Goal: Communication & Community: Share content

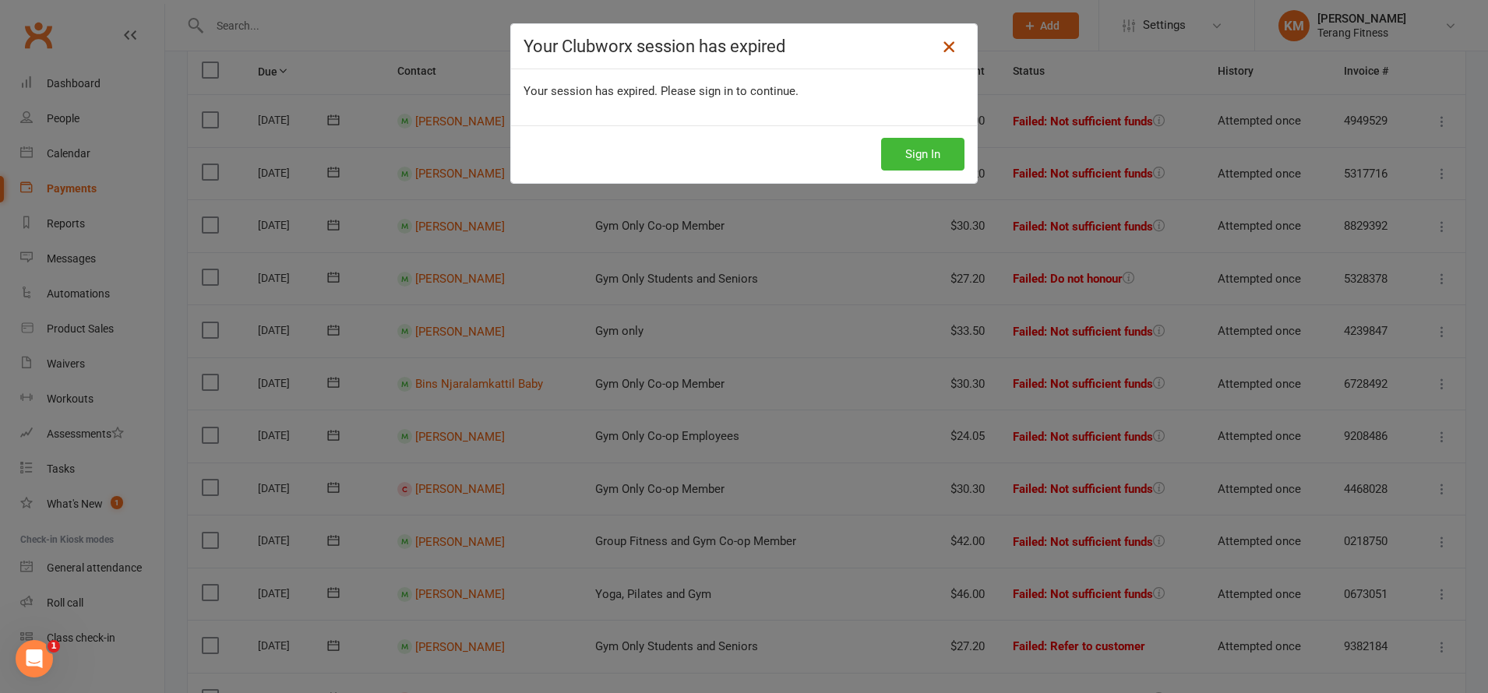
click at [942, 48] on icon at bounding box center [948, 46] width 19 height 19
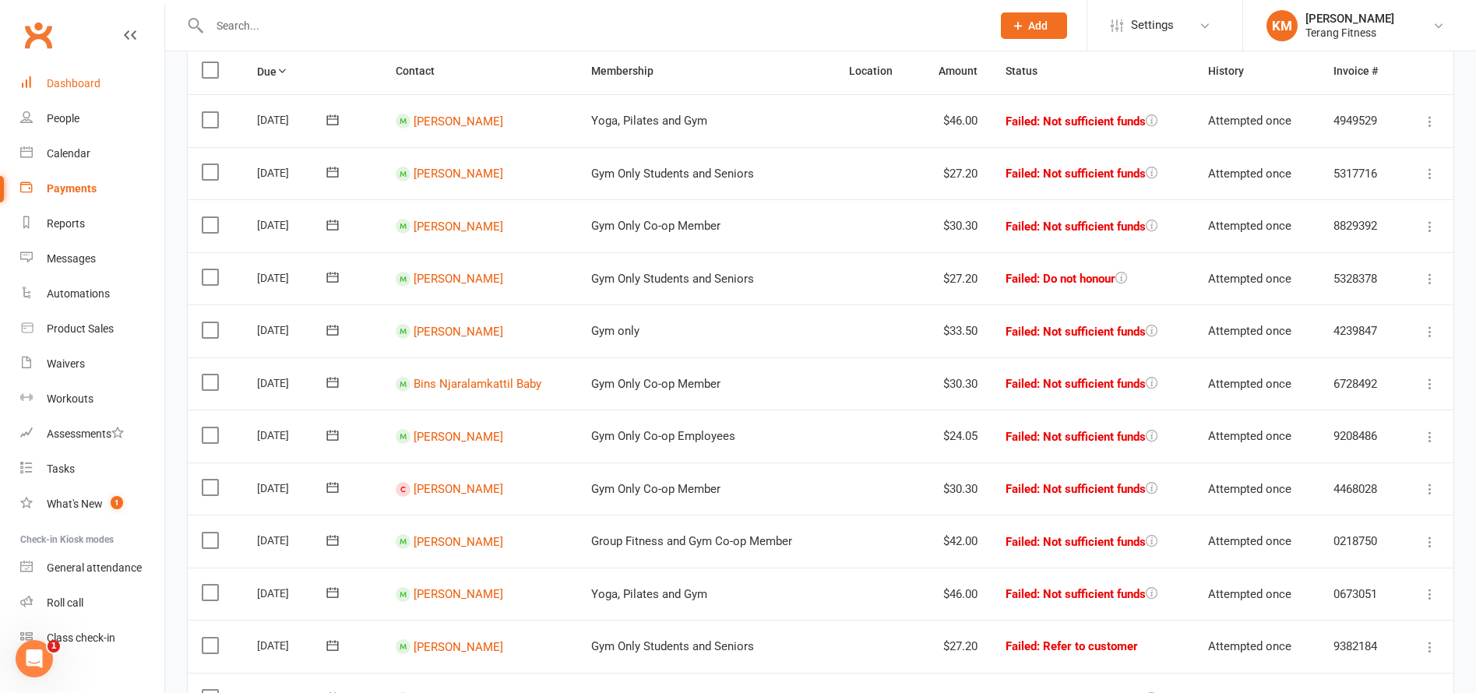
click at [65, 84] on div "Dashboard" at bounding box center [74, 83] width 54 height 12
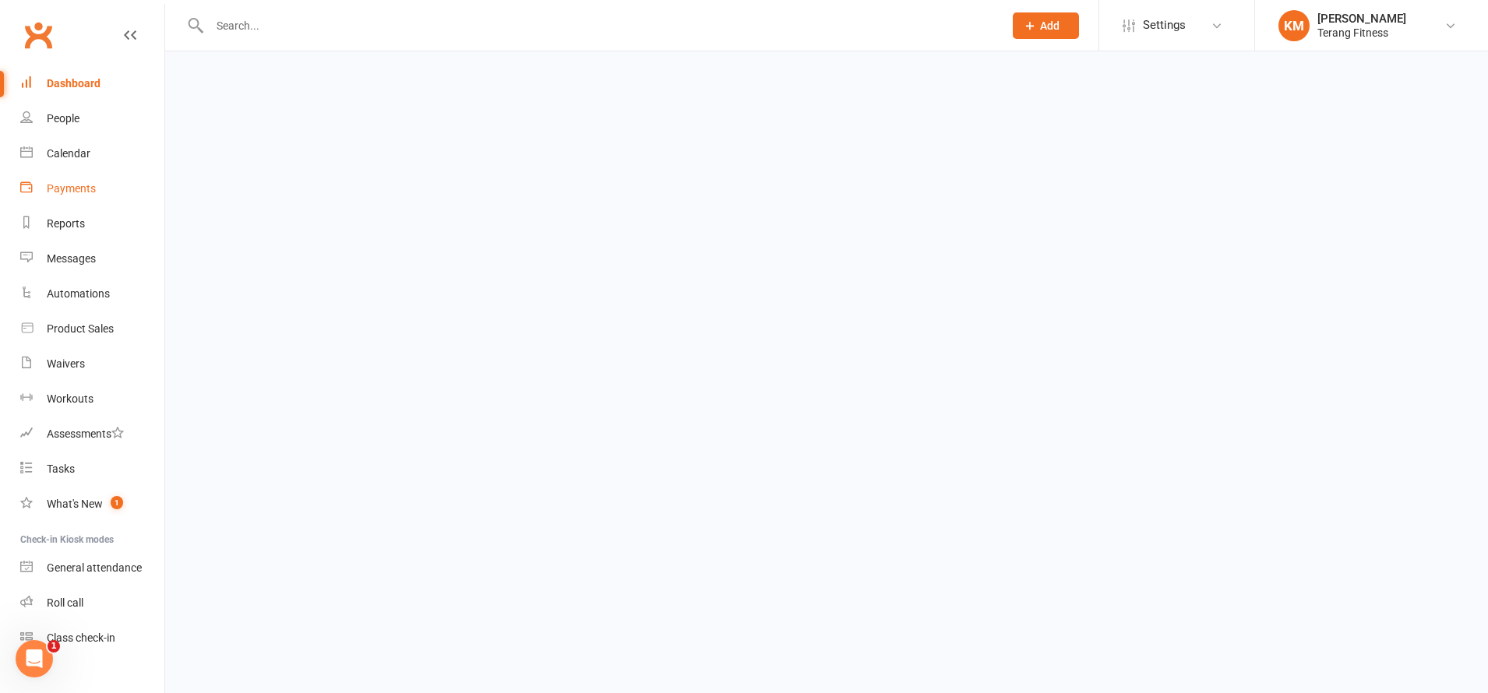
click at [74, 193] on div "Payments" at bounding box center [71, 188] width 49 height 12
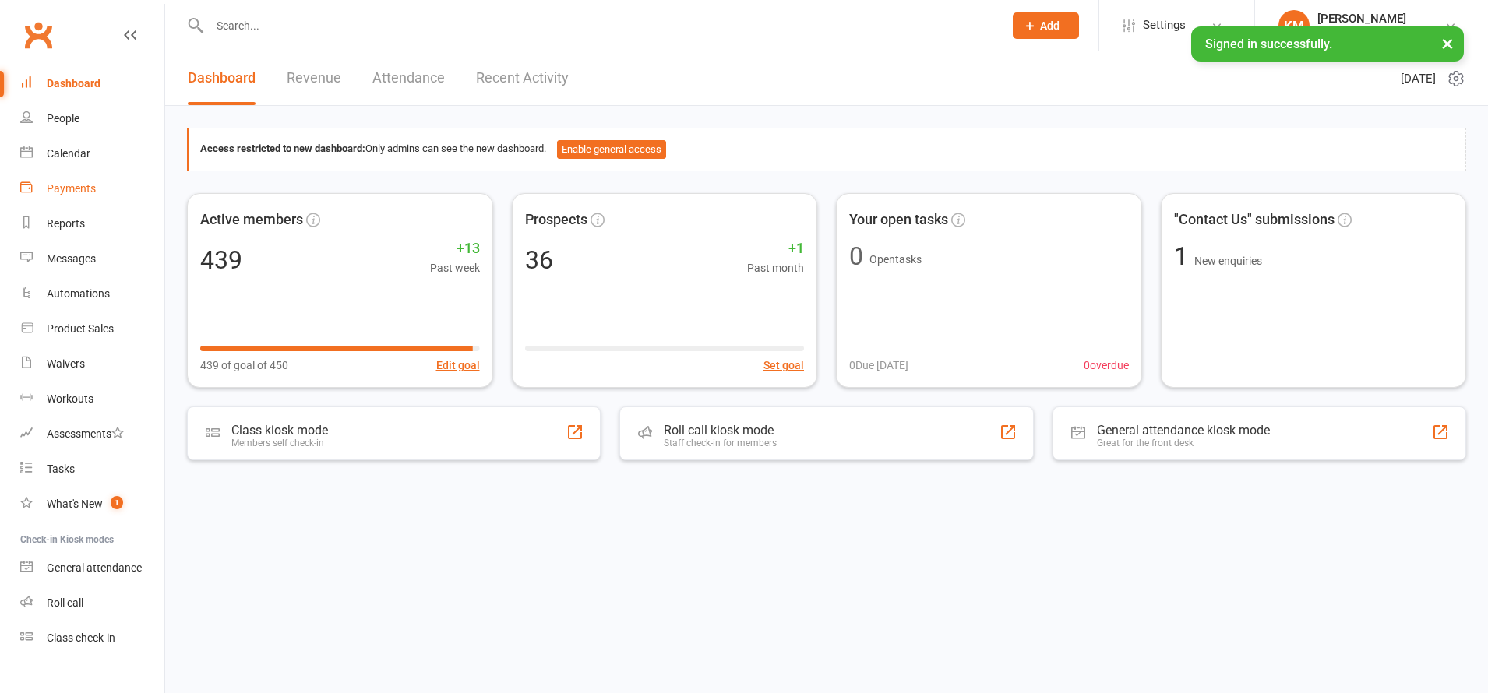
click at [79, 184] on div "Payments" at bounding box center [71, 188] width 49 height 12
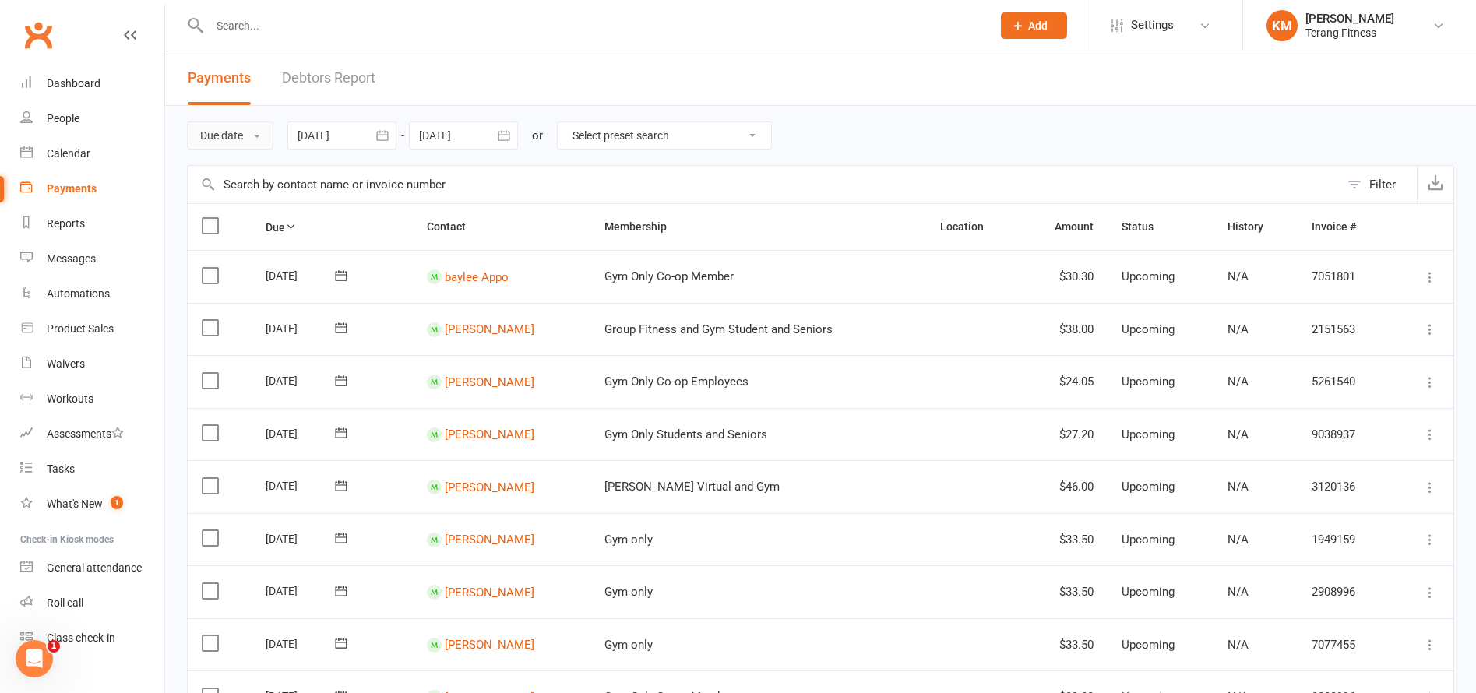
click at [250, 132] on button "Due date" at bounding box center [230, 136] width 86 height 28
click at [245, 232] on link "Date failed" at bounding box center [265, 232] width 154 height 31
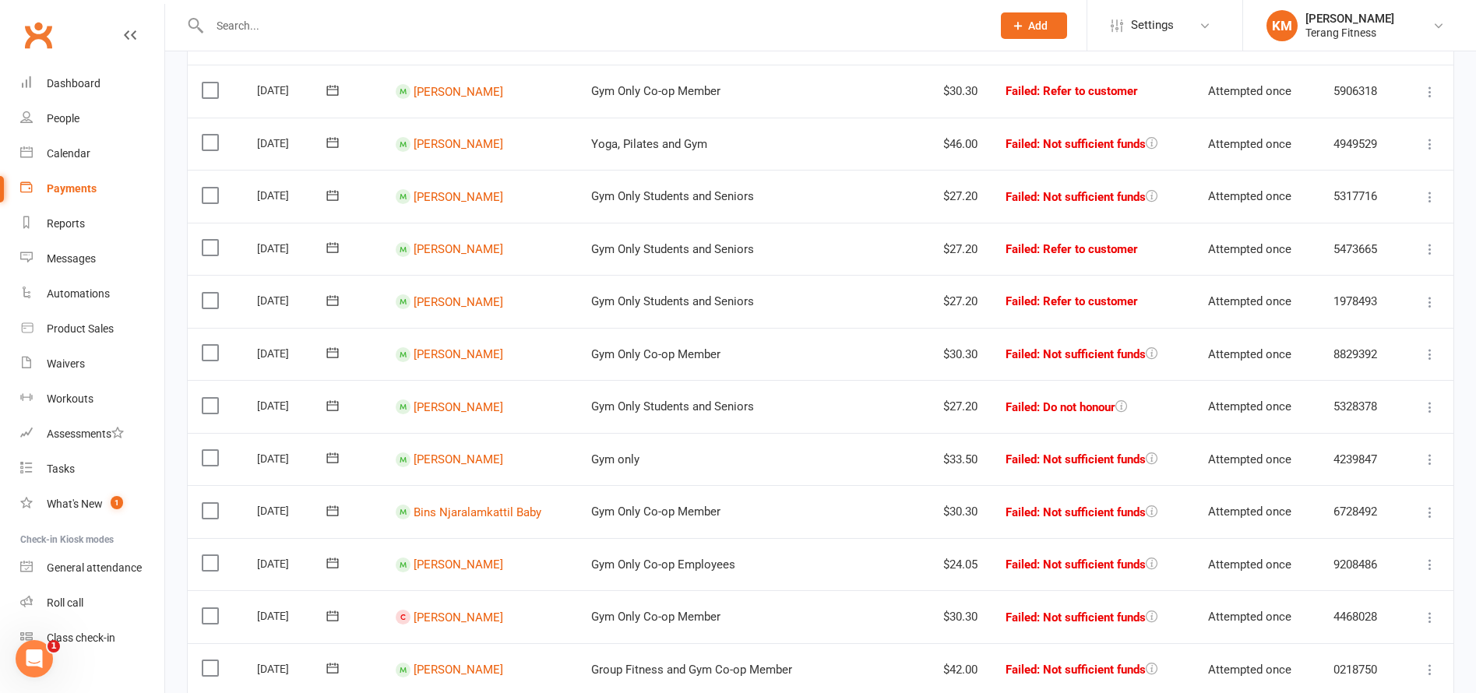
scroll to position [156, 0]
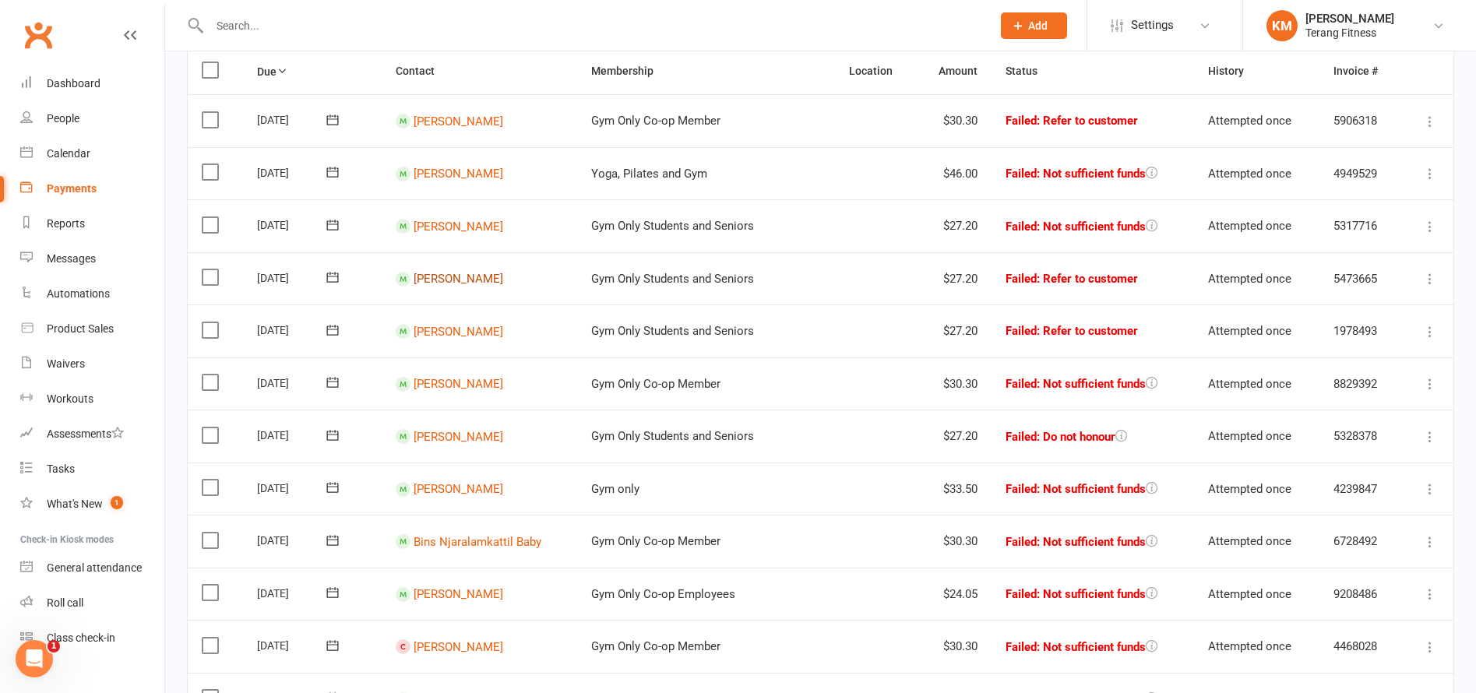
click at [437, 280] on link "[PERSON_NAME]" at bounding box center [459, 279] width 90 height 14
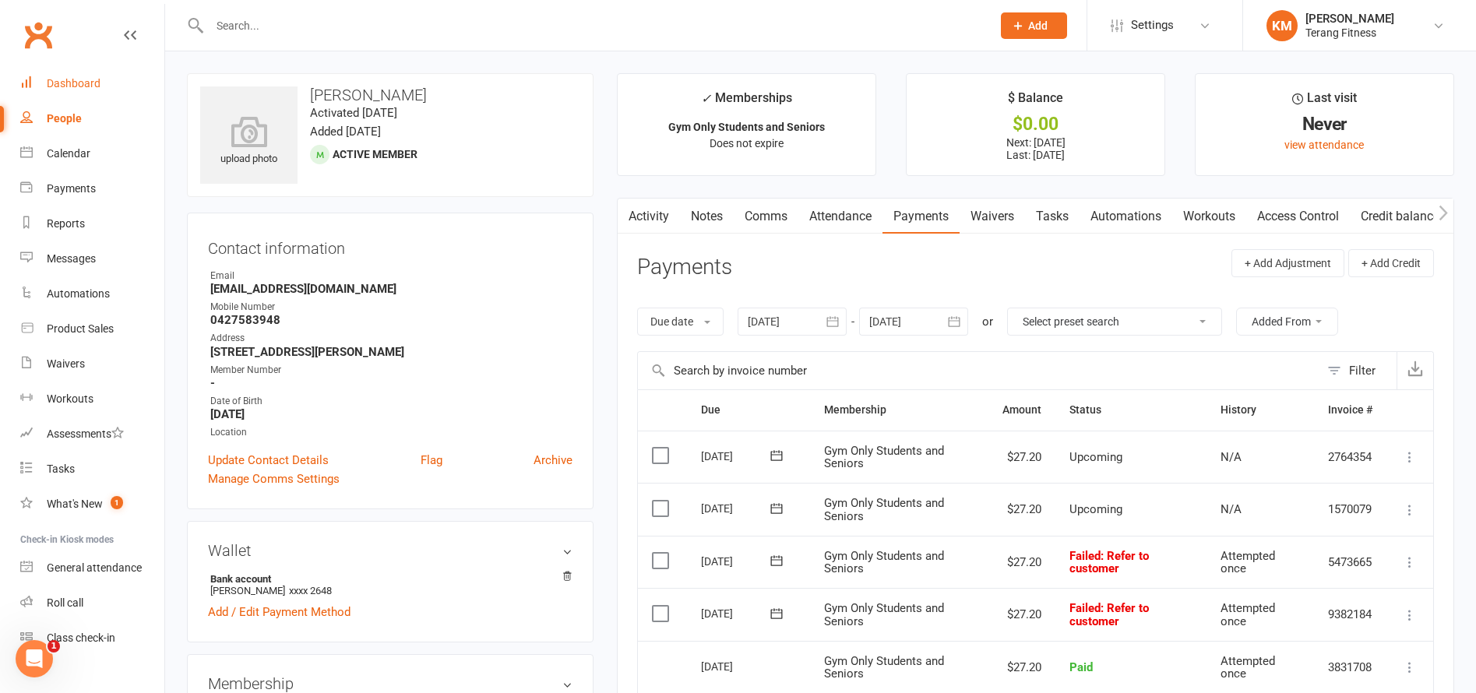
click at [69, 79] on div "Dashboard" at bounding box center [74, 83] width 54 height 12
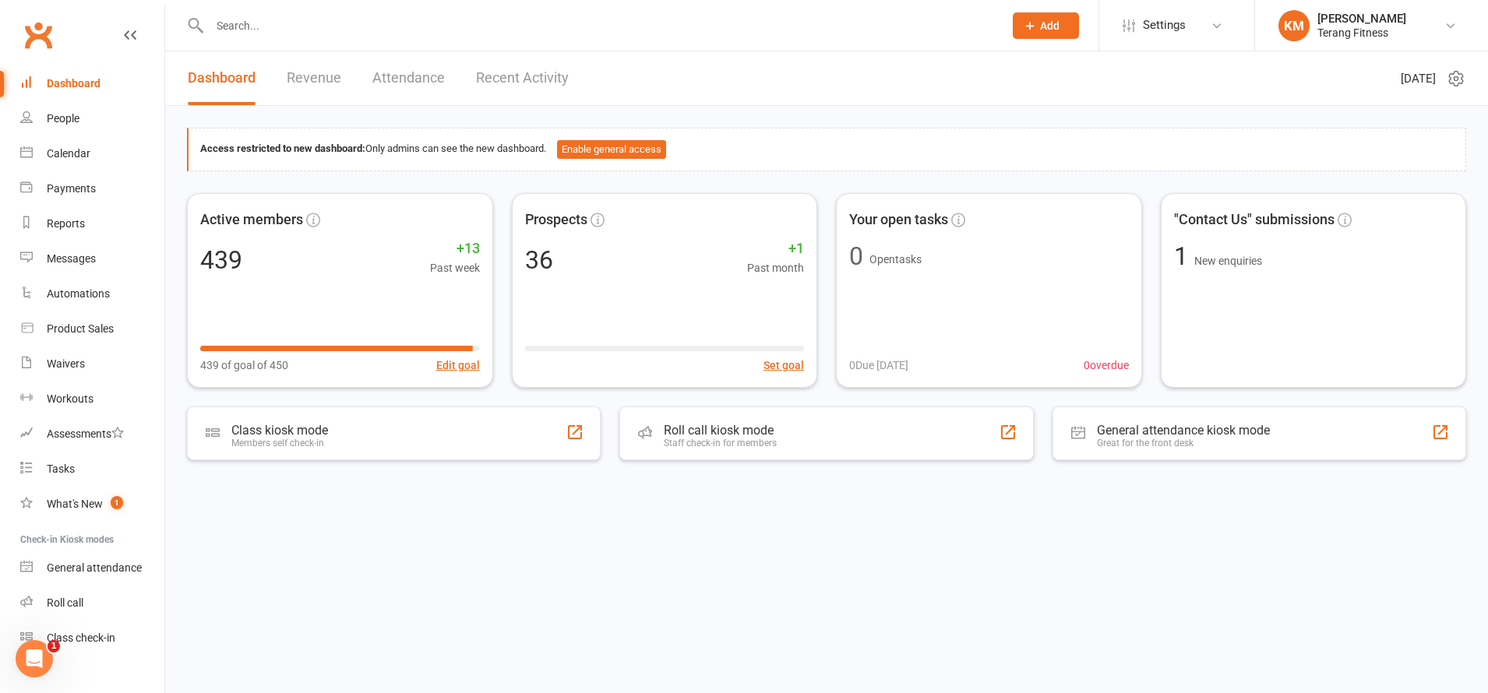
click at [270, 31] on input "text" at bounding box center [599, 26] width 788 height 22
click at [535, 74] on link "Recent Activity" at bounding box center [522, 78] width 93 height 54
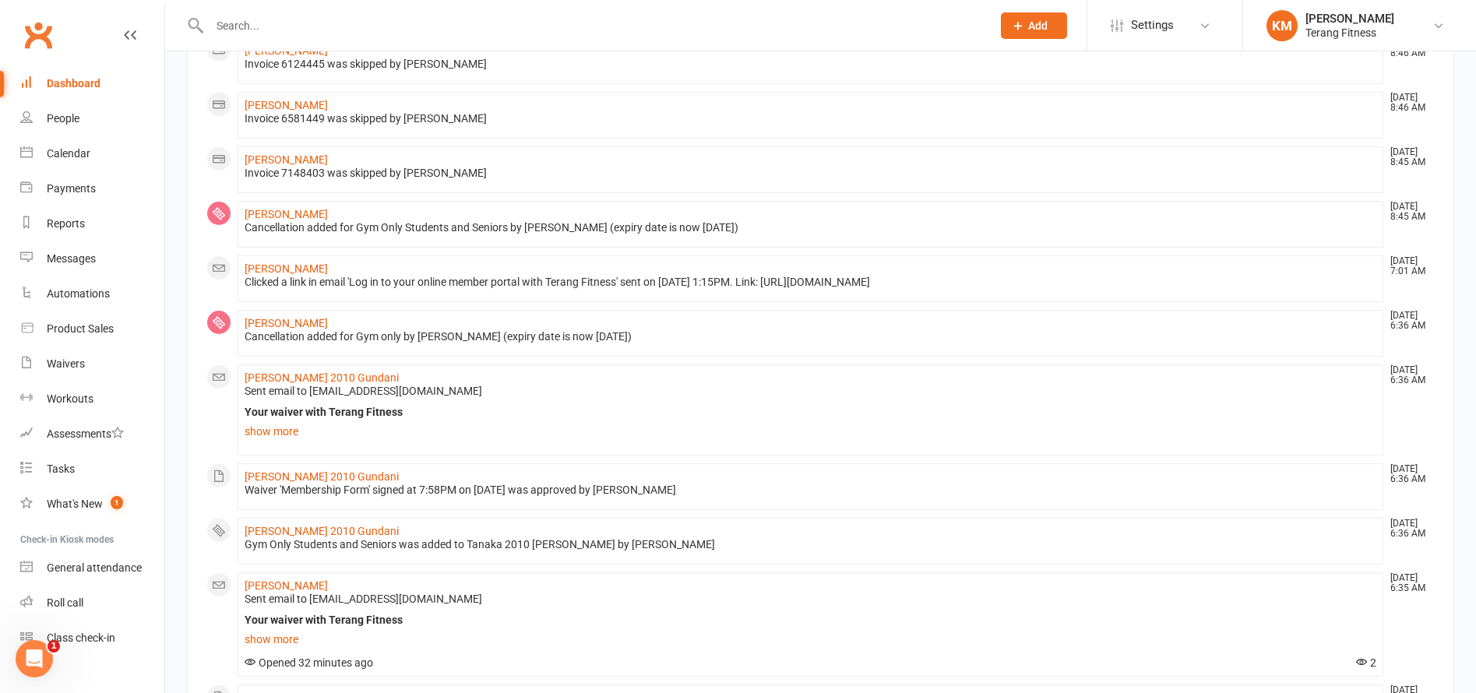
scroll to position [779, 0]
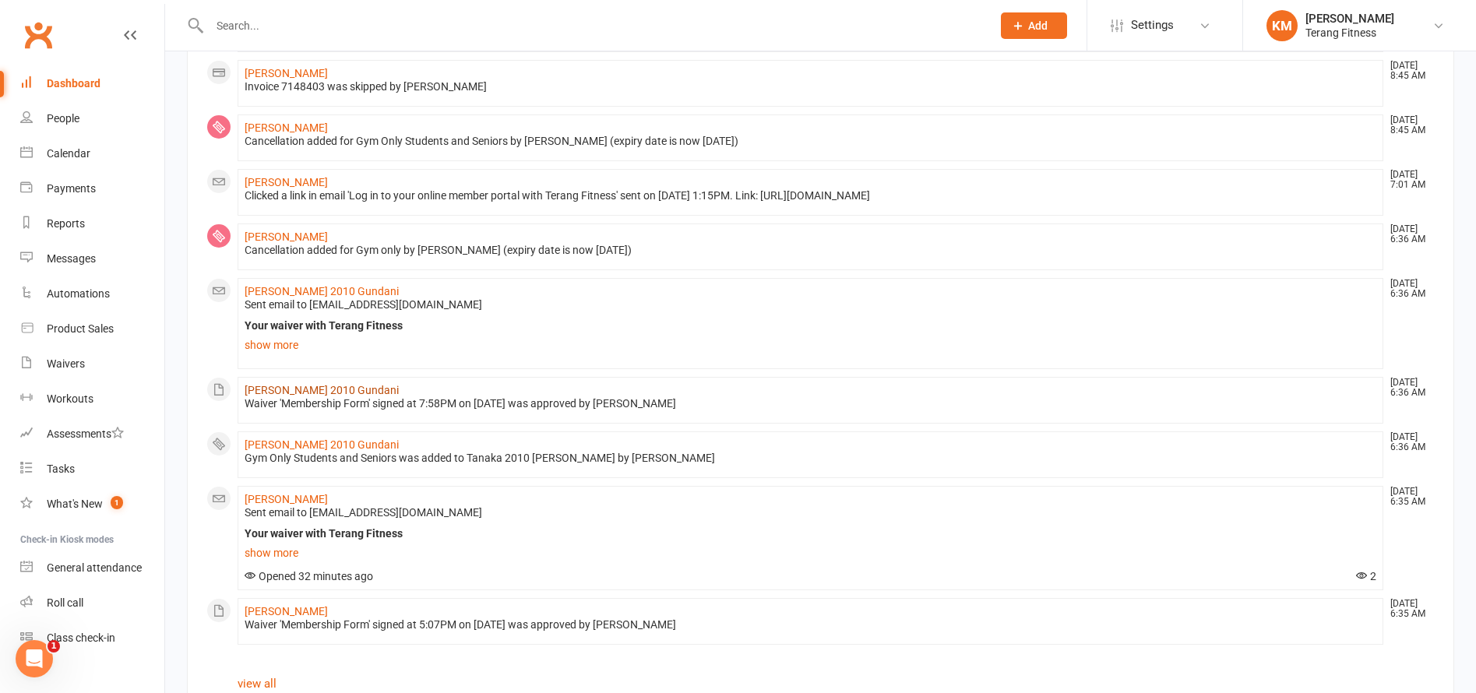
click at [284, 388] on link "[PERSON_NAME] 2010 Gundani" at bounding box center [322, 390] width 154 height 12
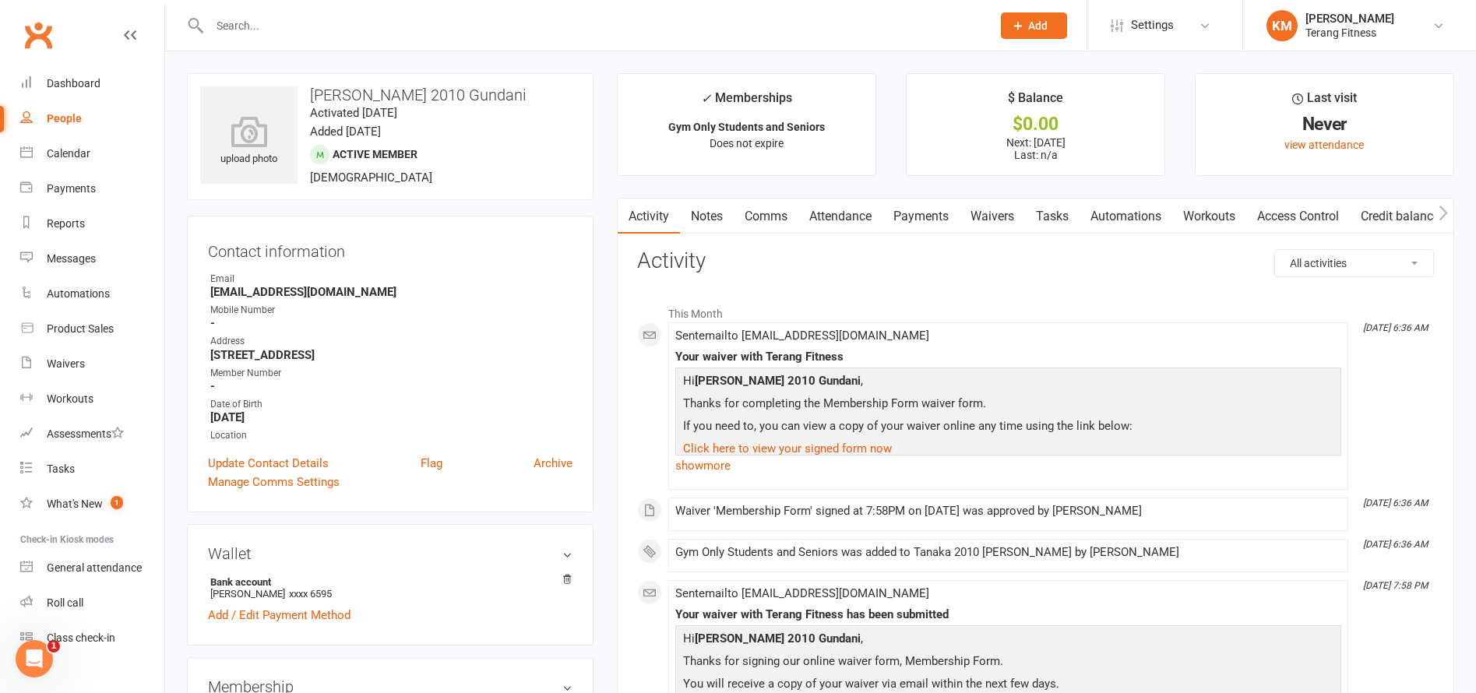
click at [769, 223] on link "Comms" at bounding box center [766, 217] width 65 height 36
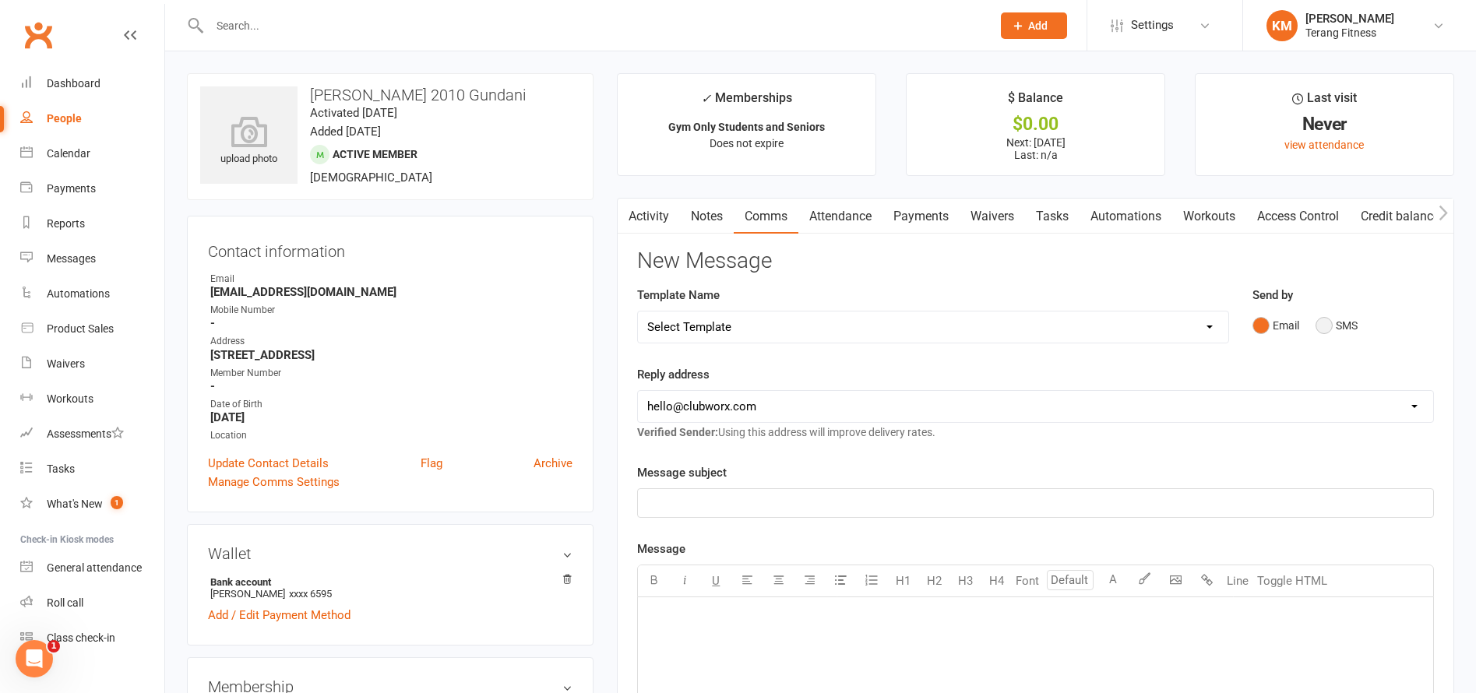
click at [1325, 322] on button "SMS" at bounding box center [1337, 326] width 42 height 30
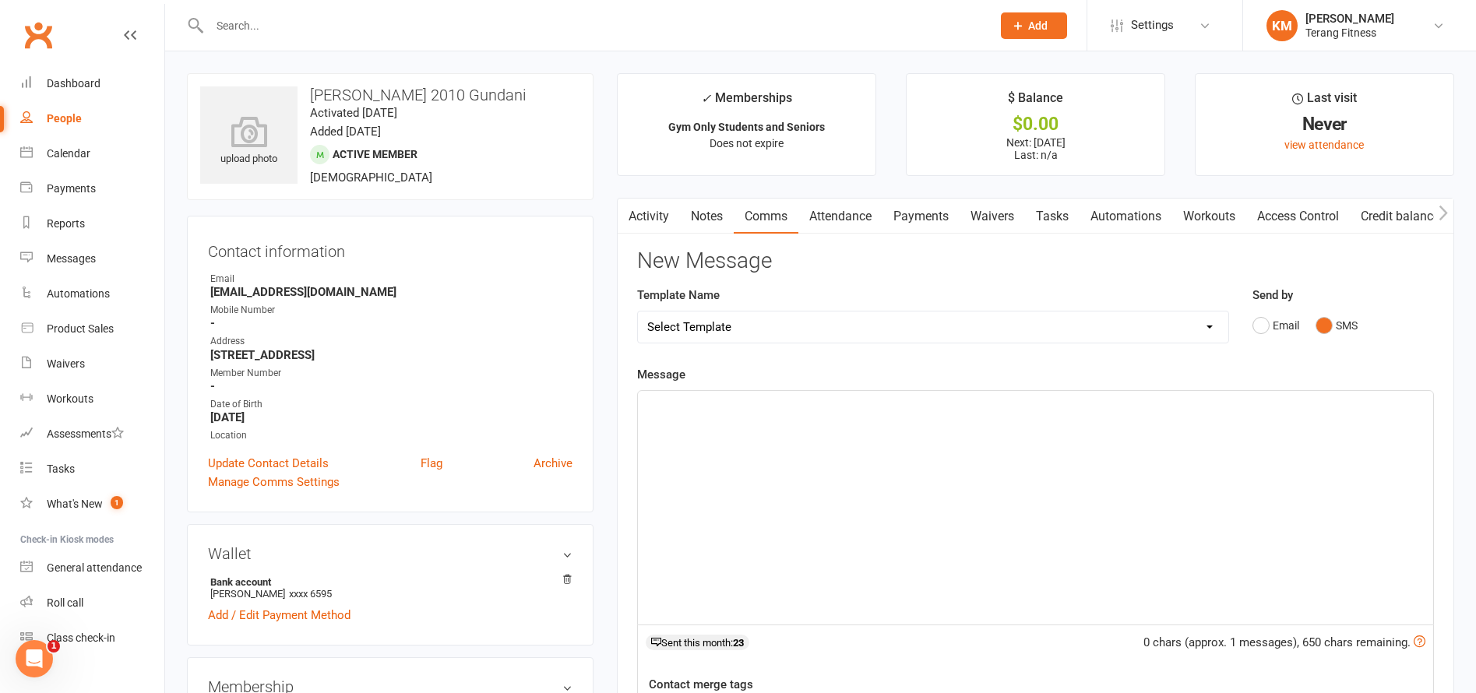
drag, startPoint x: 879, startPoint y: 429, endPoint x: 877, endPoint y: 438, distance: 8.7
click at [878, 435] on div "﻿" at bounding box center [1035, 508] width 795 height 234
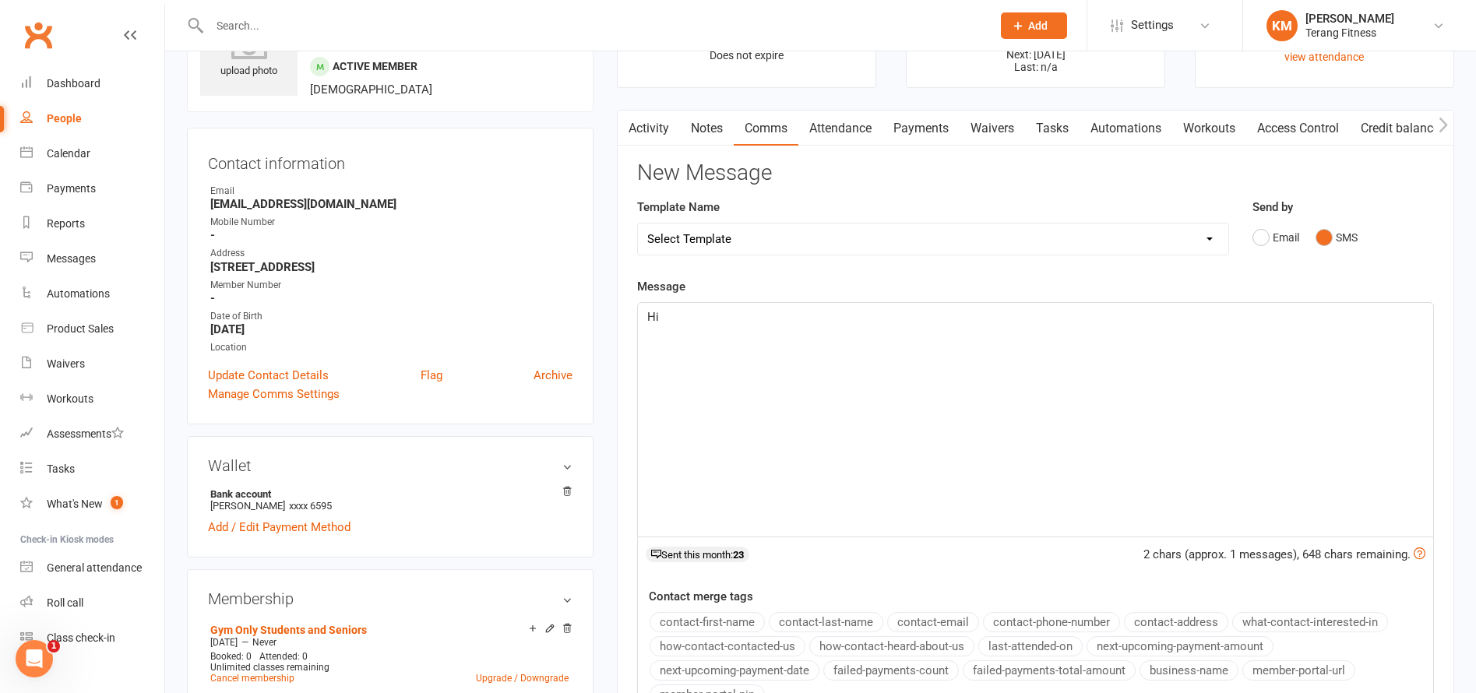
scroll to position [234, 0]
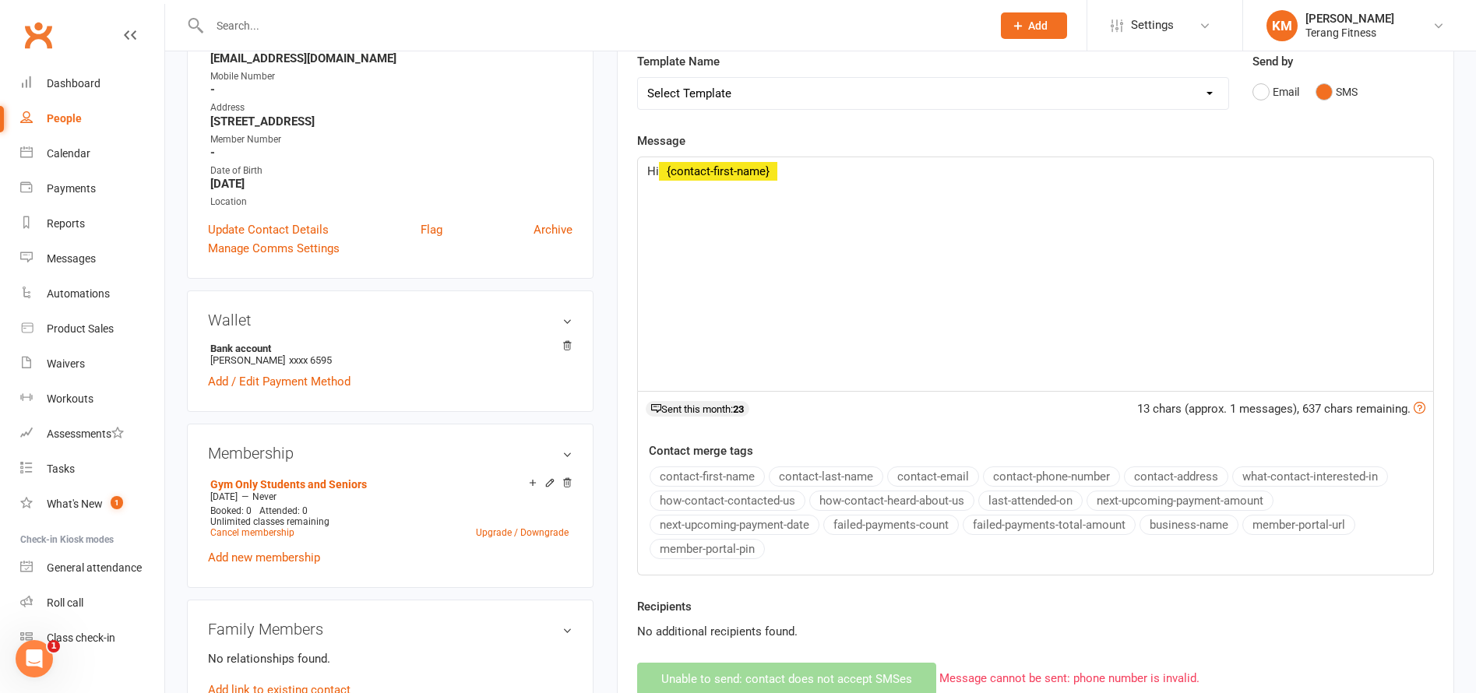
click at [751, 476] on button "contact-first-name" at bounding box center [707, 477] width 115 height 20
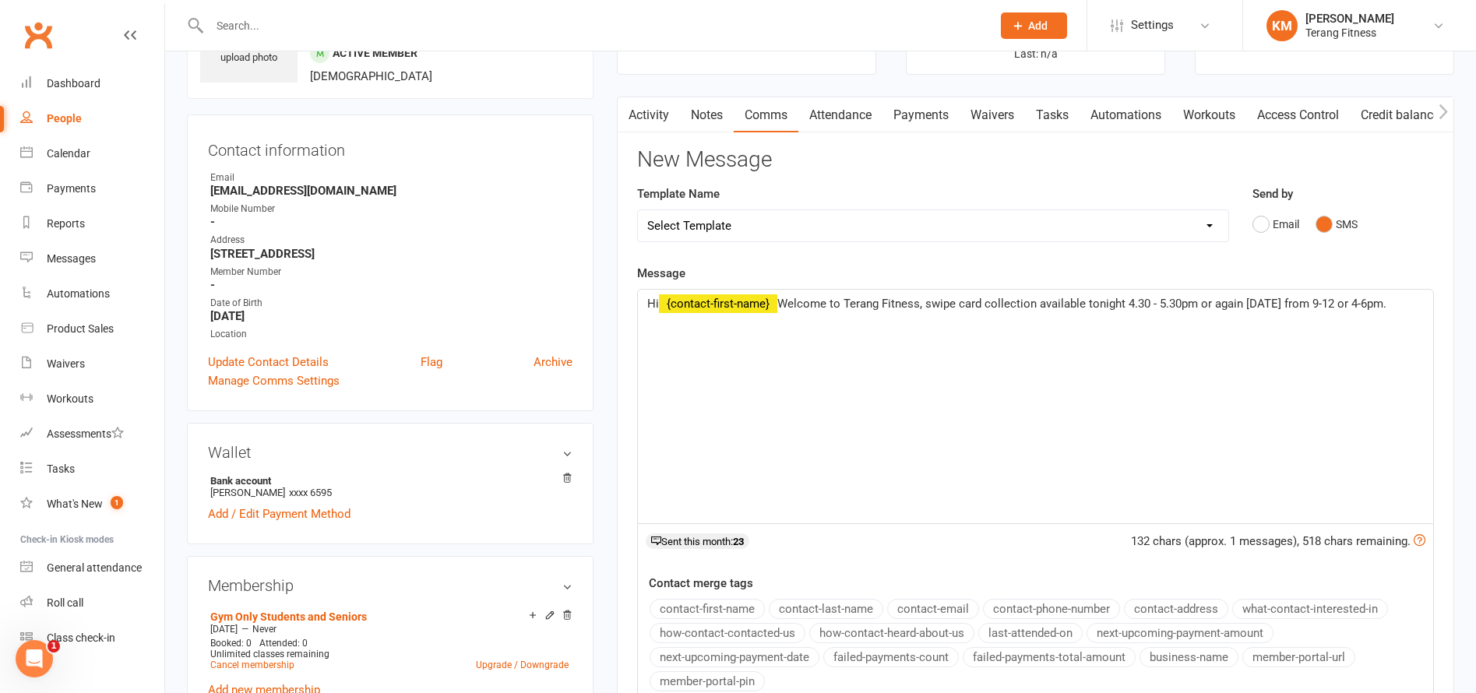
scroll to position [78, 0]
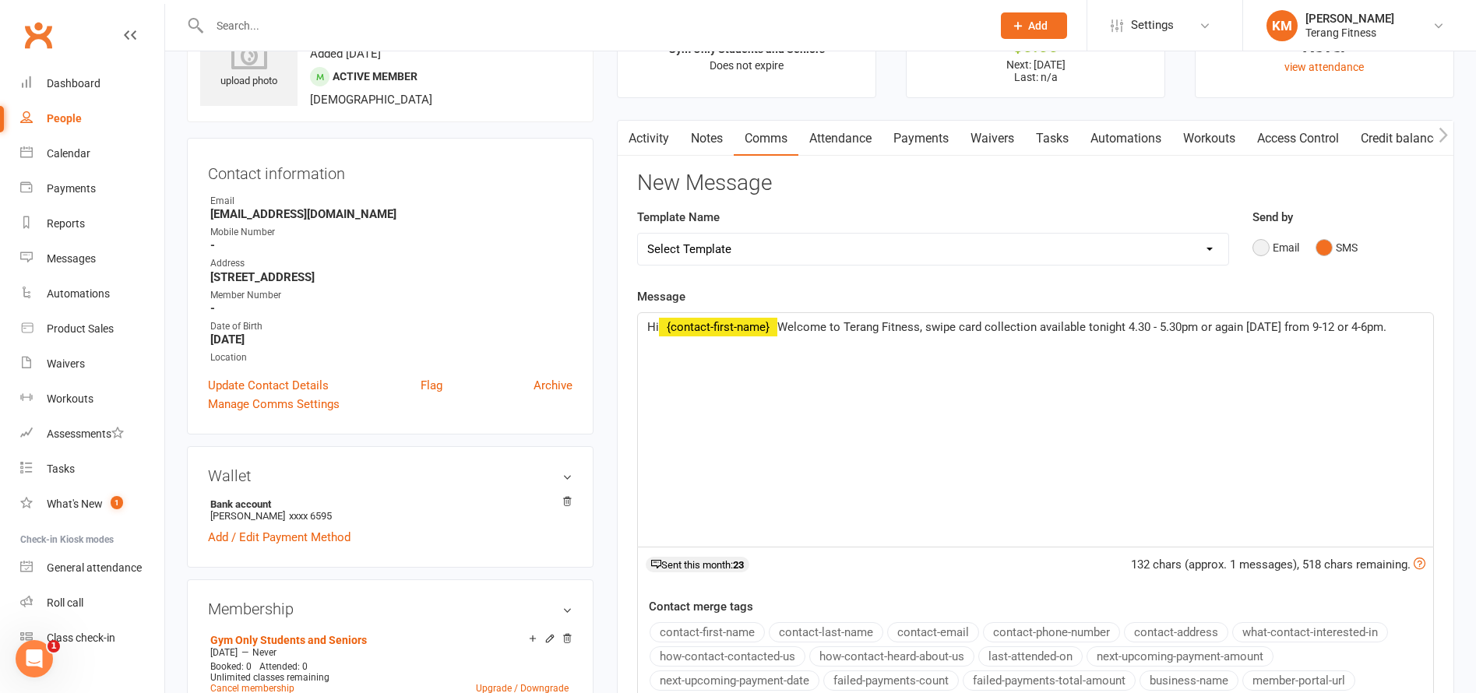
click at [1256, 246] on button "Email" at bounding box center [1276, 248] width 47 height 30
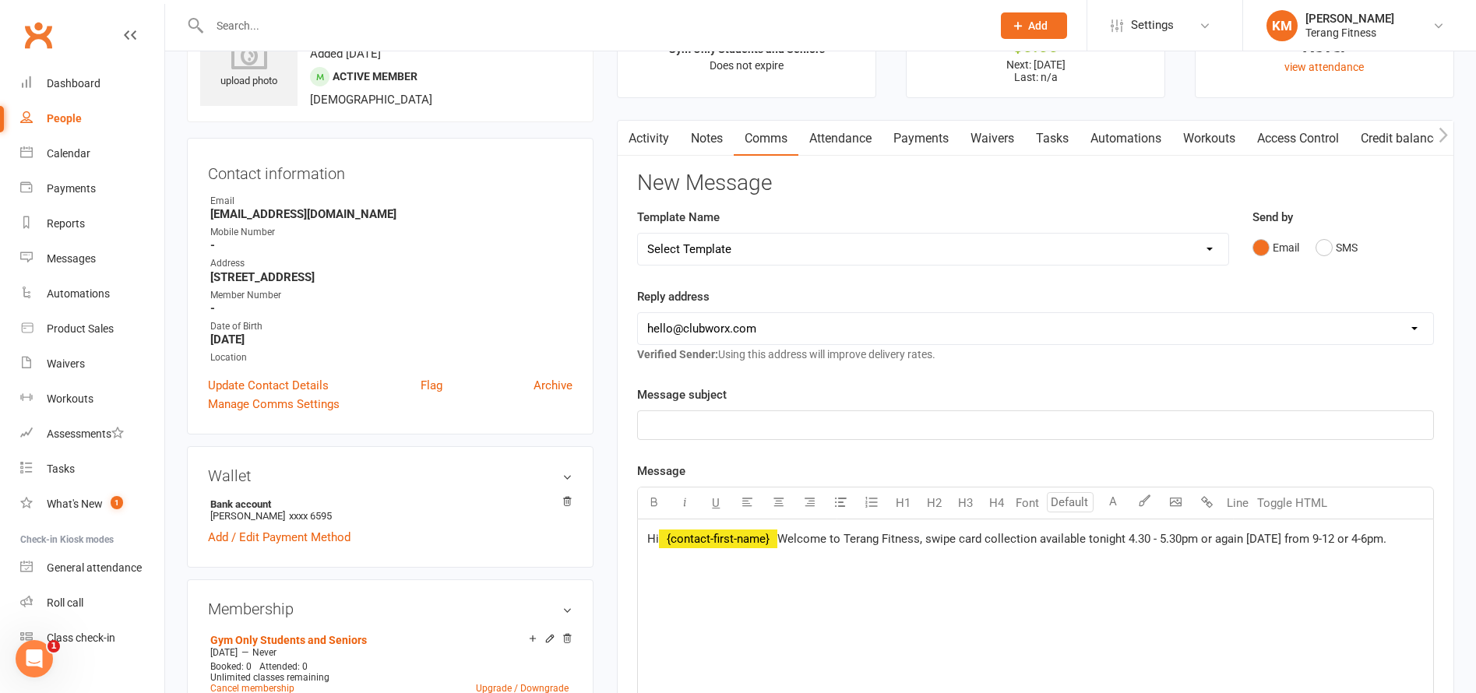
click at [798, 326] on select "[EMAIL_ADDRESS][DOMAIN_NAME] [EMAIL_ADDRESS][DOMAIN_NAME]" at bounding box center [1035, 328] width 795 height 31
click at [733, 428] on p "﻿" at bounding box center [1035, 425] width 777 height 19
click at [784, 538] on span "Welcome to Terang Fitness, swipe card collection available tonight 4.30 - 5.30p…" at bounding box center [1081, 539] width 609 height 14
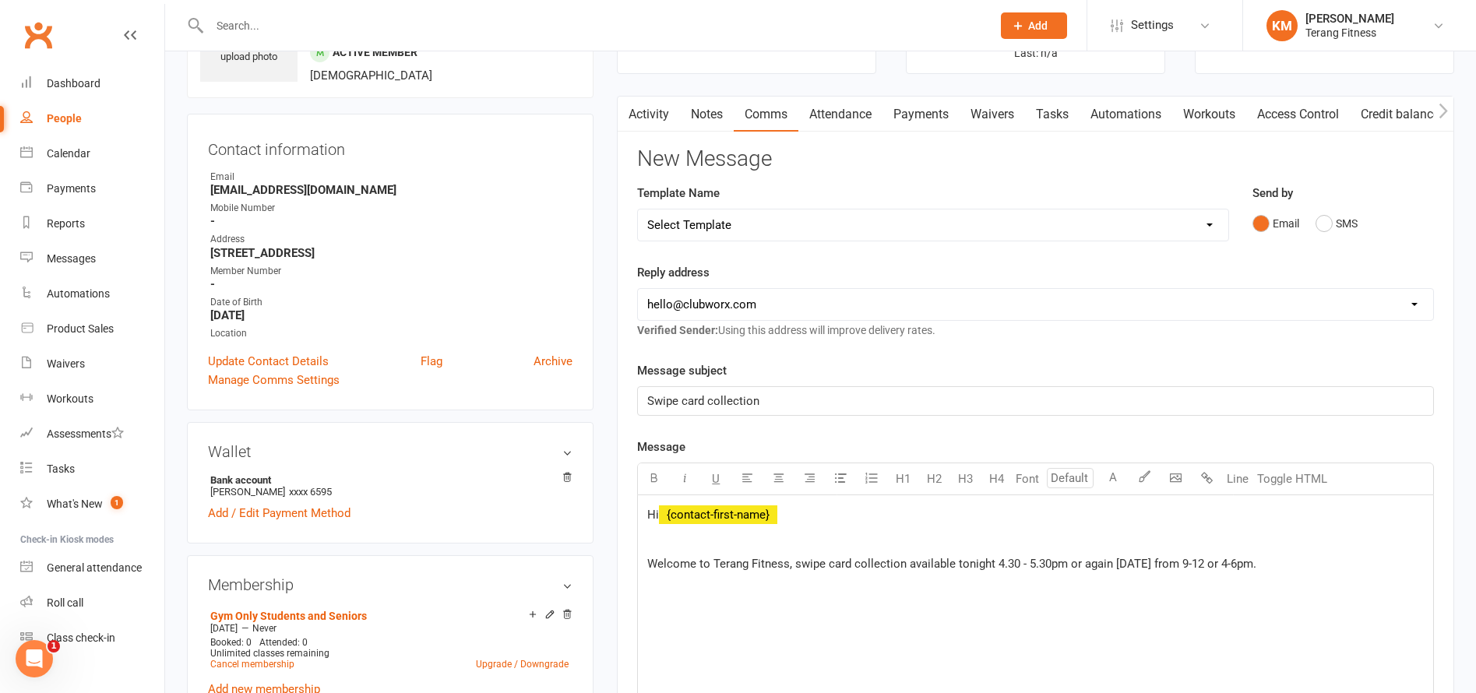
scroll to position [234, 0]
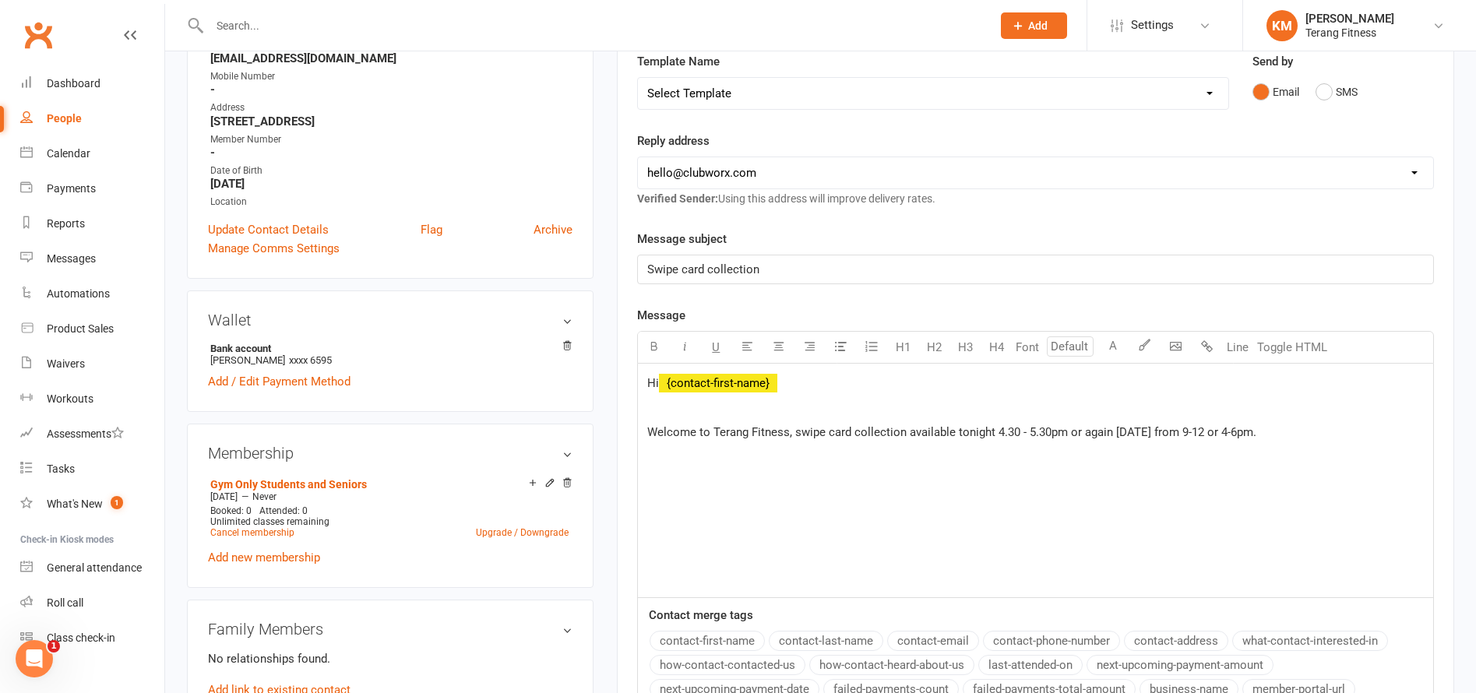
drag, startPoint x: 1341, startPoint y: 457, endPoint x: 1286, endPoint y: 448, distance: 56.1
click at [1341, 457] on div "Hi ﻿ {contact-first-name} ﻿ Welcome to Terang Fitness, swipe card collection av…" at bounding box center [1035, 481] width 795 height 234
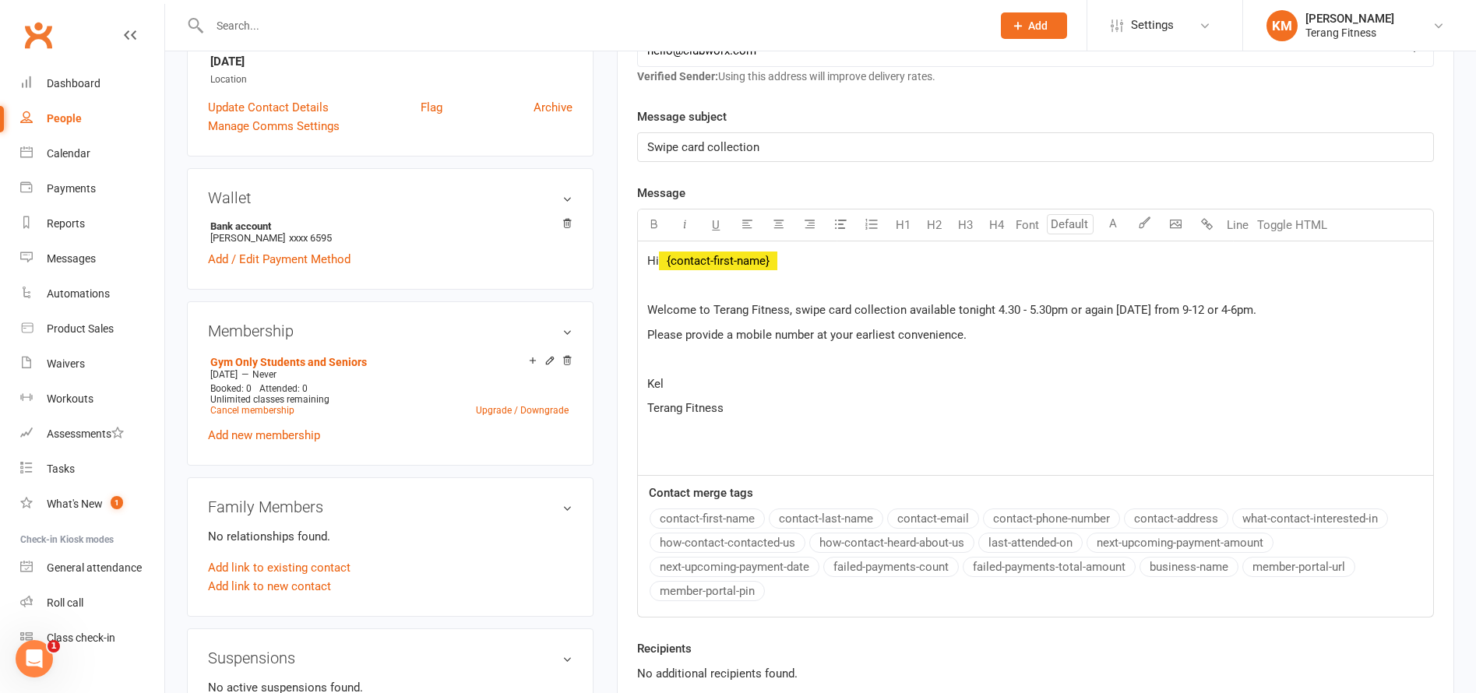
scroll to position [545, 0]
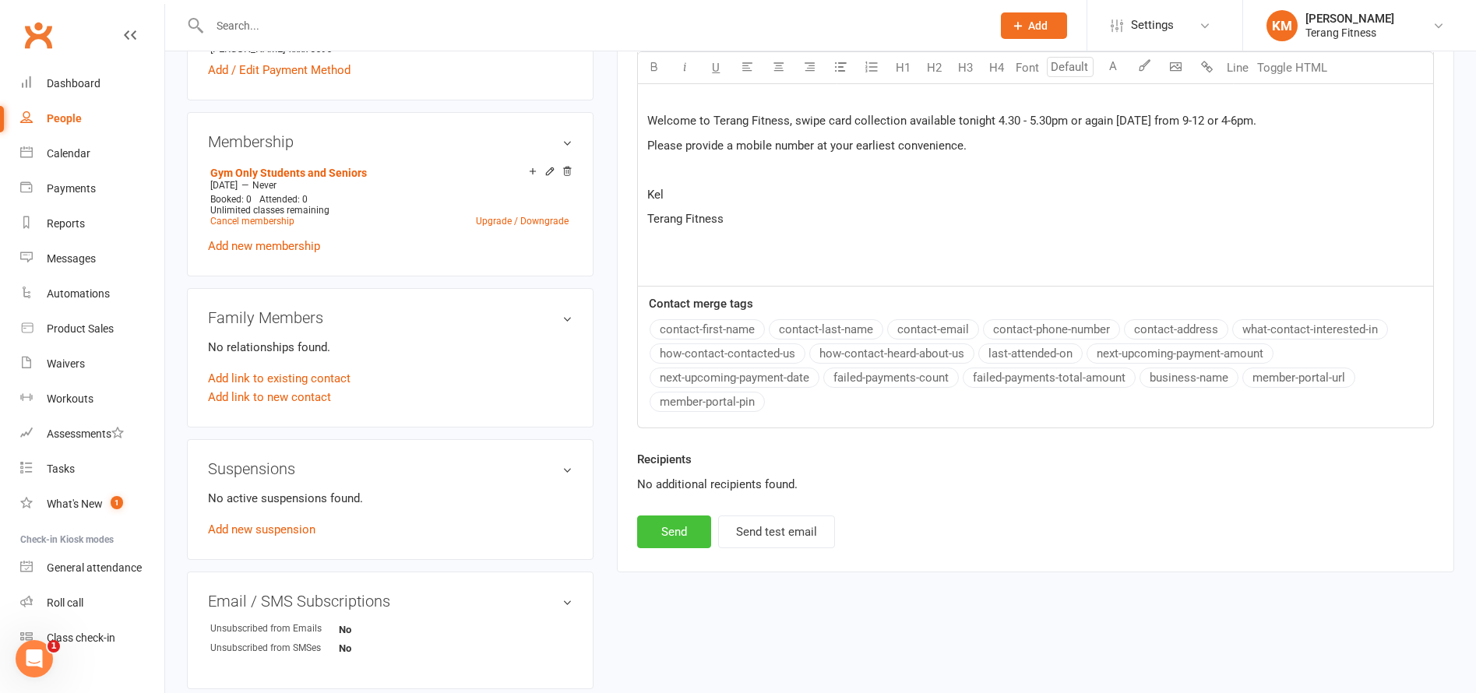
click at [676, 538] on button "Send" at bounding box center [674, 532] width 74 height 33
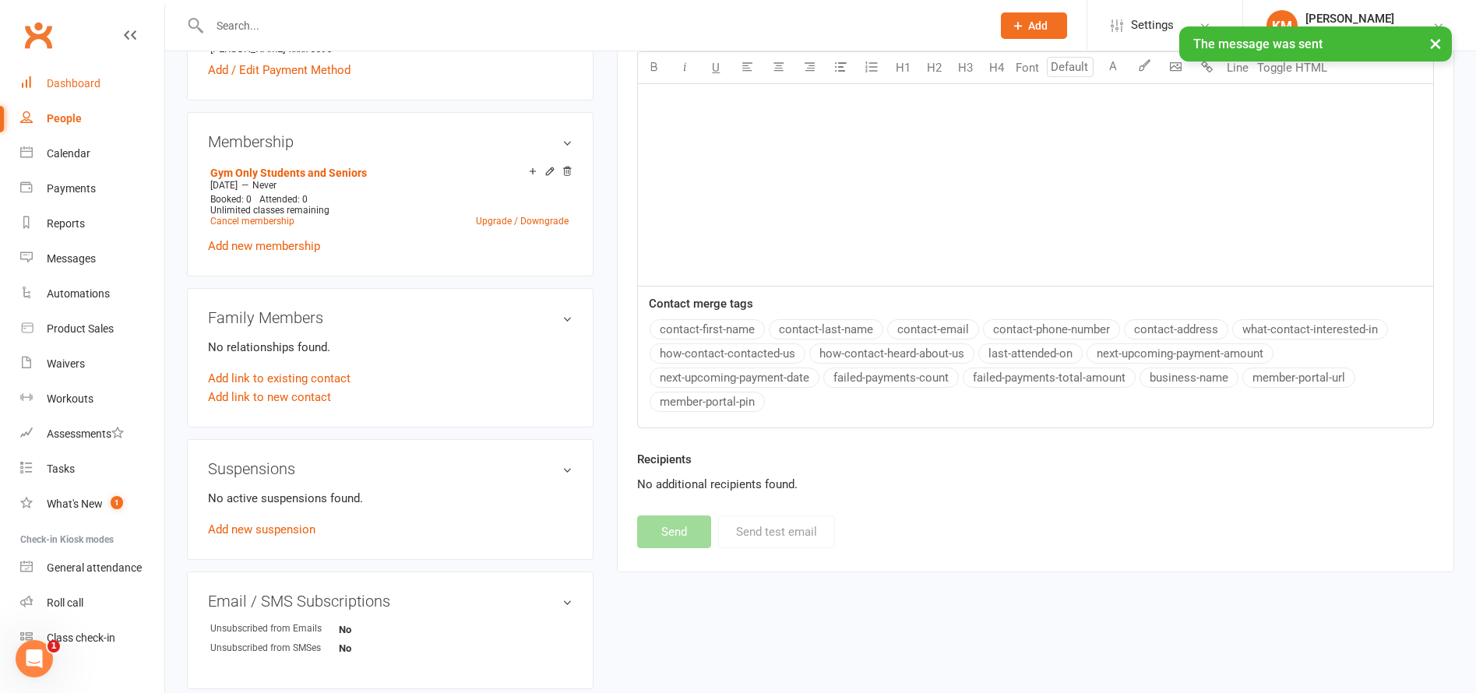
click at [76, 84] on div "Dashboard" at bounding box center [74, 83] width 54 height 12
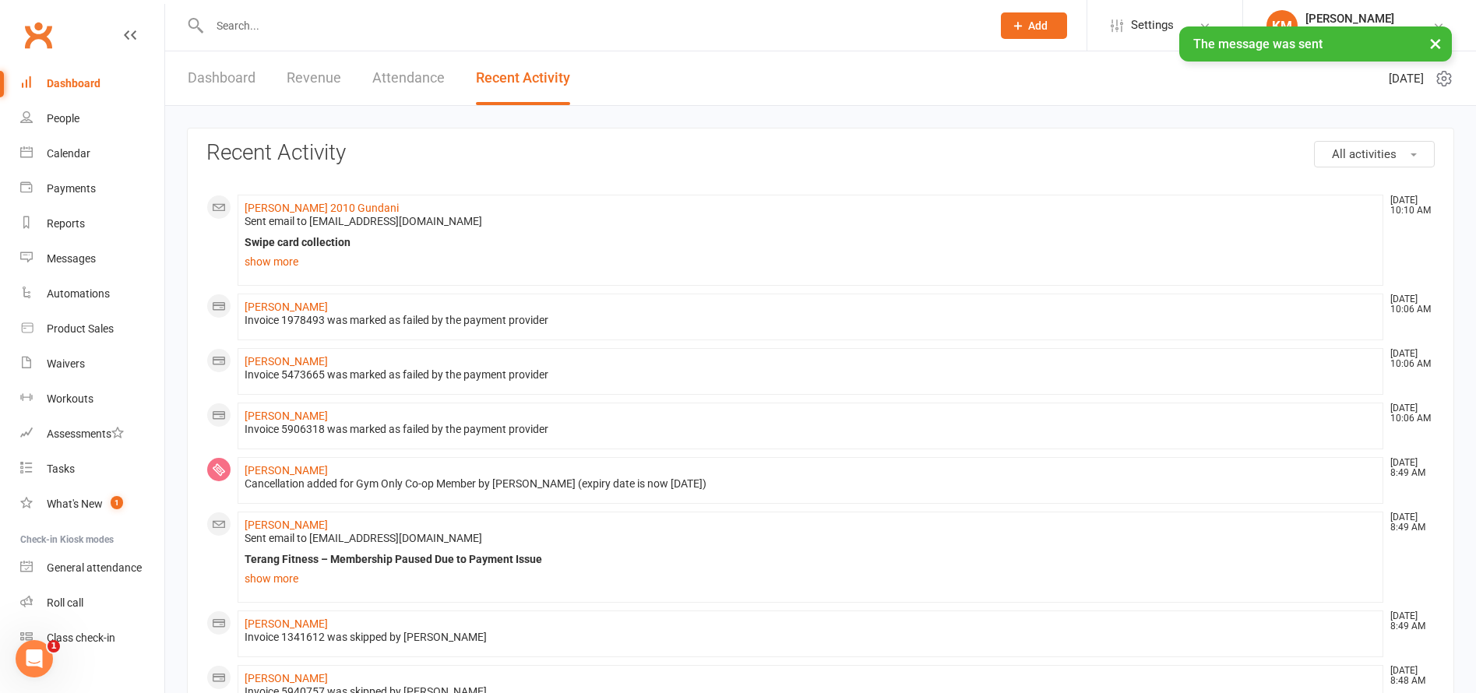
click at [251, 78] on link "Dashboard" at bounding box center [222, 78] width 68 height 54
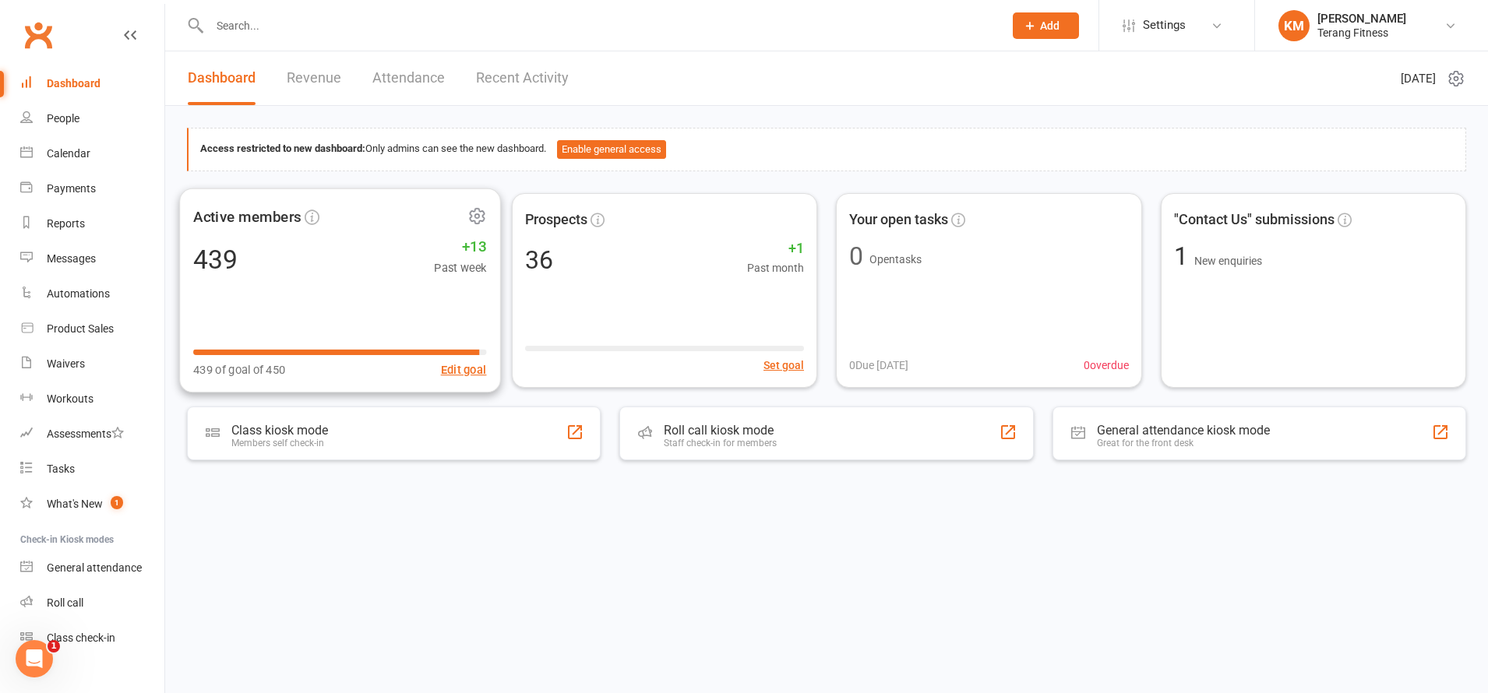
click at [278, 276] on div "439 +13 Past week" at bounding box center [339, 258] width 293 height 35
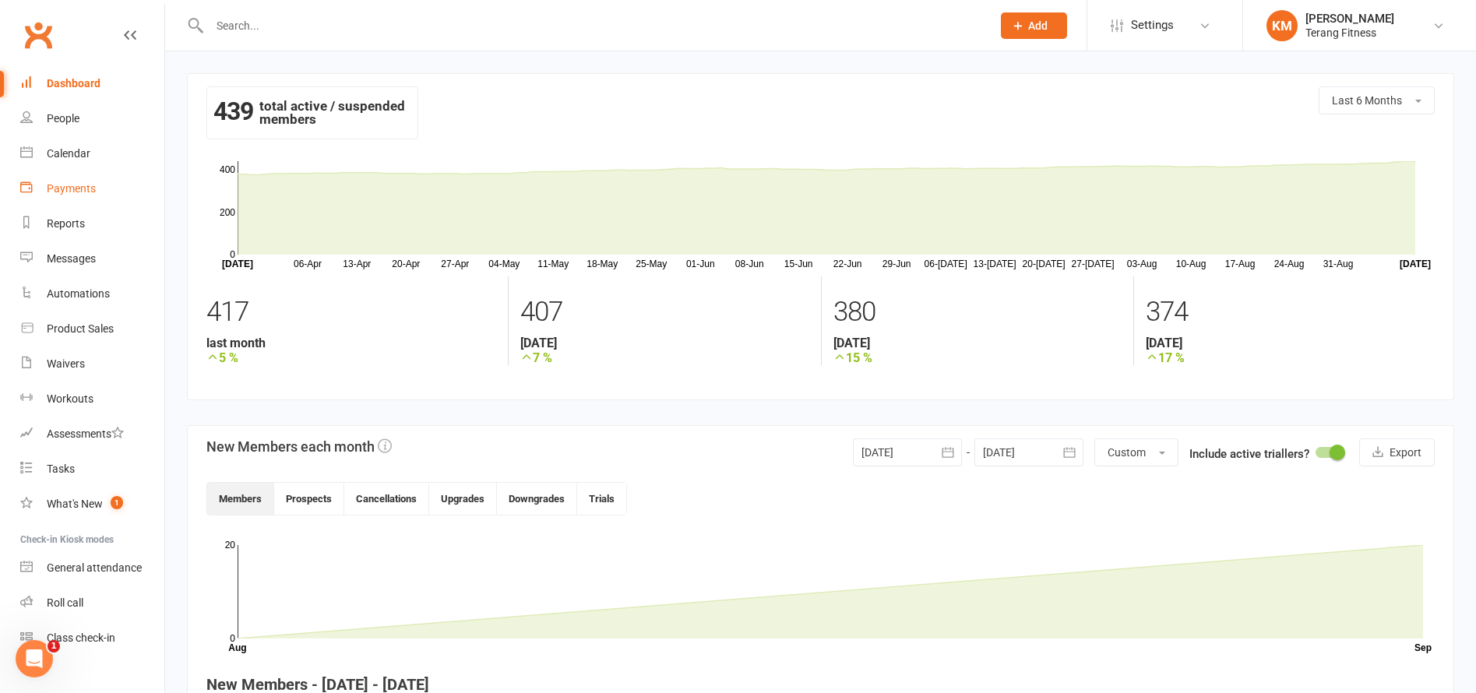
click at [81, 184] on div "Payments" at bounding box center [71, 188] width 49 height 12
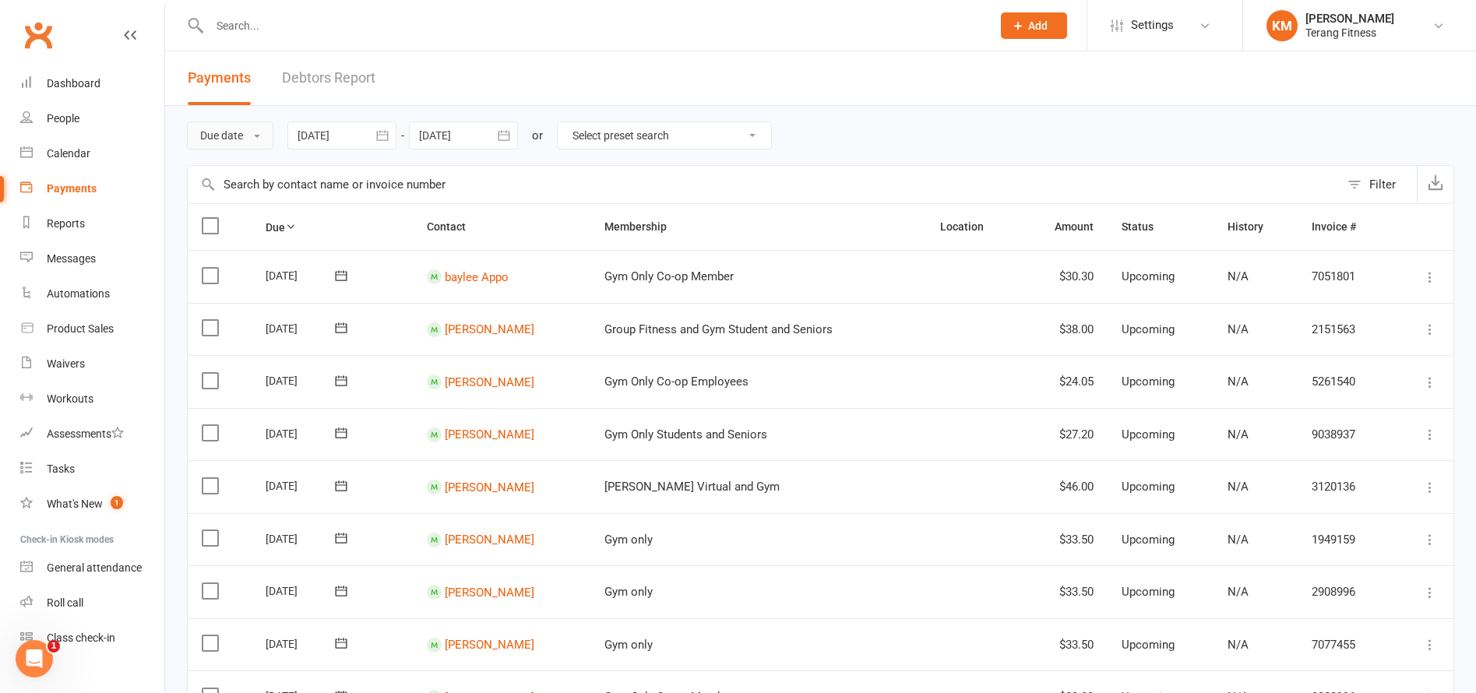
click at [208, 127] on button "Due date" at bounding box center [230, 136] width 86 height 28
click at [240, 233] on link "Date failed" at bounding box center [265, 232] width 154 height 31
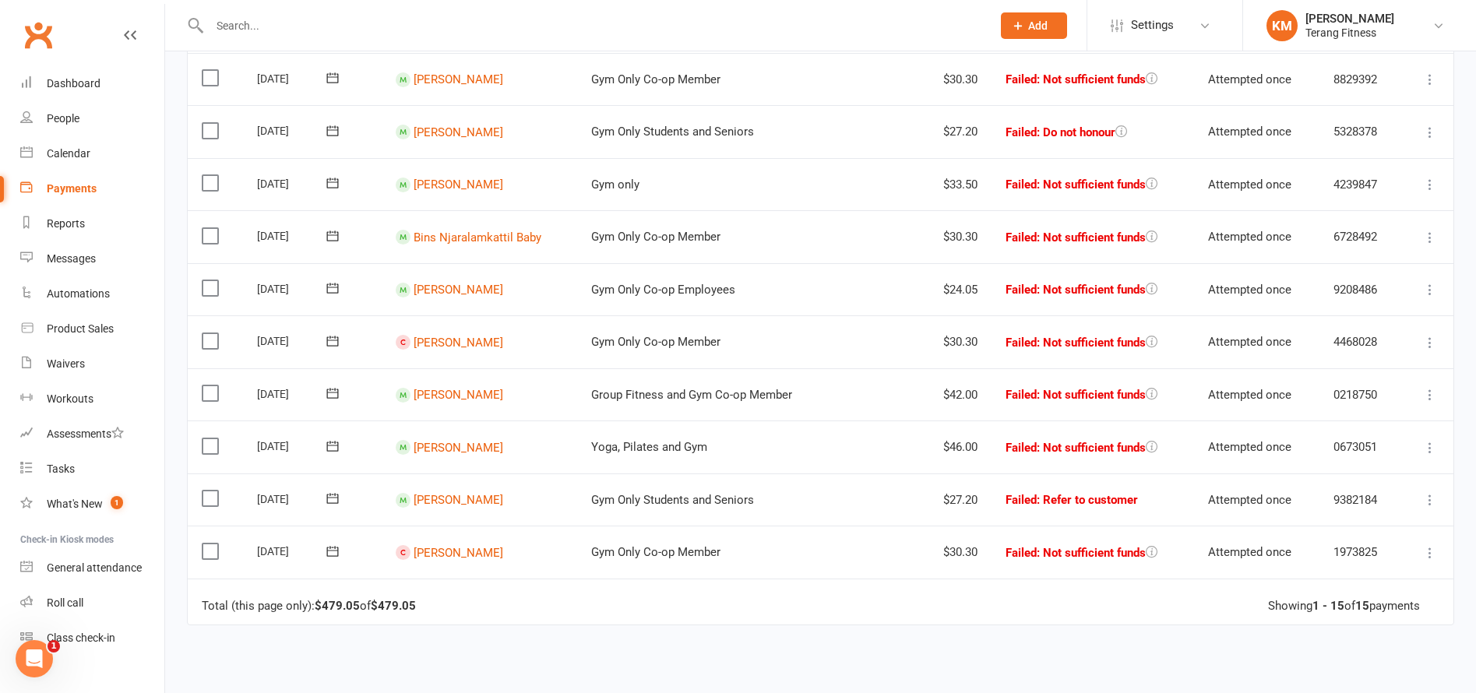
scroll to position [545, 0]
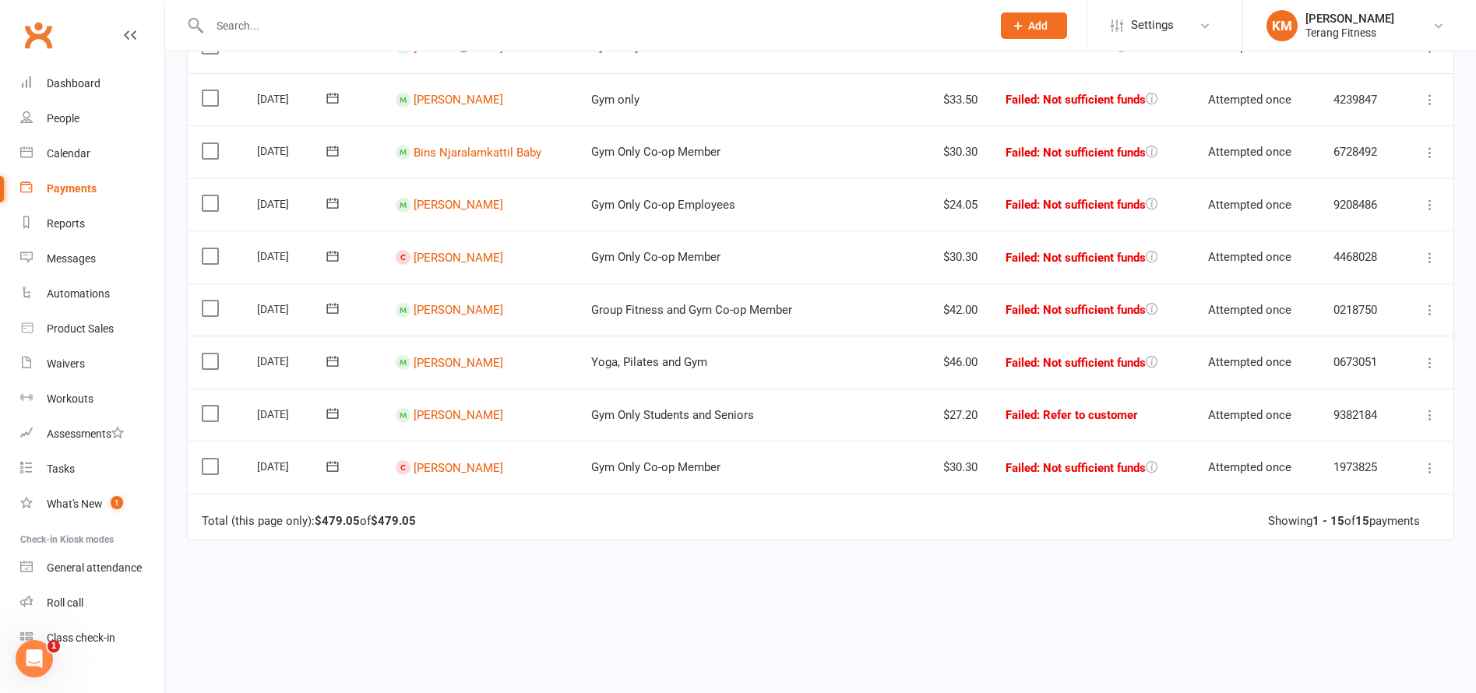
click at [1432, 477] on button at bounding box center [1430, 468] width 19 height 19
click at [1356, 594] on link "Skip" at bounding box center [1361, 591] width 154 height 31
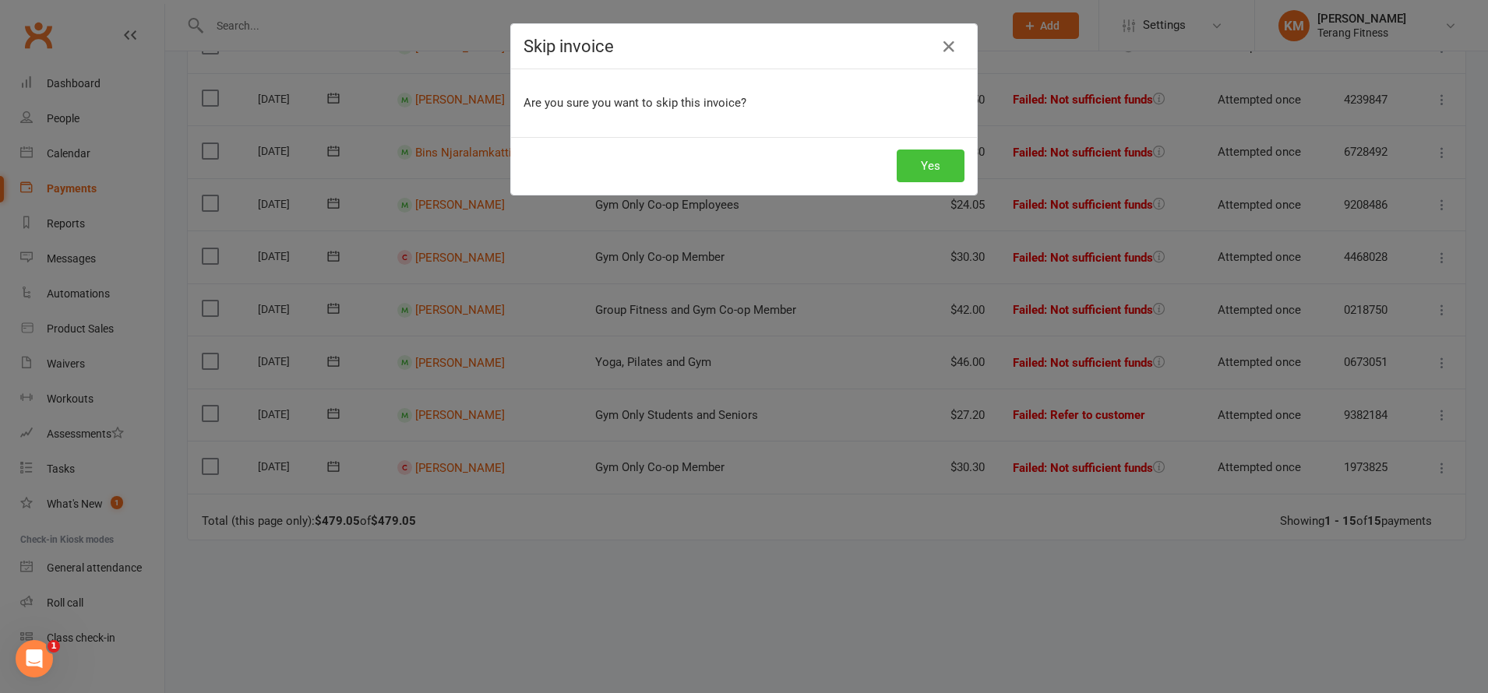
click at [932, 174] on button "Yes" at bounding box center [931, 166] width 68 height 33
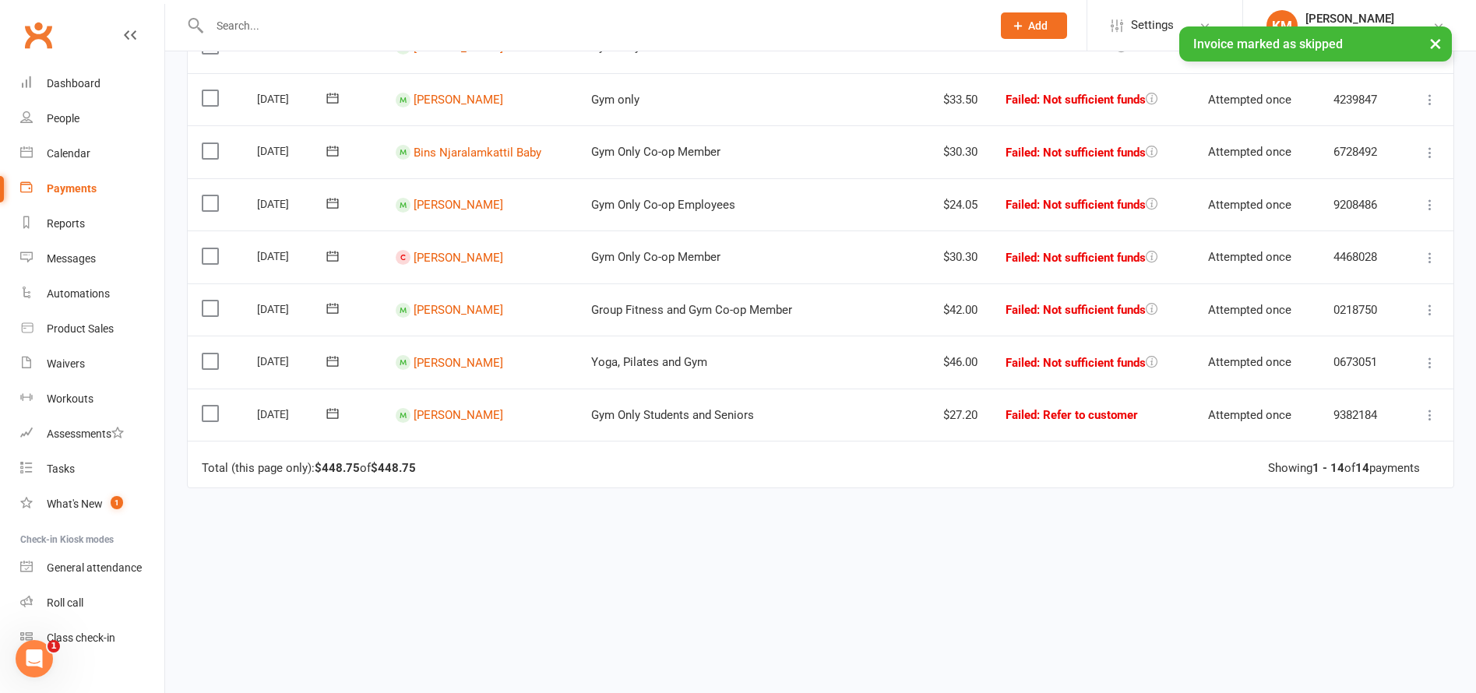
click at [1429, 255] on icon at bounding box center [1430, 258] width 16 height 16
click at [1336, 372] on link "Skip" at bounding box center [1361, 381] width 154 height 31
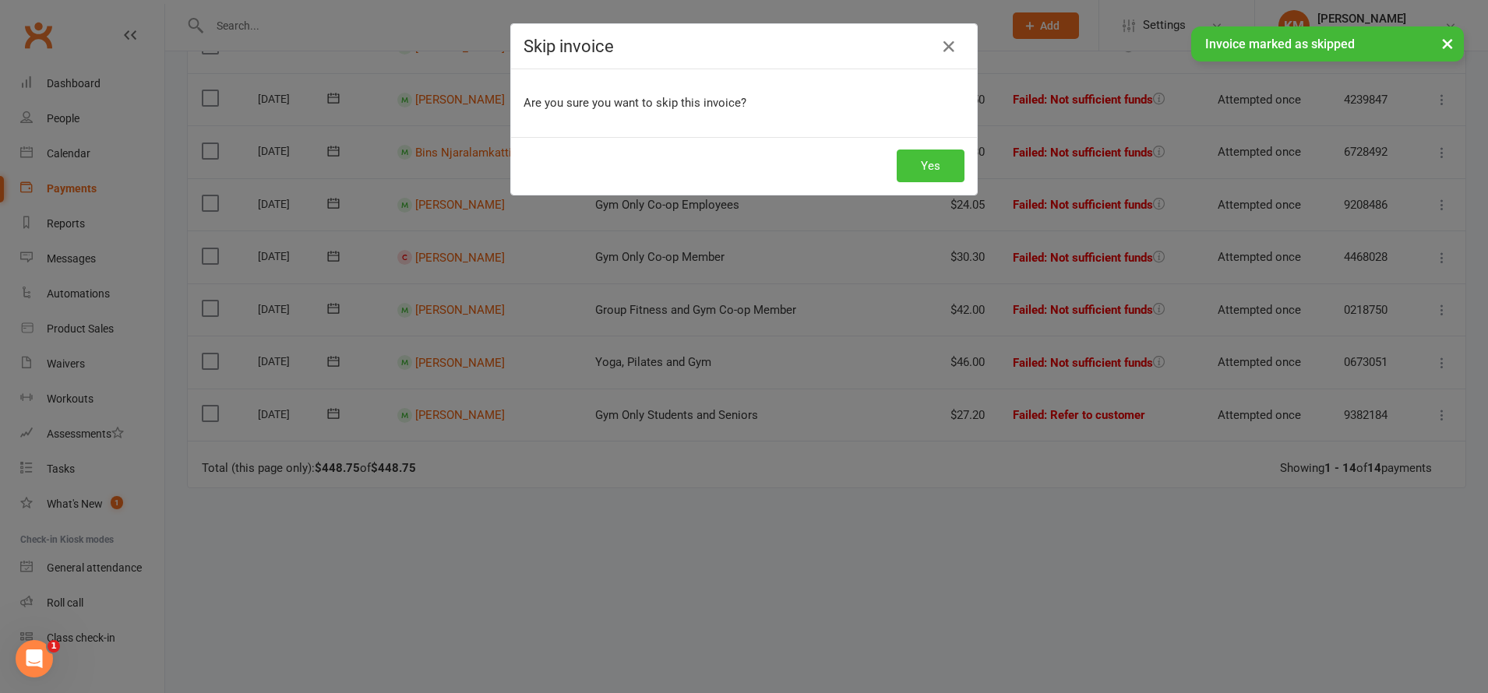
click at [915, 166] on button "Yes" at bounding box center [931, 166] width 68 height 33
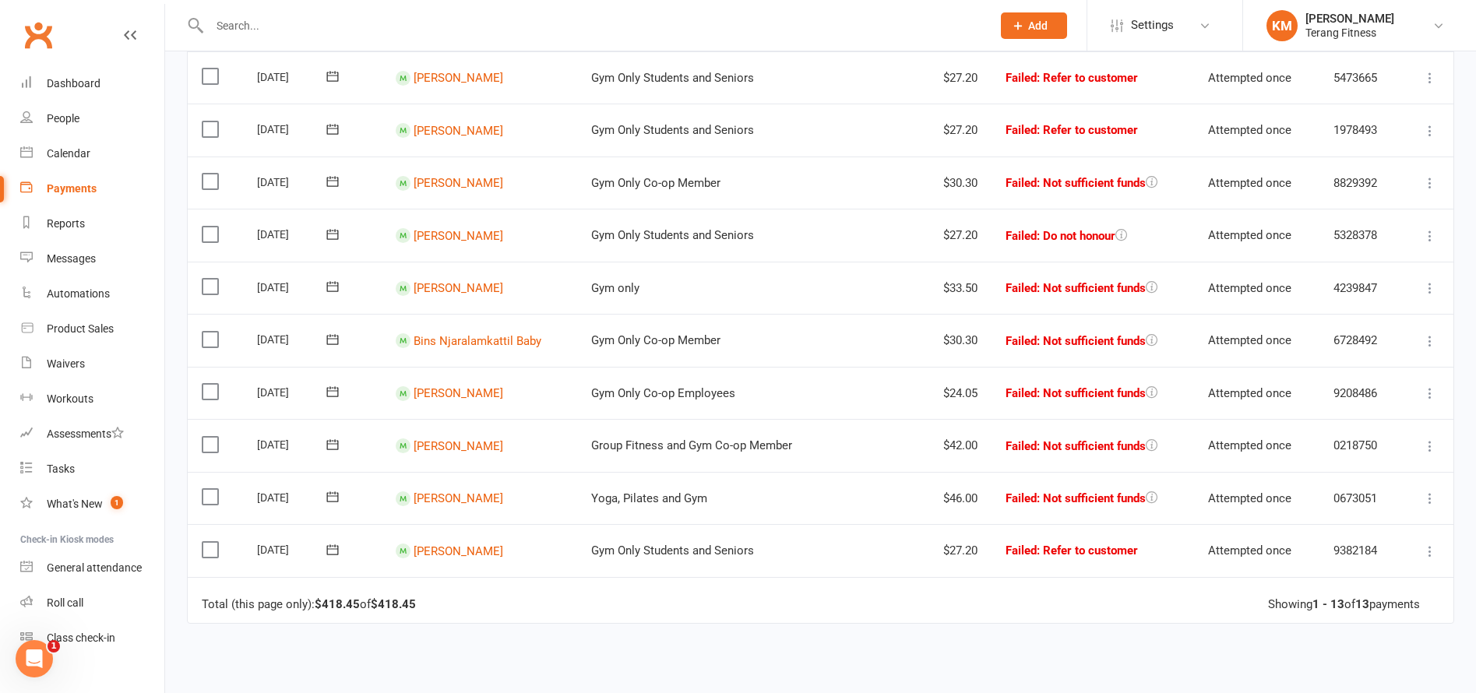
scroll to position [122, 0]
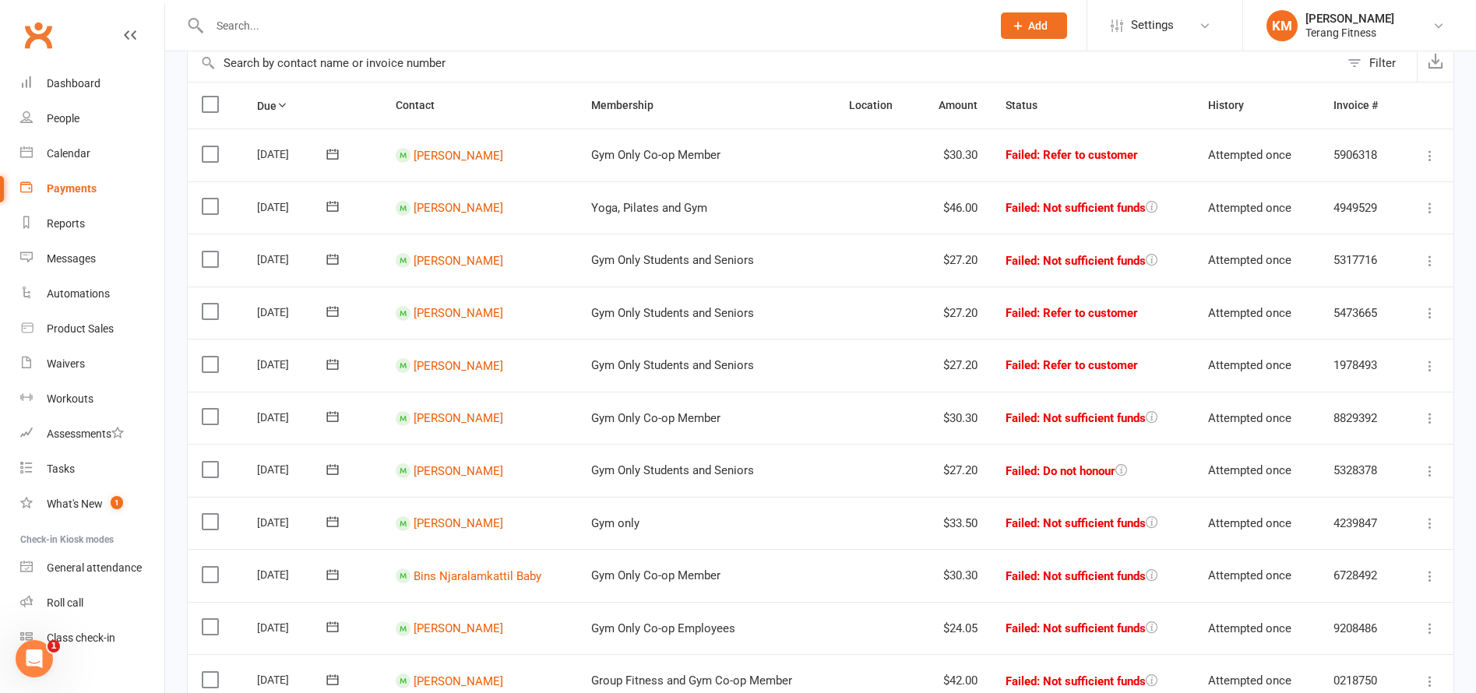
click at [301, 26] on input "text" at bounding box center [593, 26] width 776 height 22
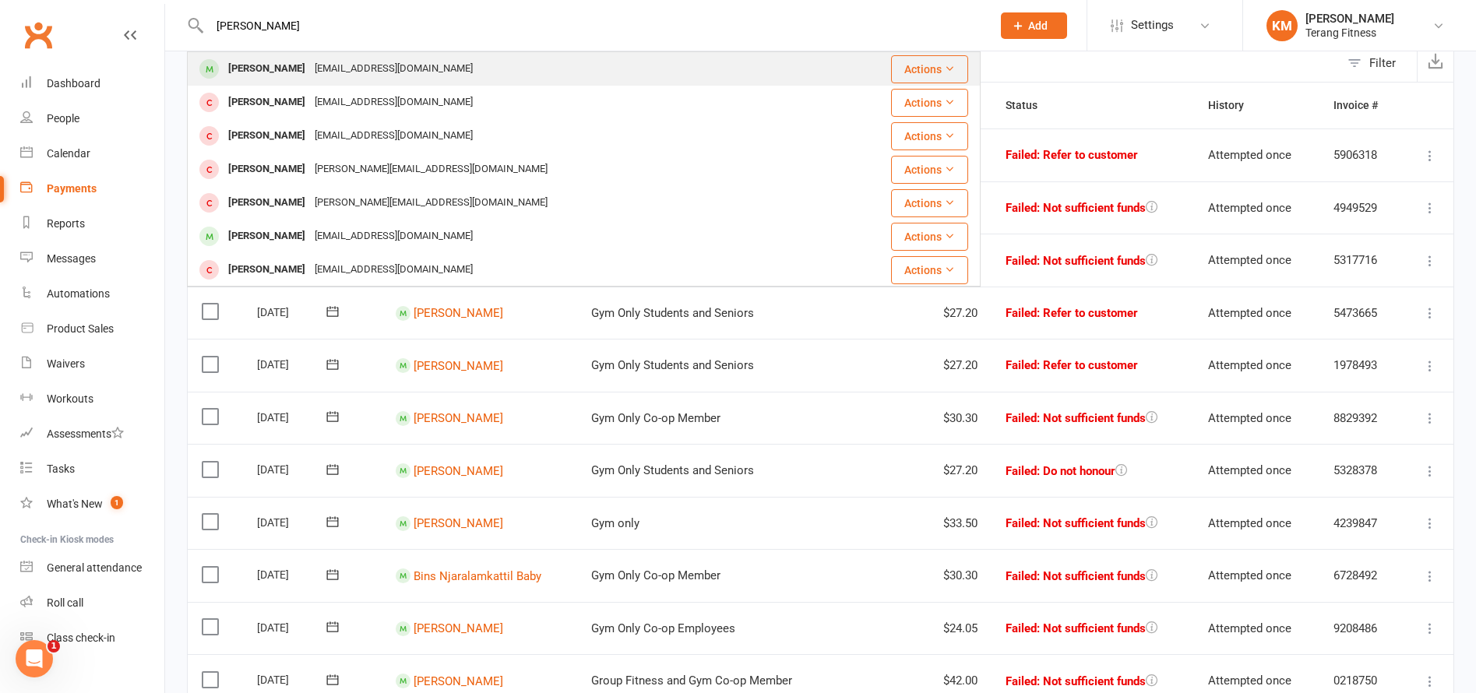
type input "[PERSON_NAME]"
click at [268, 66] on div "[PERSON_NAME]" at bounding box center [267, 69] width 86 height 23
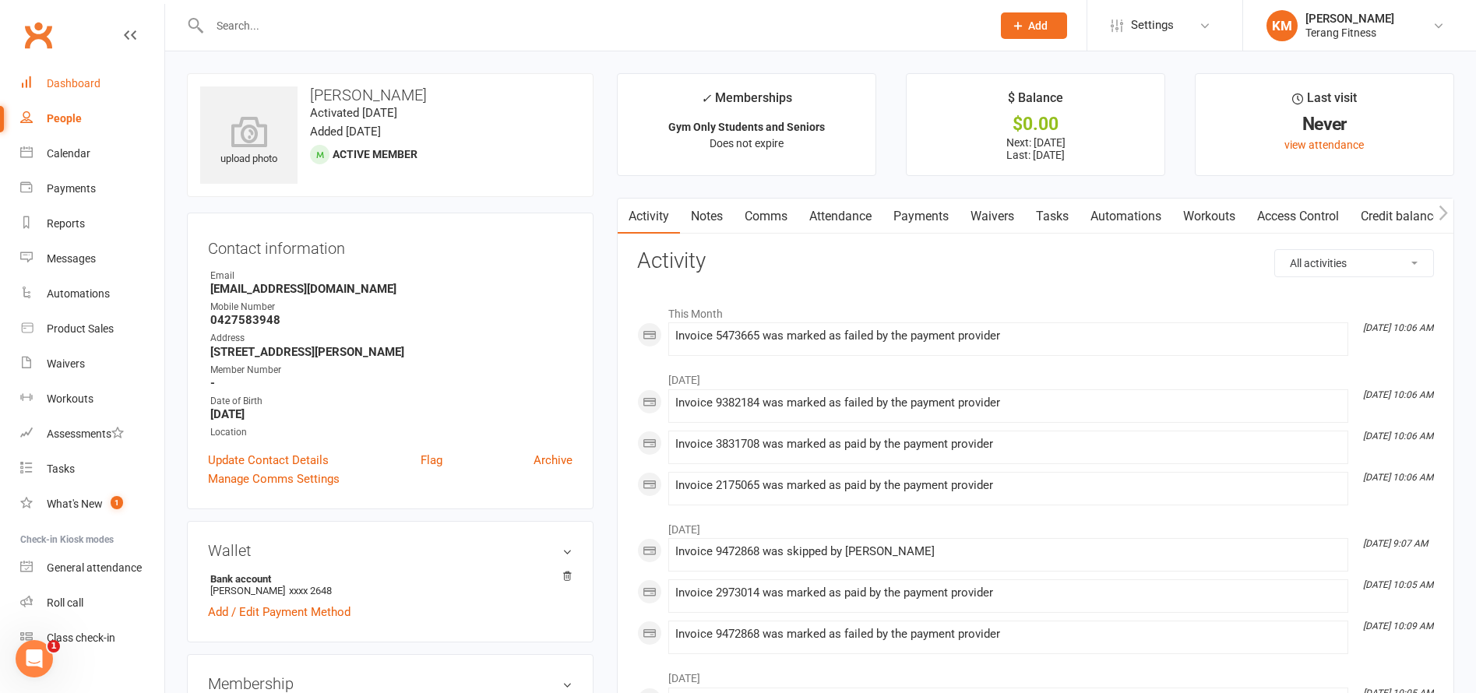
click at [55, 85] on div "Dashboard" at bounding box center [74, 83] width 54 height 12
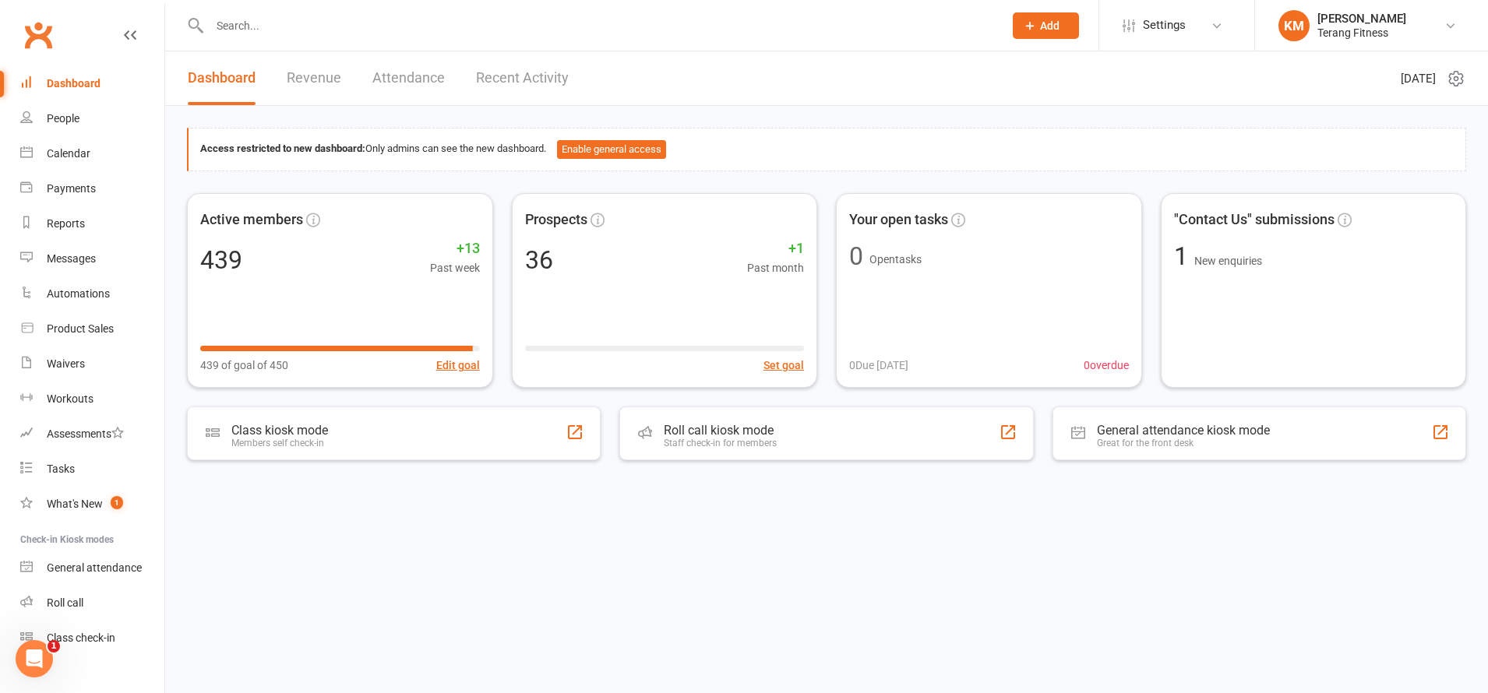
click at [246, 34] on input "text" at bounding box center [599, 26] width 788 height 22
click at [66, 251] on link "Messages" at bounding box center [92, 258] width 144 height 35
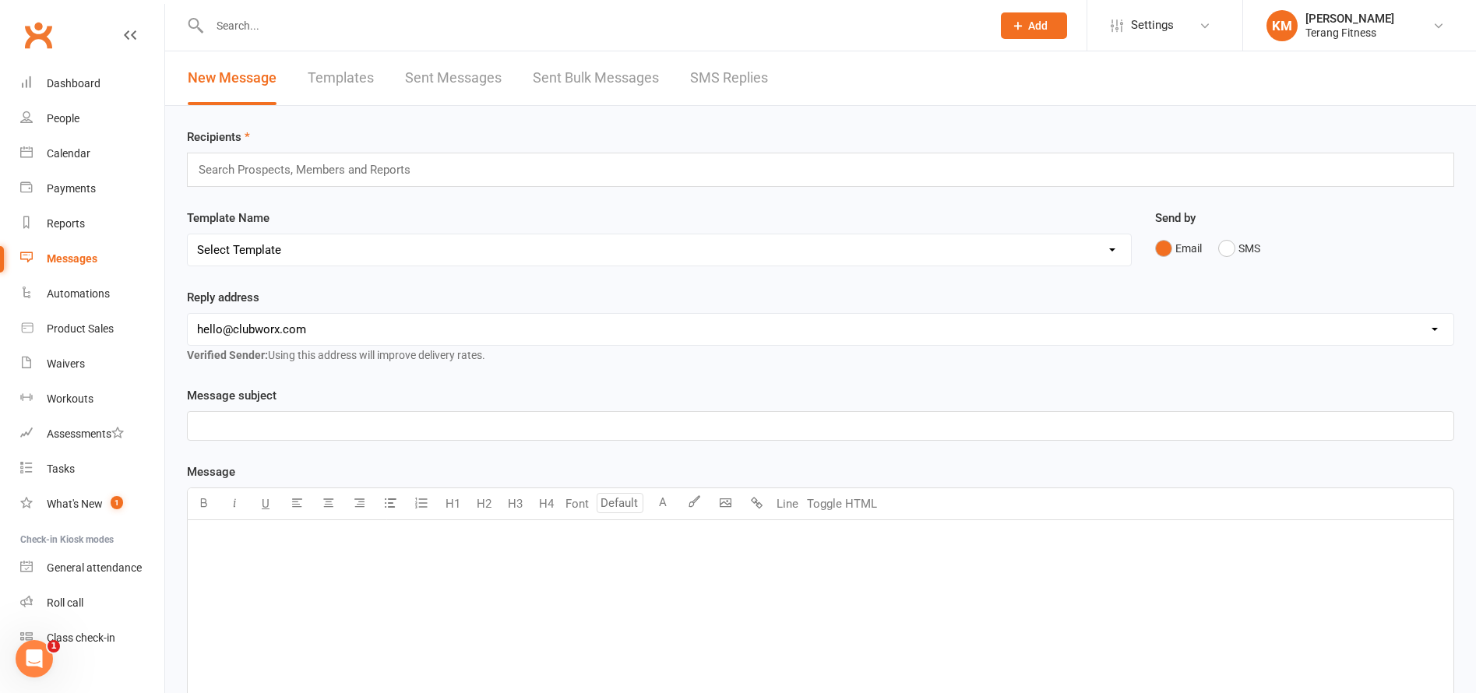
click at [263, 164] on input "text" at bounding box center [311, 170] width 228 height 20
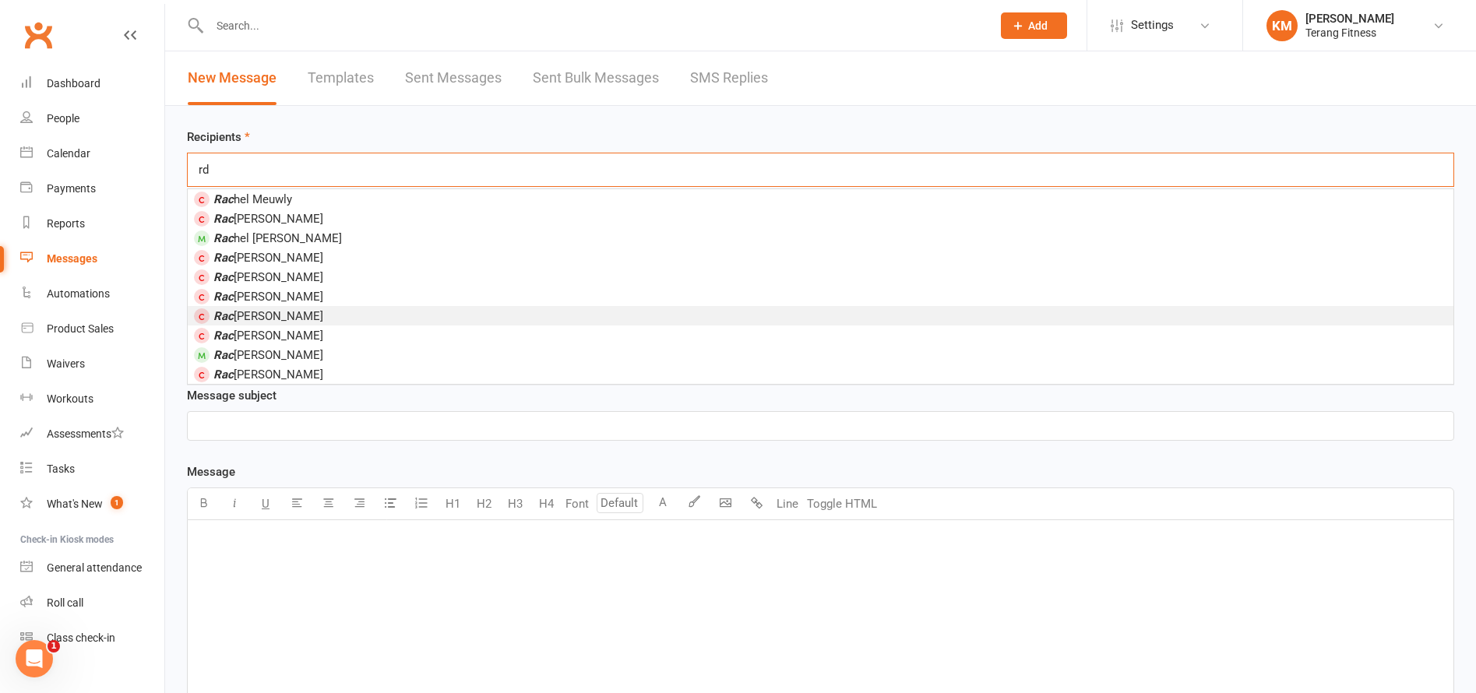
type input "r"
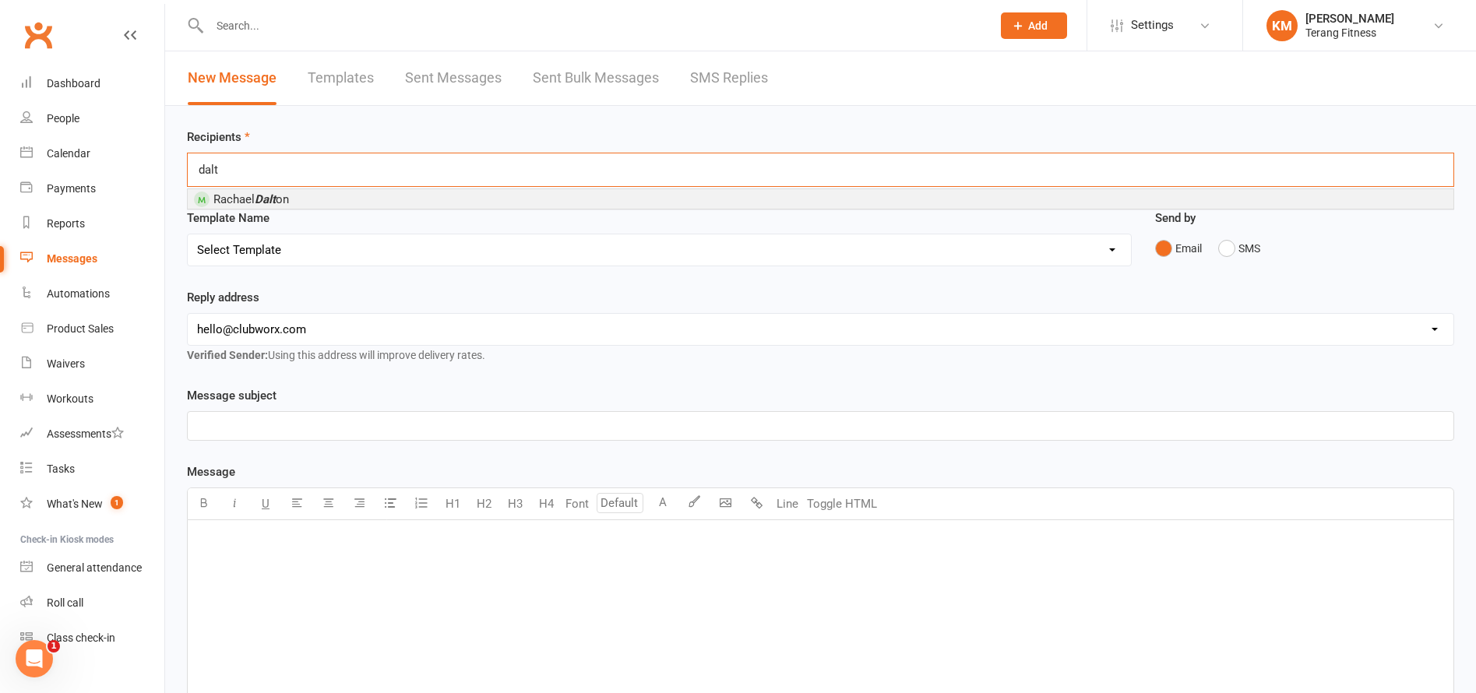
type input "dalt"
click at [294, 199] on li "[PERSON_NAME] on" at bounding box center [821, 198] width 1266 height 19
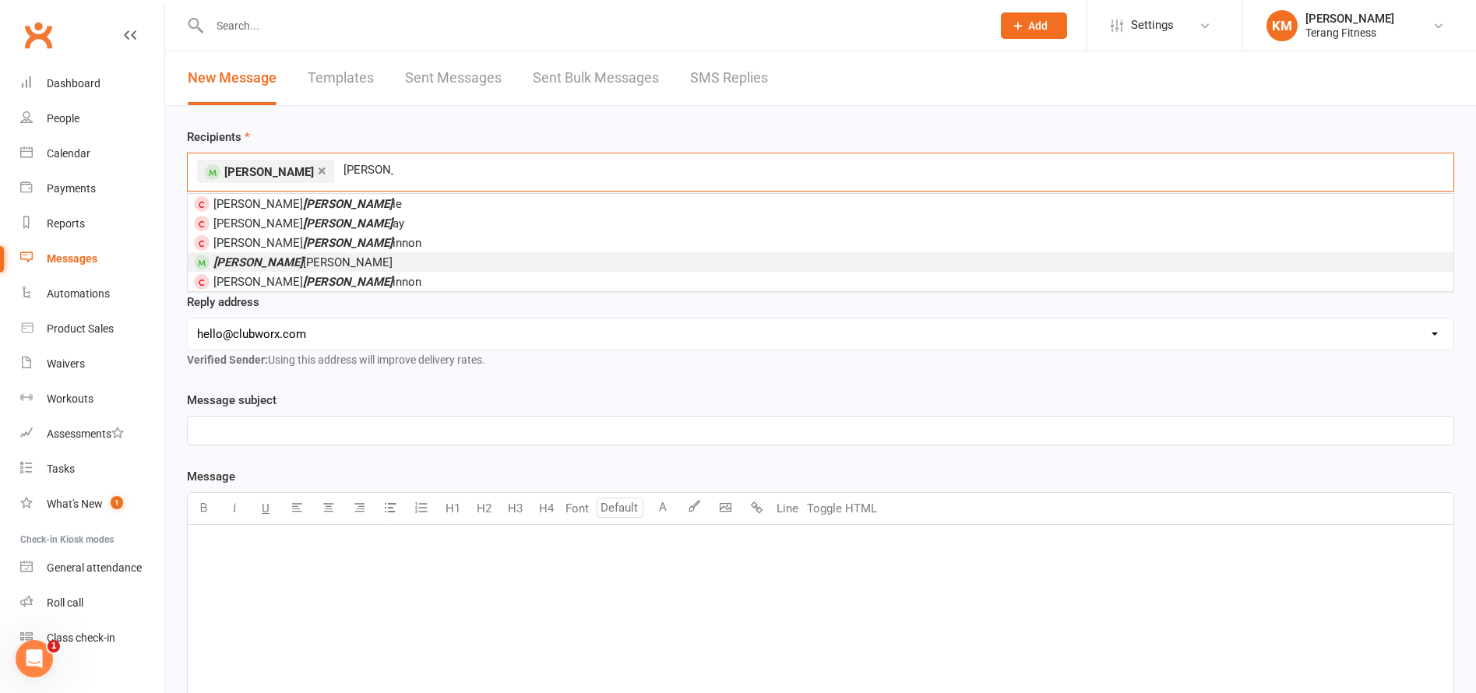
type input "[PERSON_NAME]"
click at [308, 259] on span "[PERSON_NAME] [PERSON_NAME]" at bounding box center [302, 262] width 179 height 14
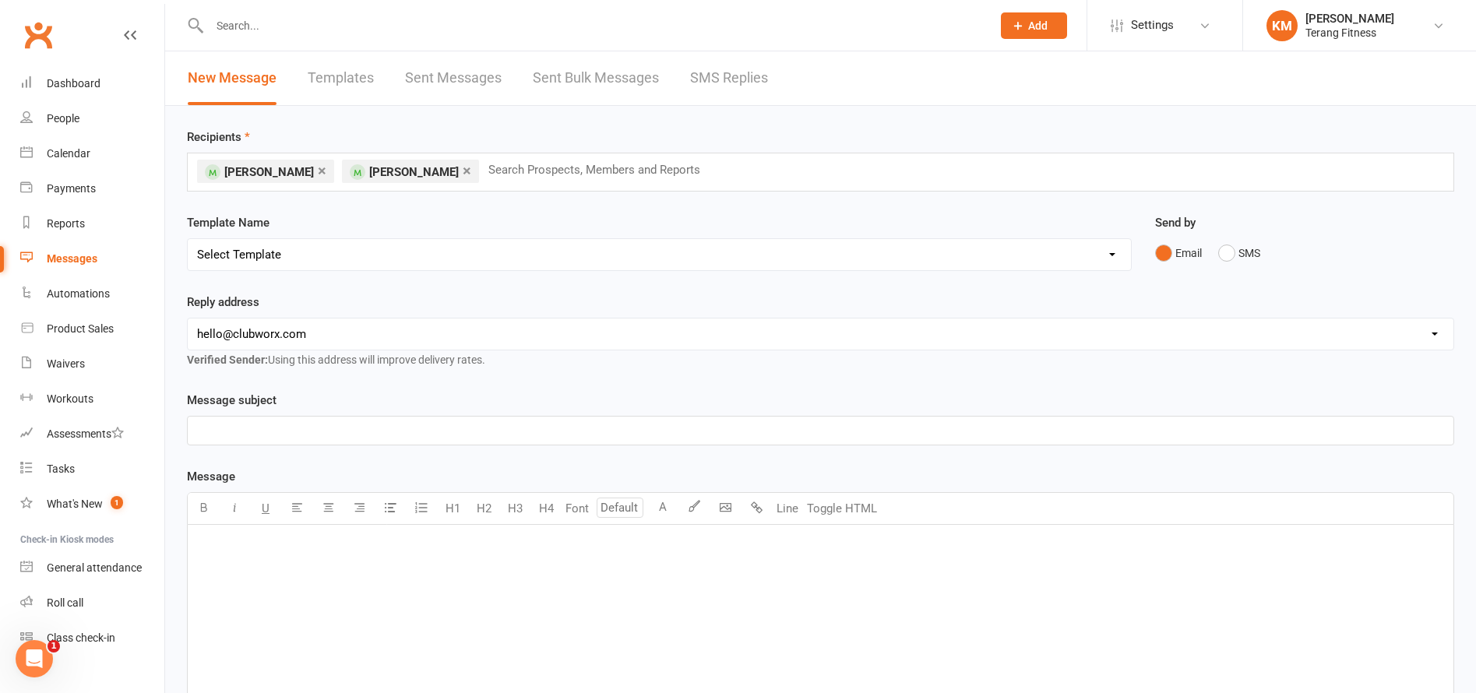
click at [238, 336] on select "[EMAIL_ADDRESS][DOMAIN_NAME] [EMAIL_ADDRESS][DOMAIN_NAME]" at bounding box center [821, 334] width 1266 height 31
click at [238, 333] on select "[EMAIL_ADDRESS][DOMAIN_NAME] [EMAIL_ADDRESS][DOMAIN_NAME]" at bounding box center [821, 334] width 1266 height 31
click at [236, 251] on select "Select Template [SMS] Swipe card issue [Email] Terang Fitness – Membership Paus…" at bounding box center [659, 254] width 943 height 31
select select "1"
click at [188, 239] on select "Select Template [SMS] Swipe card issue [Email] Terang Fitness – Membership Paus…" at bounding box center [659, 254] width 943 height 31
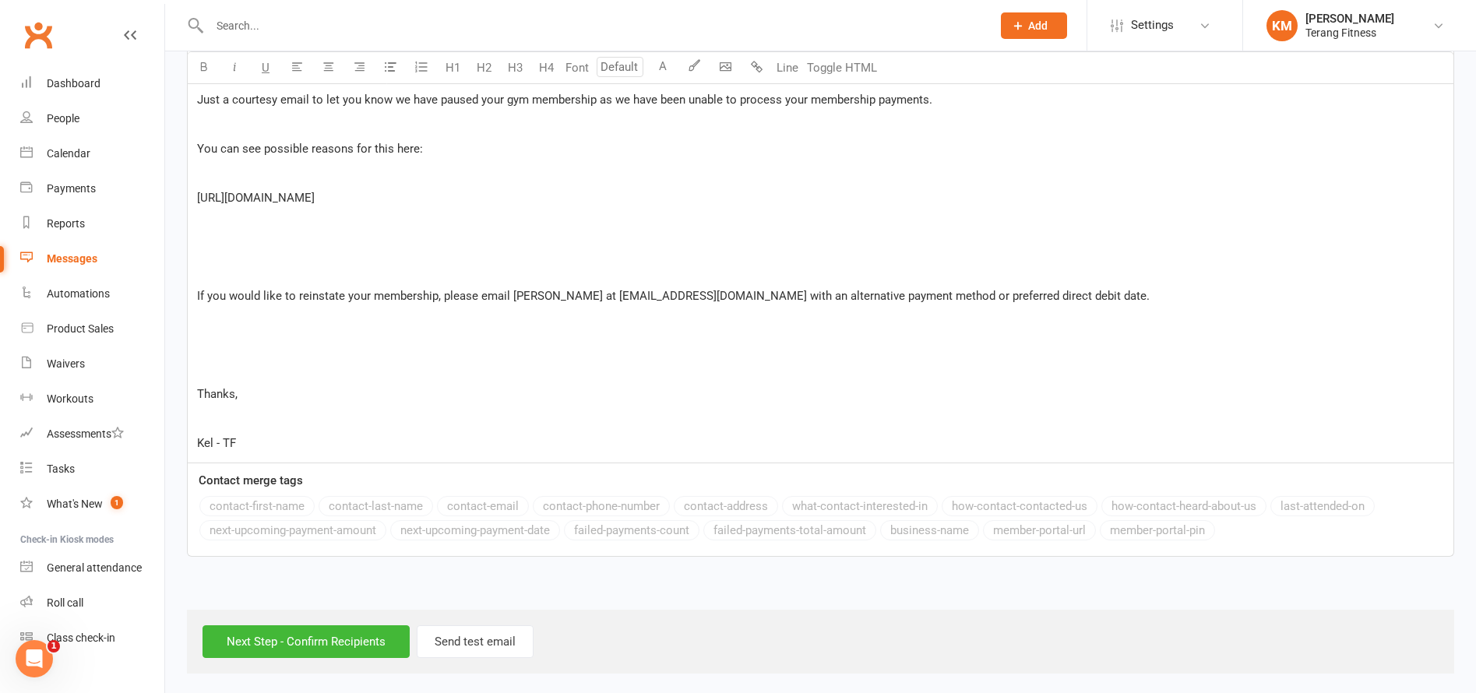
scroll to position [498, 0]
click at [297, 632] on input "Next Step - Confirm Recipients" at bounding box center [306, 638] width 207 height 33
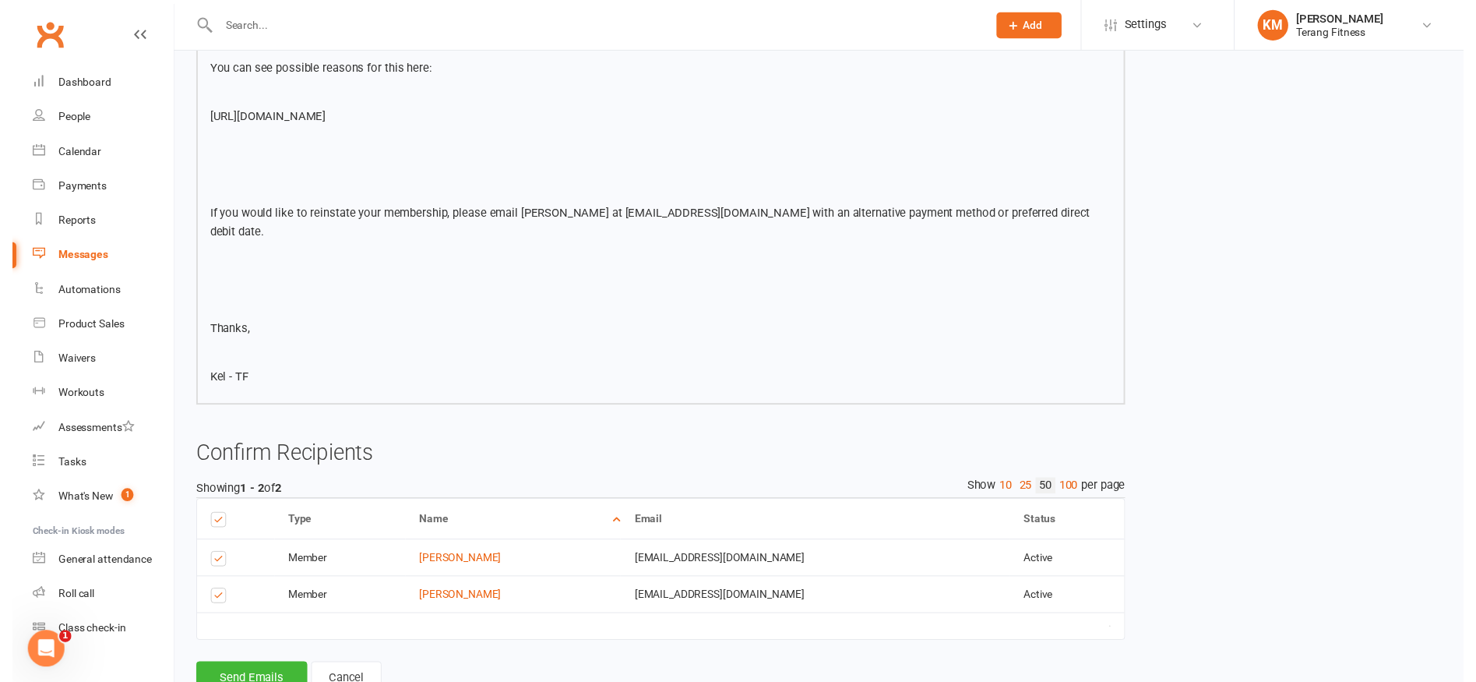
scroll to position [360, 0]
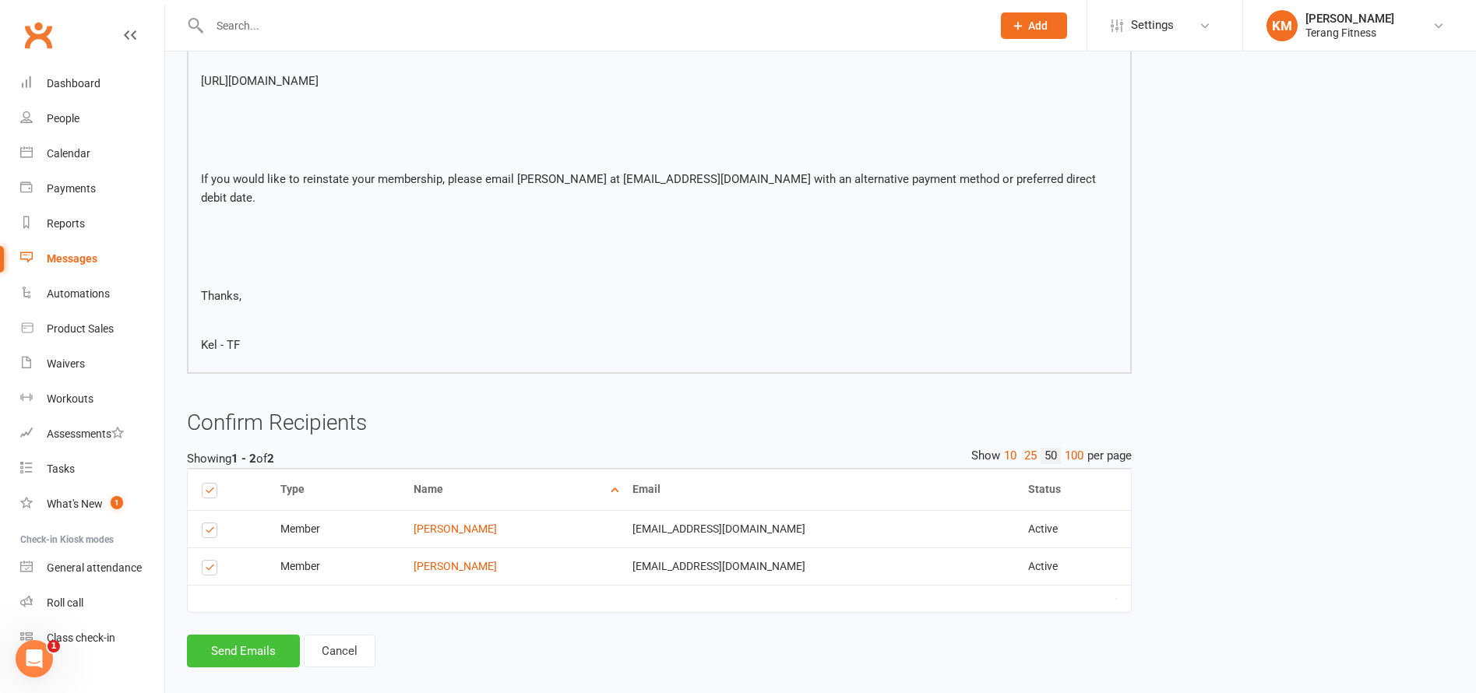
click at [258, 635] on button "Send Emails" at bounding box center [243, 651] width 113 height 33
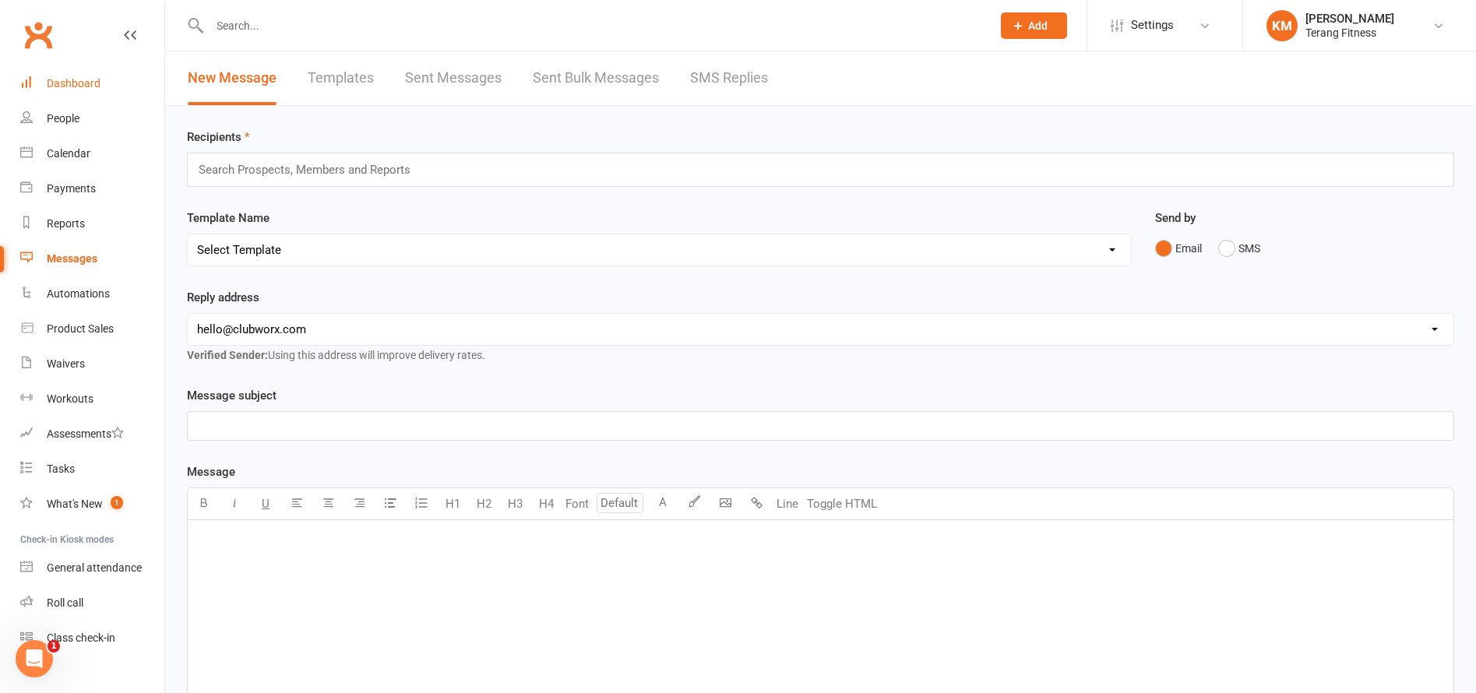
click at [96, 83] on div "Dashboard" at bounding box center [74, 83] width 54 height 12
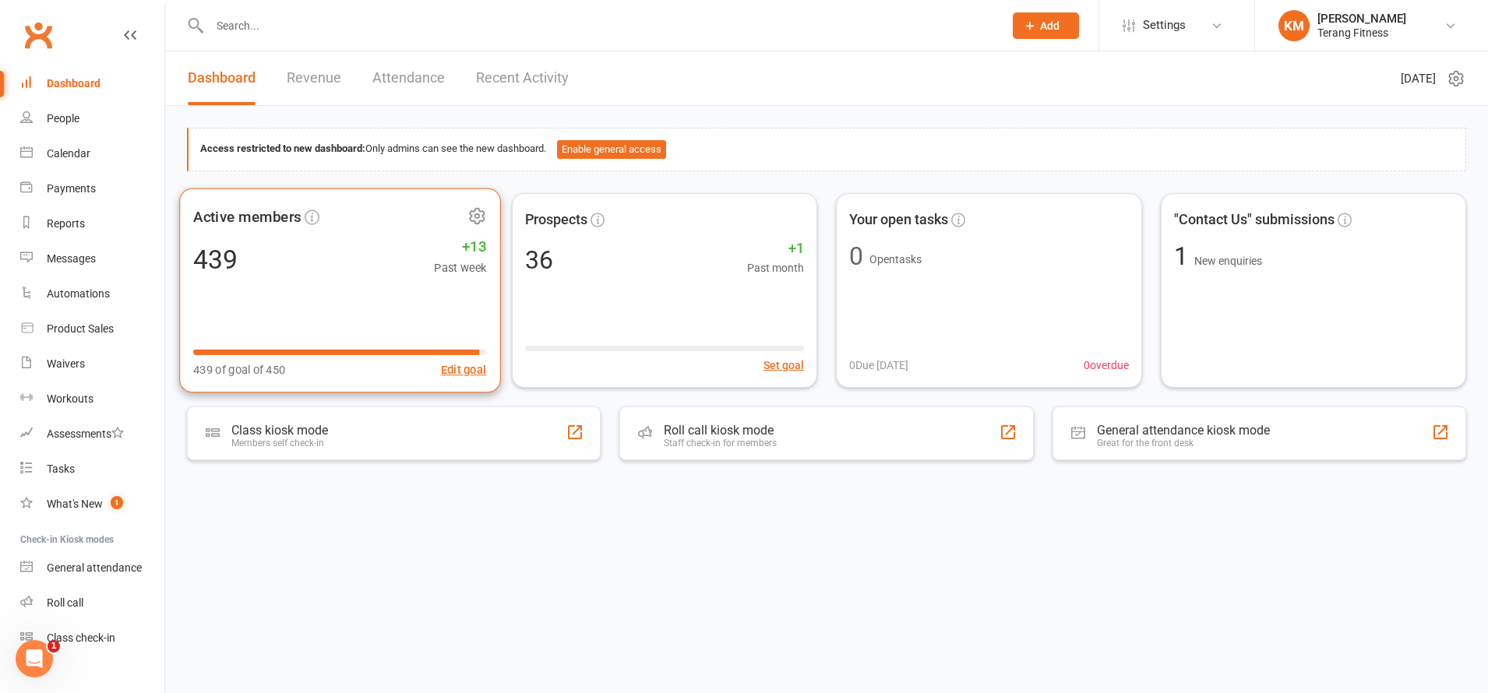
click at [272, 252] on div "439 +13 Past week" at bounding box center [339, 258] width 293 height 35
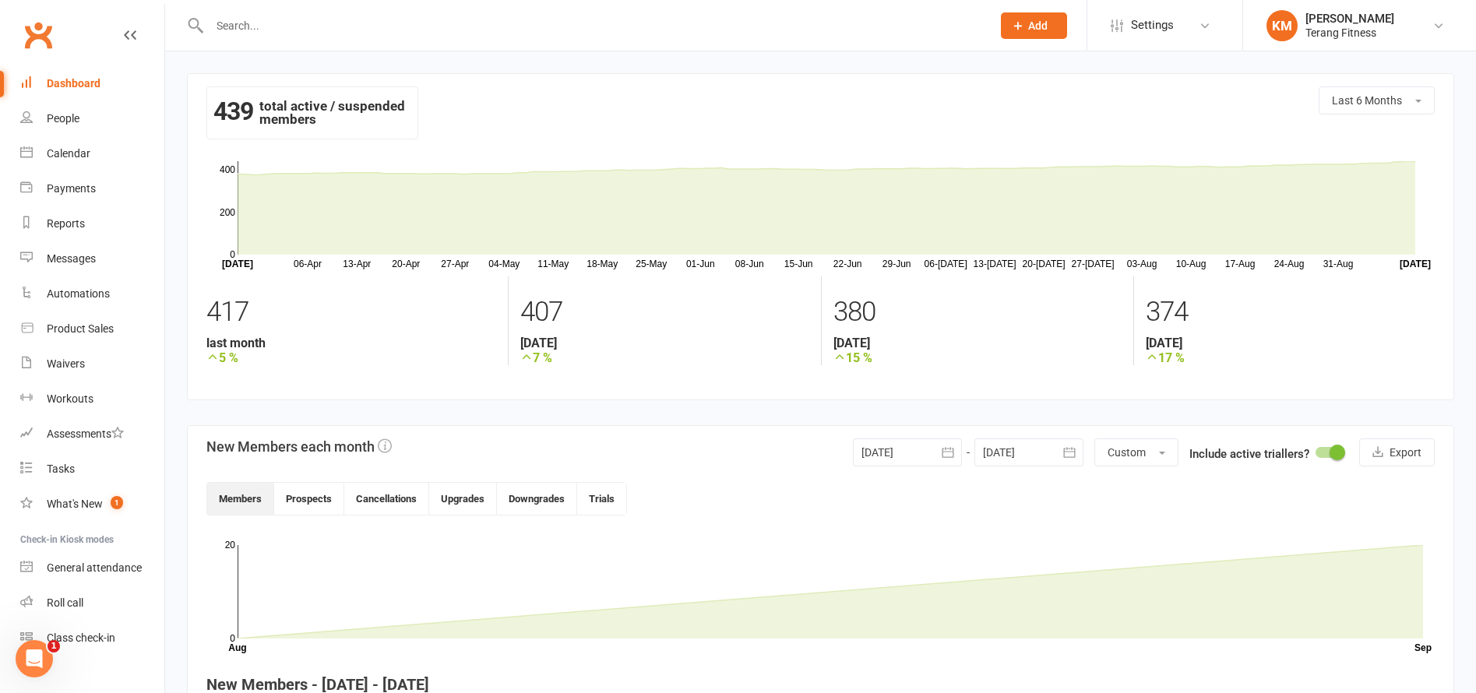
click at [252, 32] on input "text" at bounding box center [593, 26] width 776 height 22
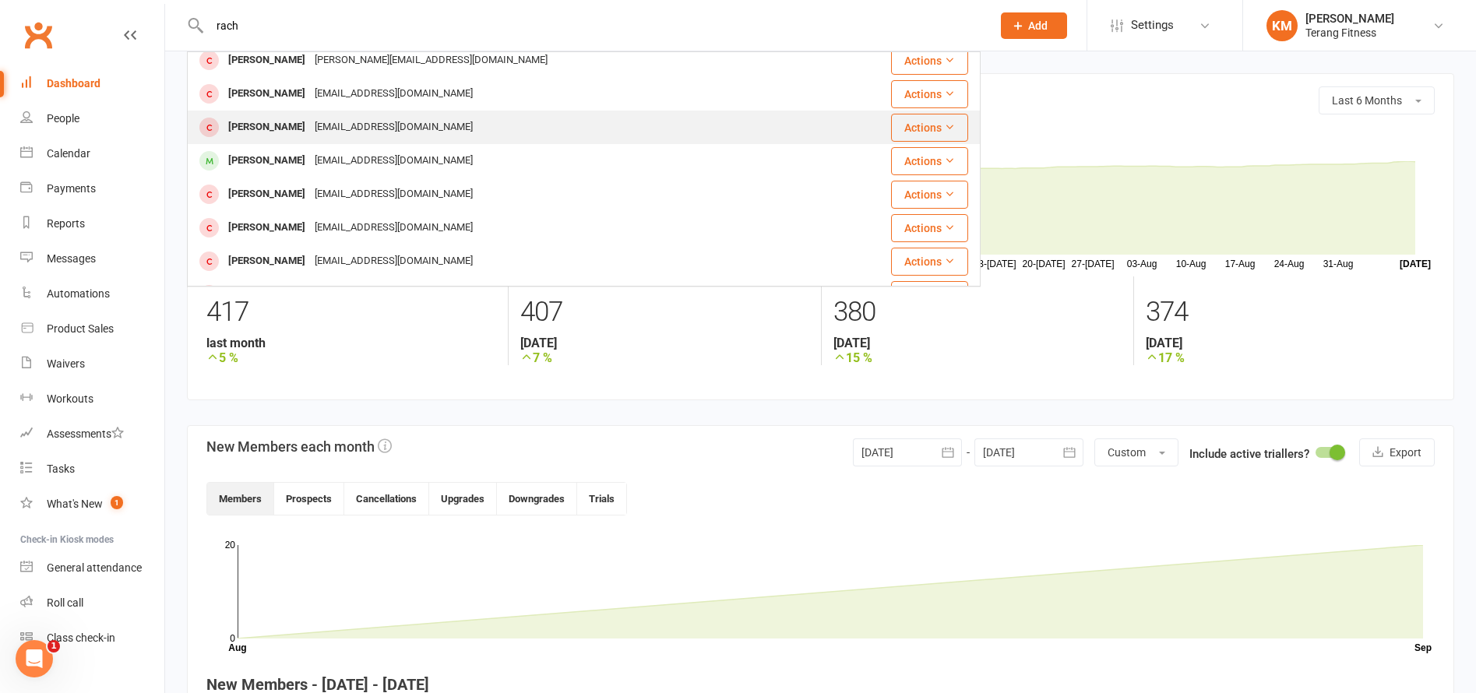
scroll to position [156, 0]
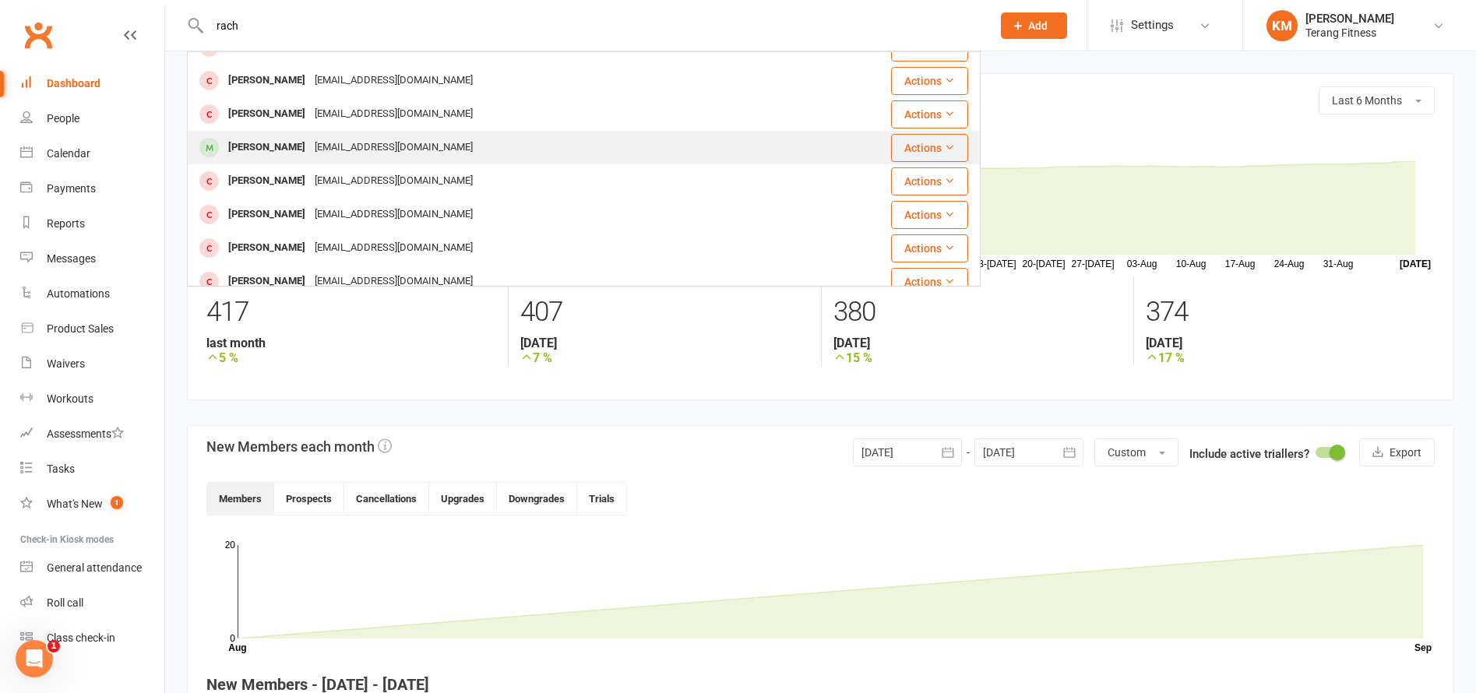
type input "rach"
click at [373, 150] on div "[EMAIL_ADDRESS][DOMAIN_NAME]" at bounding box center [393, 147] width 167 height 23
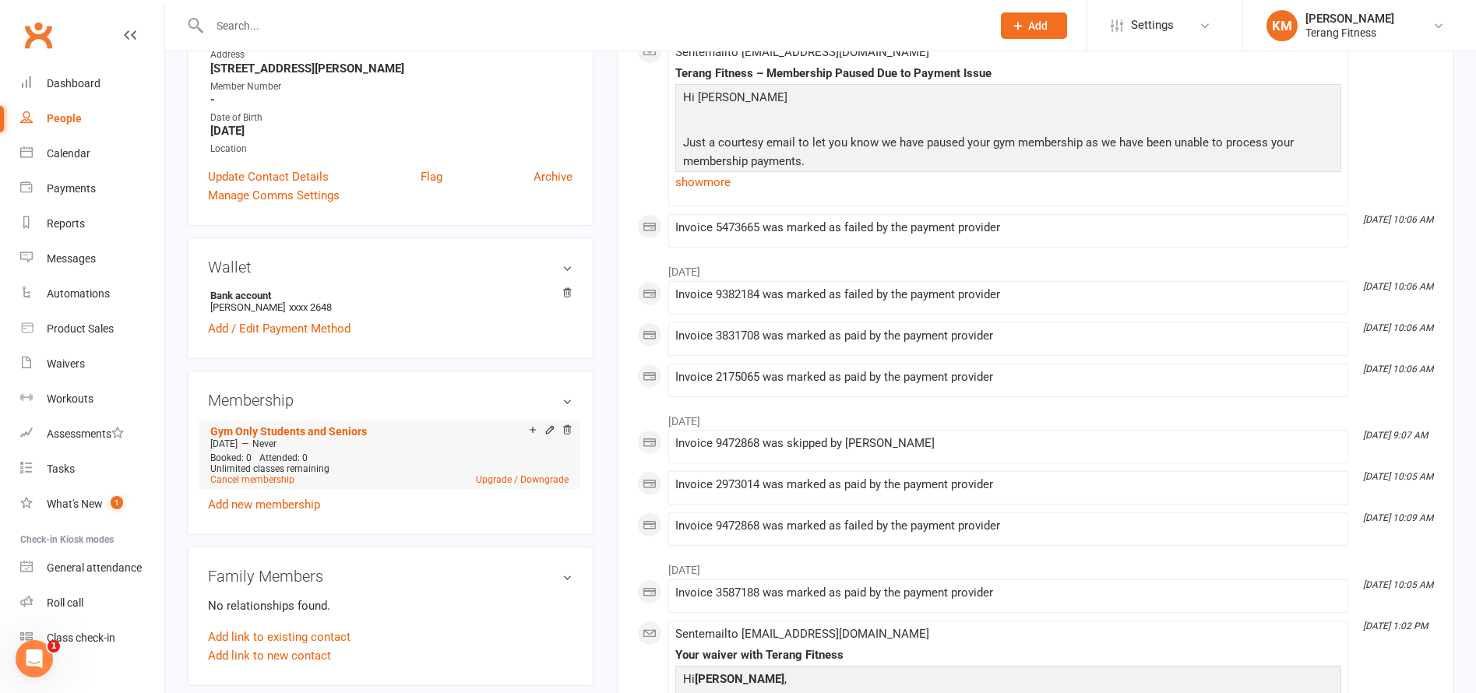
scroll to position [312, 0]
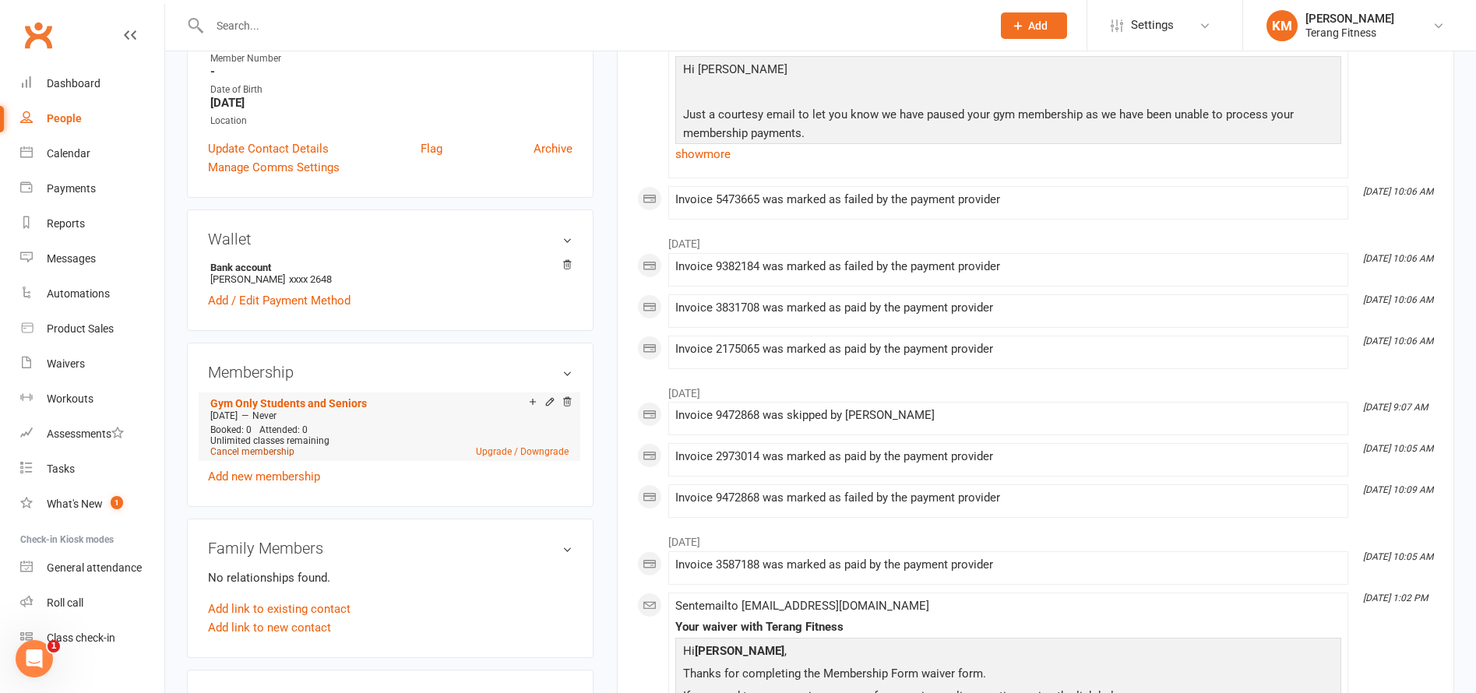
click at [280, 451] on link "Cancel membership" at bounding box center [252, 451] width 84 height 11
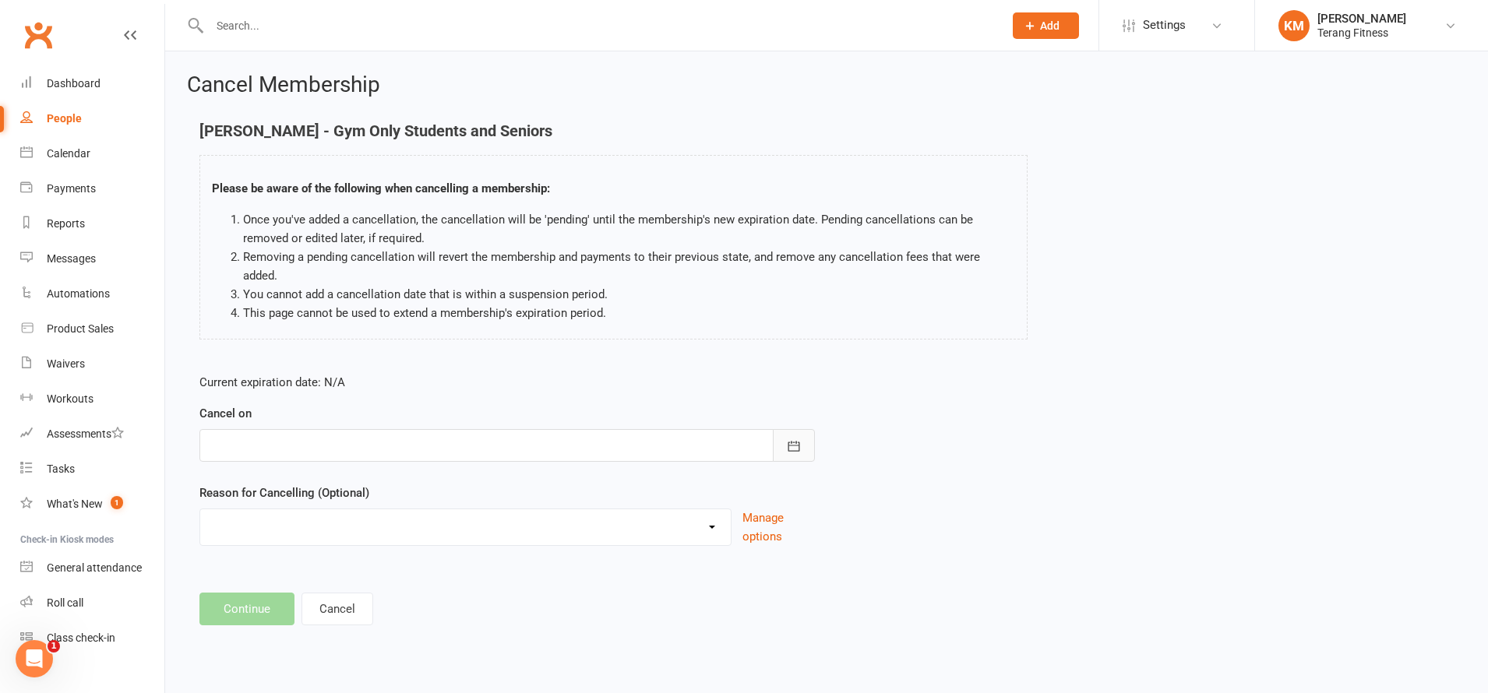
click at [792, 439] on icon "button" at bounding box center [794, 447] width 16 height 16
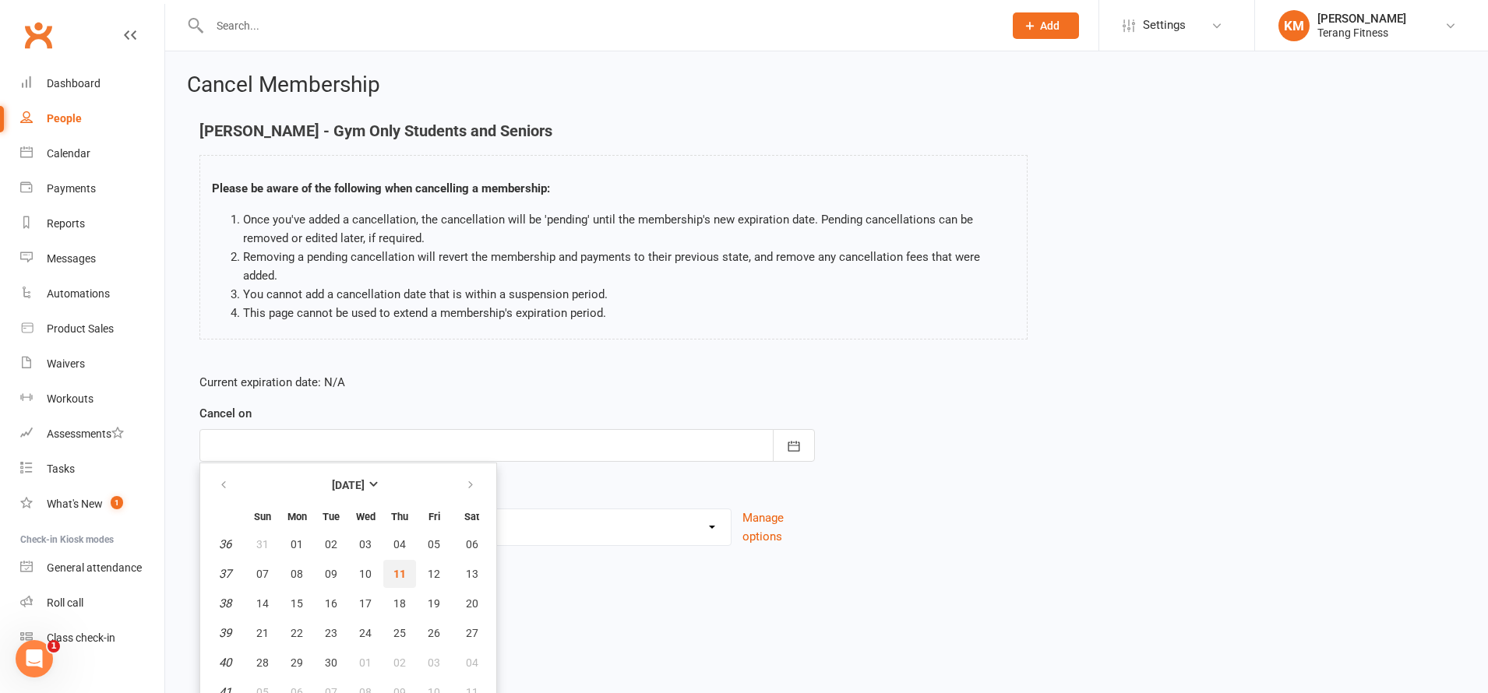
click at [403, 568] on span "11" at bounding box center [399, 574] width 12 height 12
type input "[DATE]"
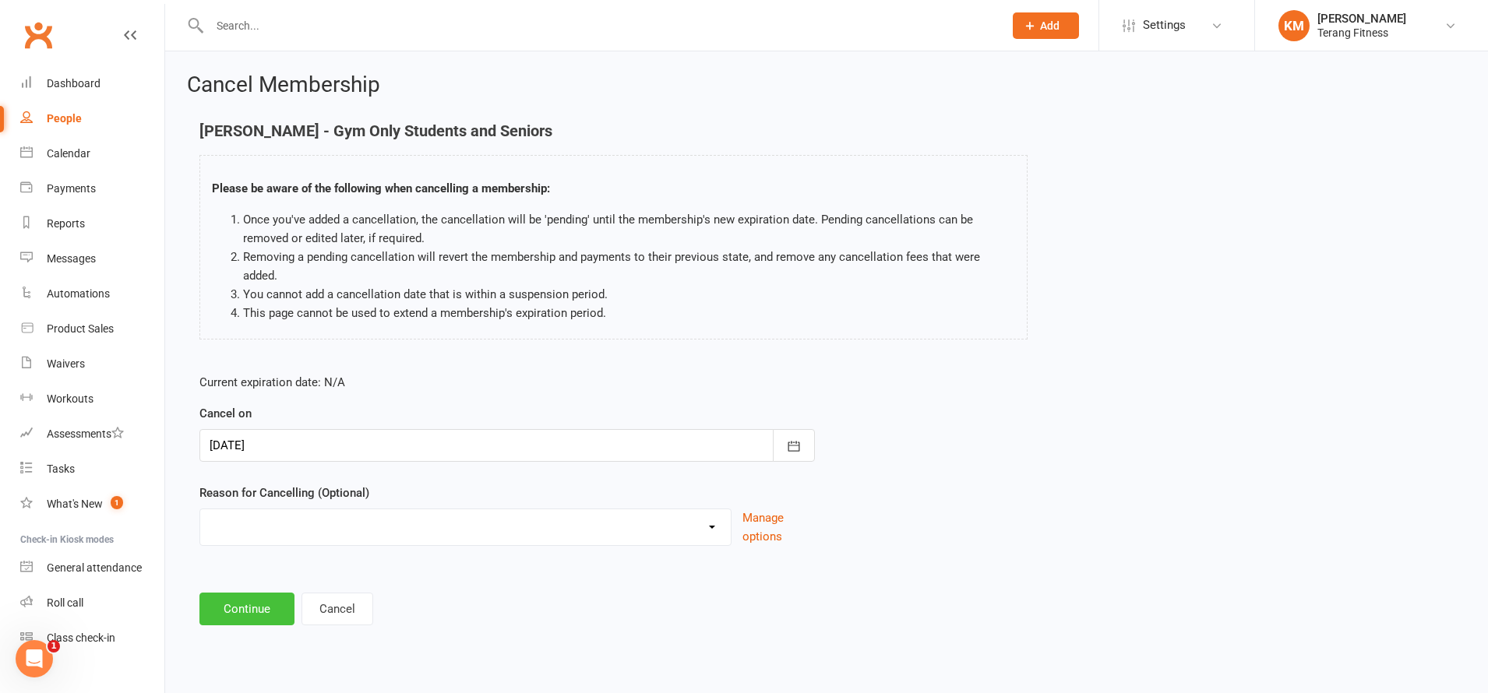
click at [255, 593] on button "Continue" at bounding box center [246, 609] width 95 height 33
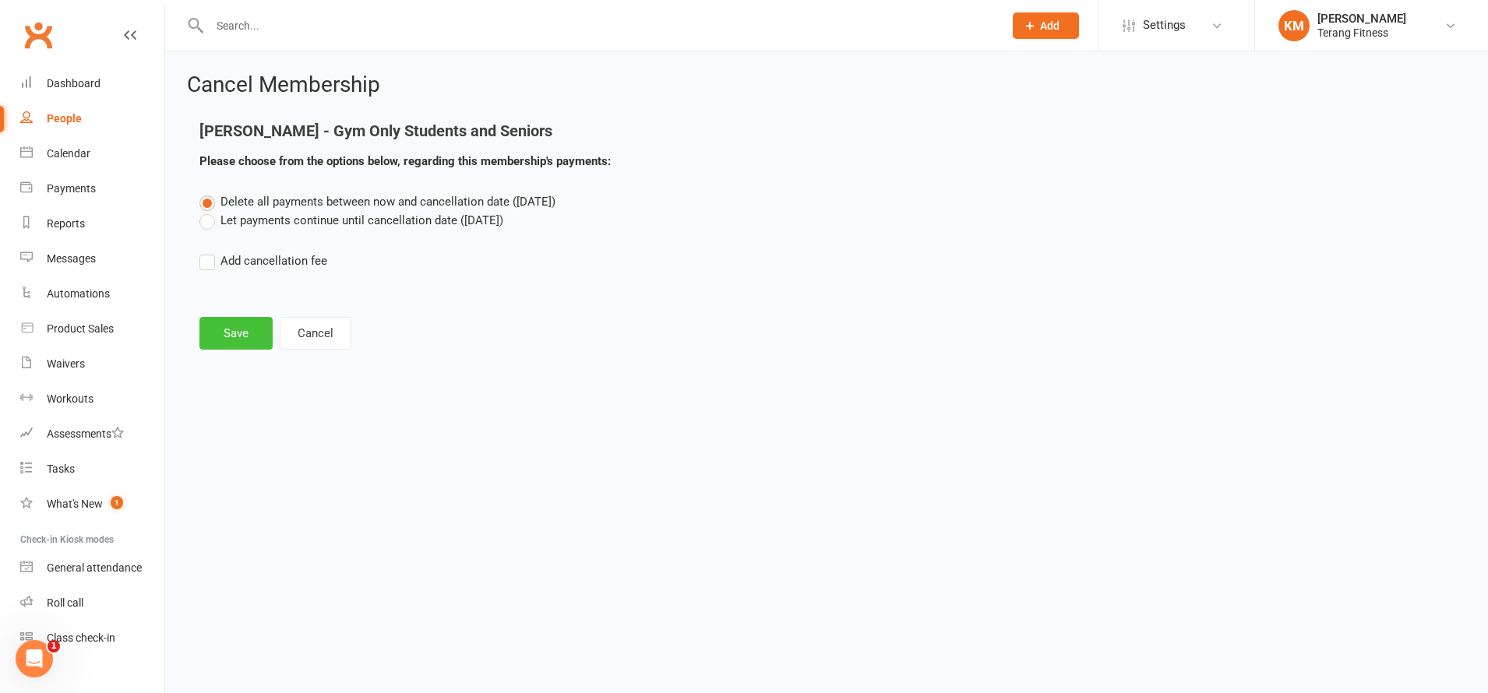
click at [238, 337] on button "Save" at bounding box center [235, 333] width 73 height 33
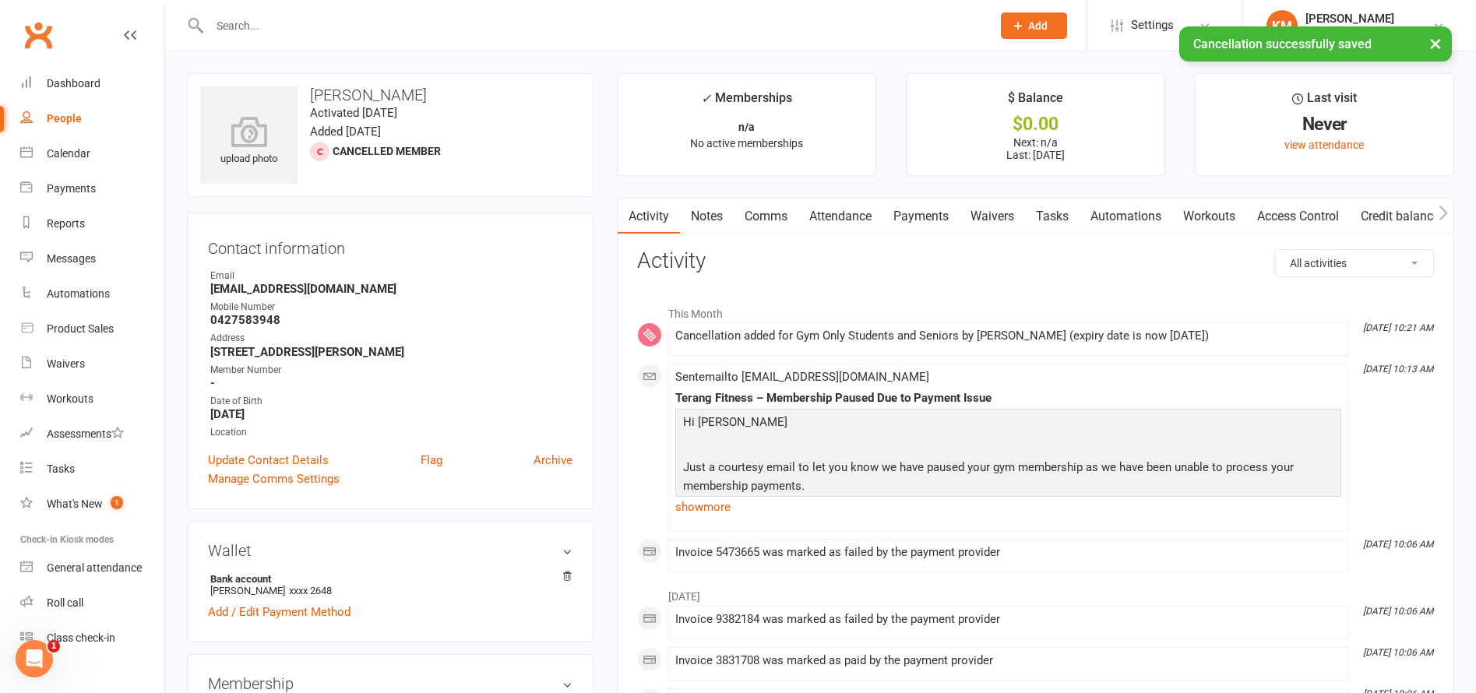
click at [261, 9] on div at bounding box center [584, 25] width 794 height 51
click at [263, 26] on div "× Cancellation successfully saved" at bounding box center [728, 26] width 1456 height 0
click at [269, 16] on input "text" at bounding box center [593, 26] width 776 height 22
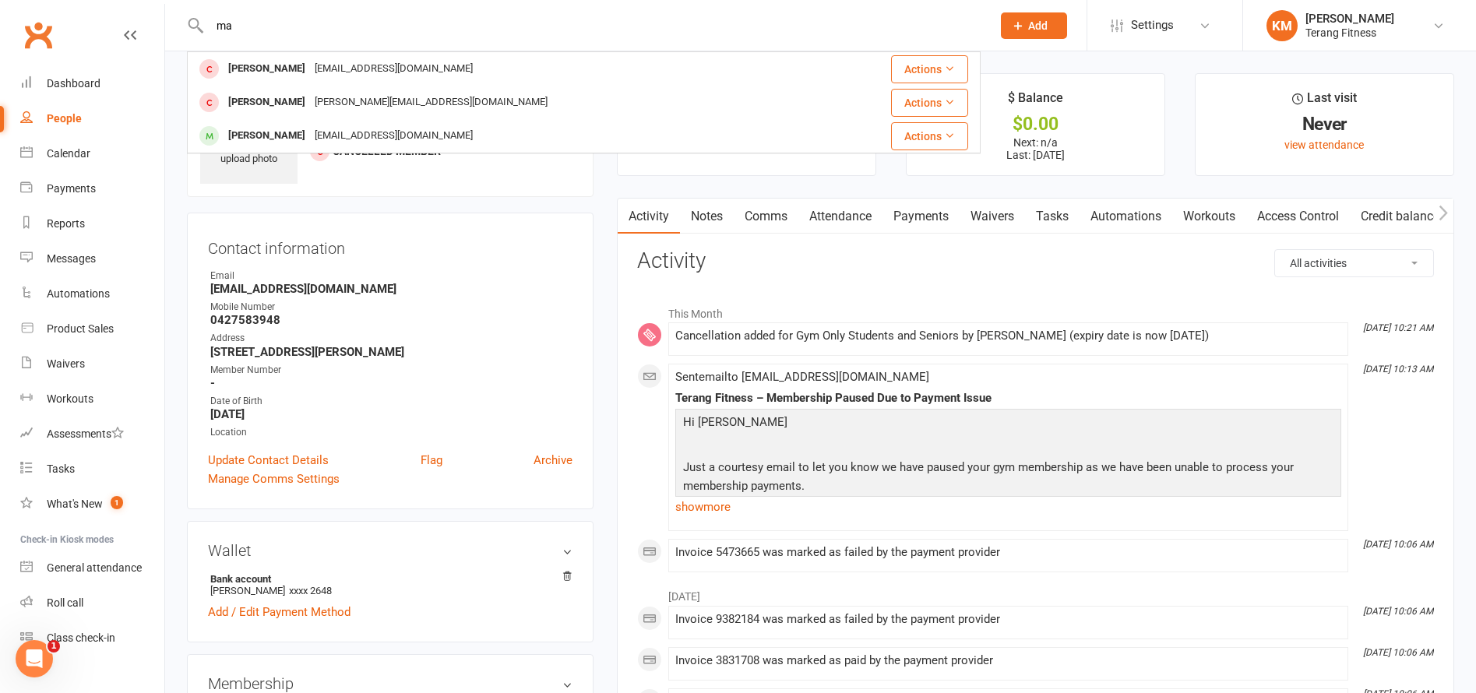
type input "m"
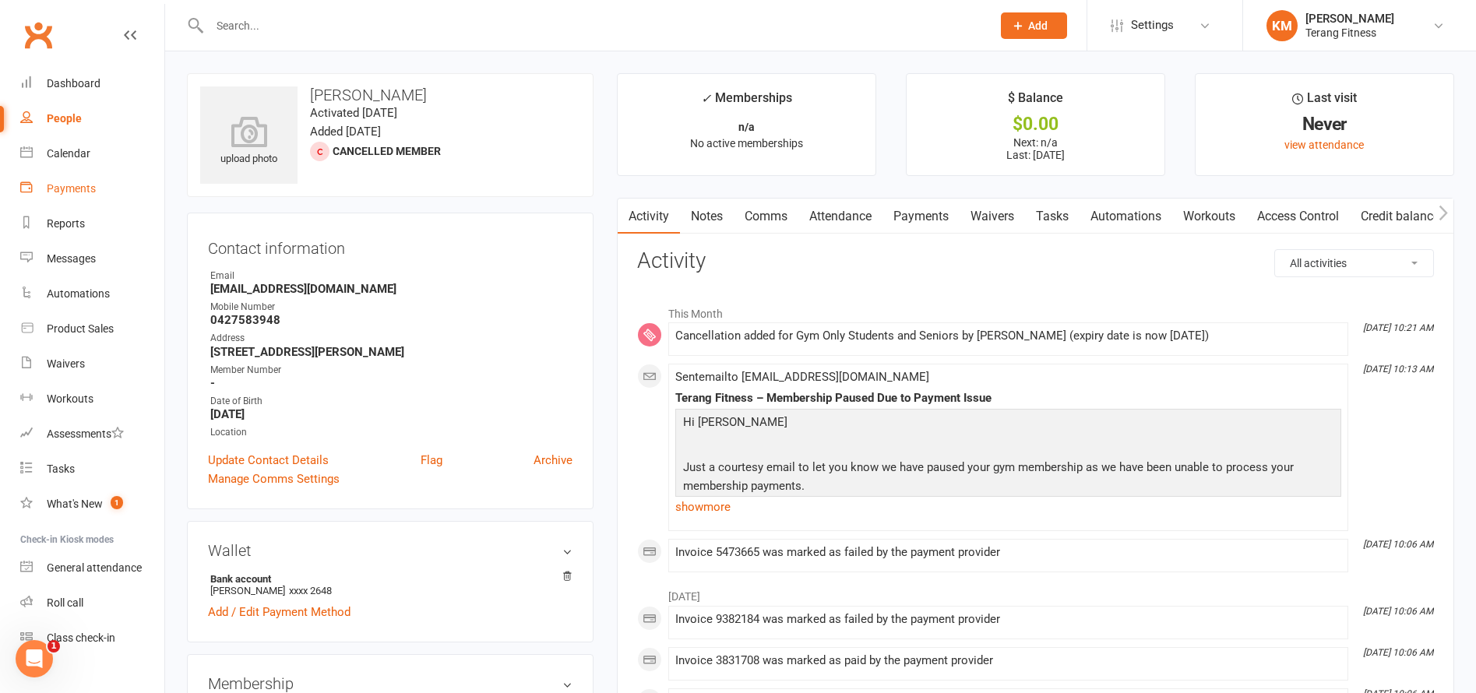
click at [76, 199] on link "Payments" at bounding box center [92, 188] width 144 height 35
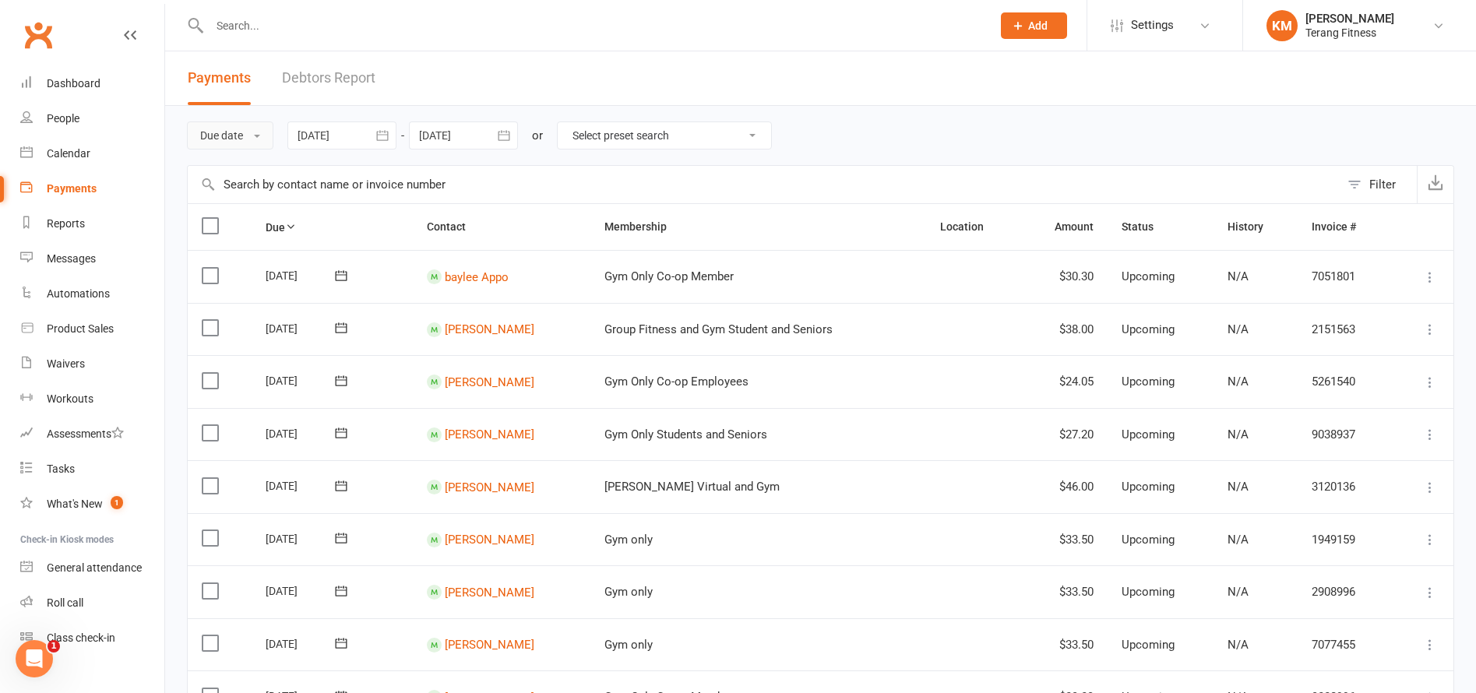
click at [204, 132] on button "Due date" at bounding box center [230, 136] width 86 height 28
click at [231, 227] on link "Date failed" at bounding box center [265, 232] width 154 height 31
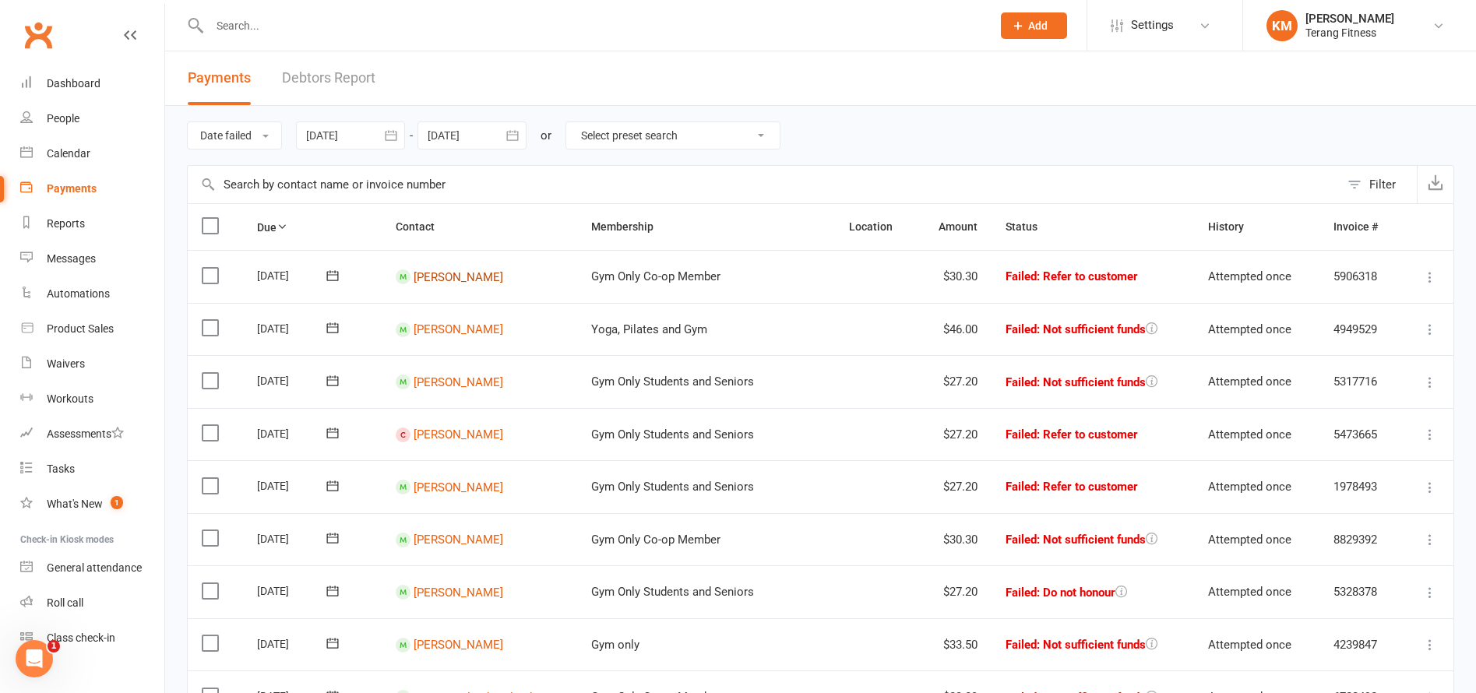
click at [461, 281] on link "[PERSON_NAME]" at bounding box center [459, 277] width 90 height 14
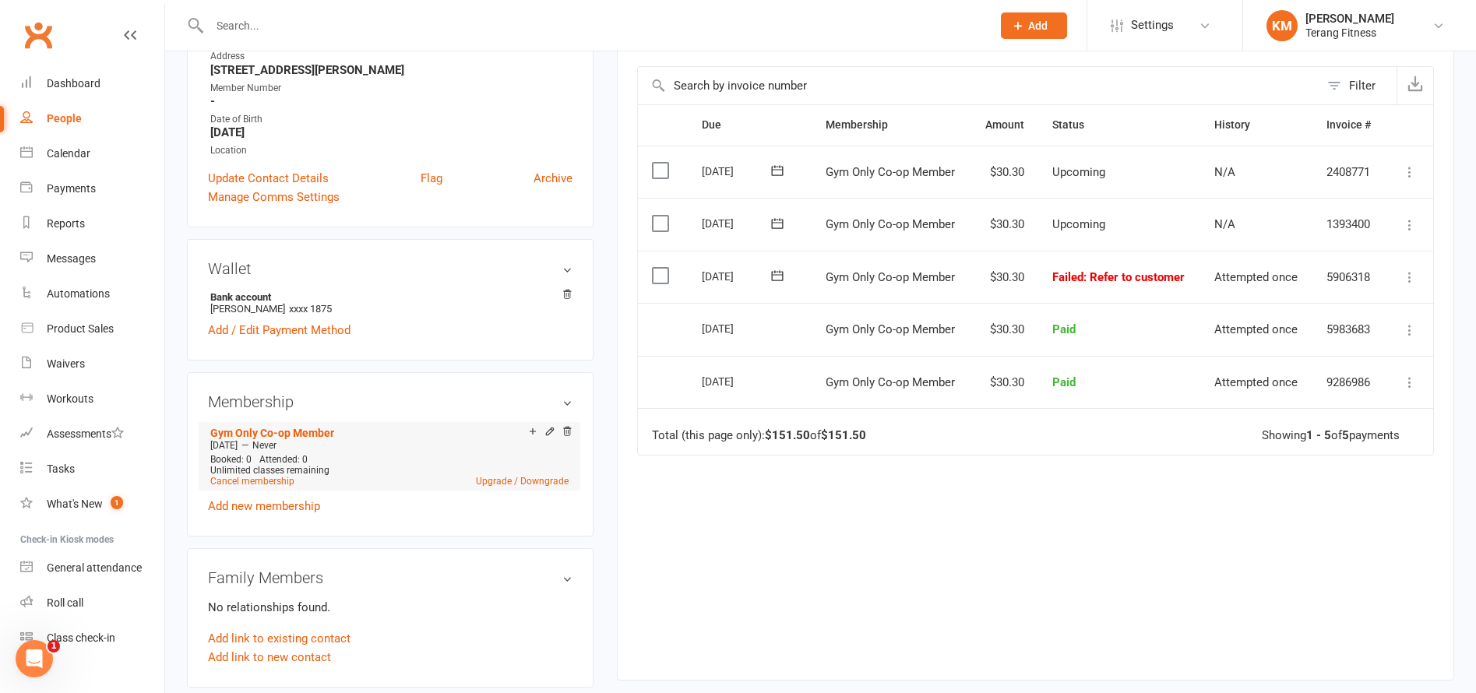
scroll to position [312, 0]
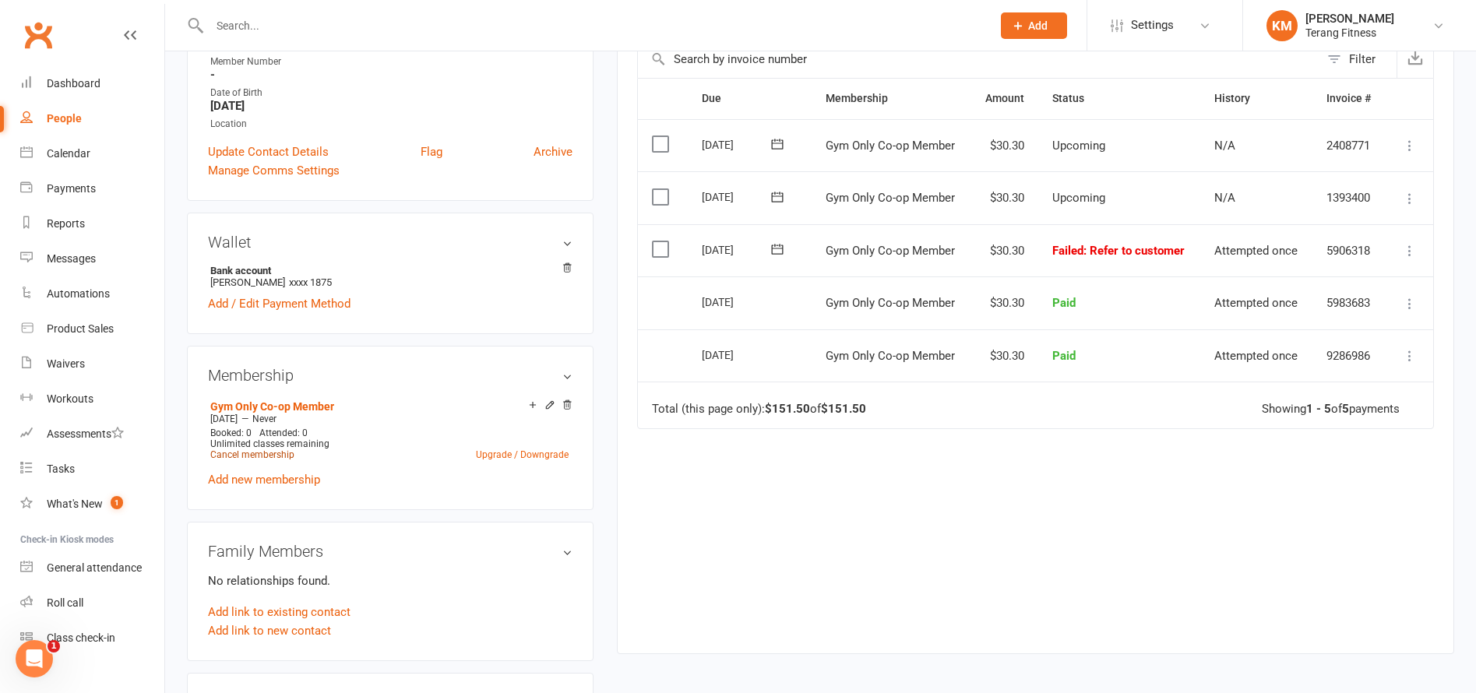
click at [273, 456] on link "Cancel membership" at bounding box center [252, 454] width 84 height 11
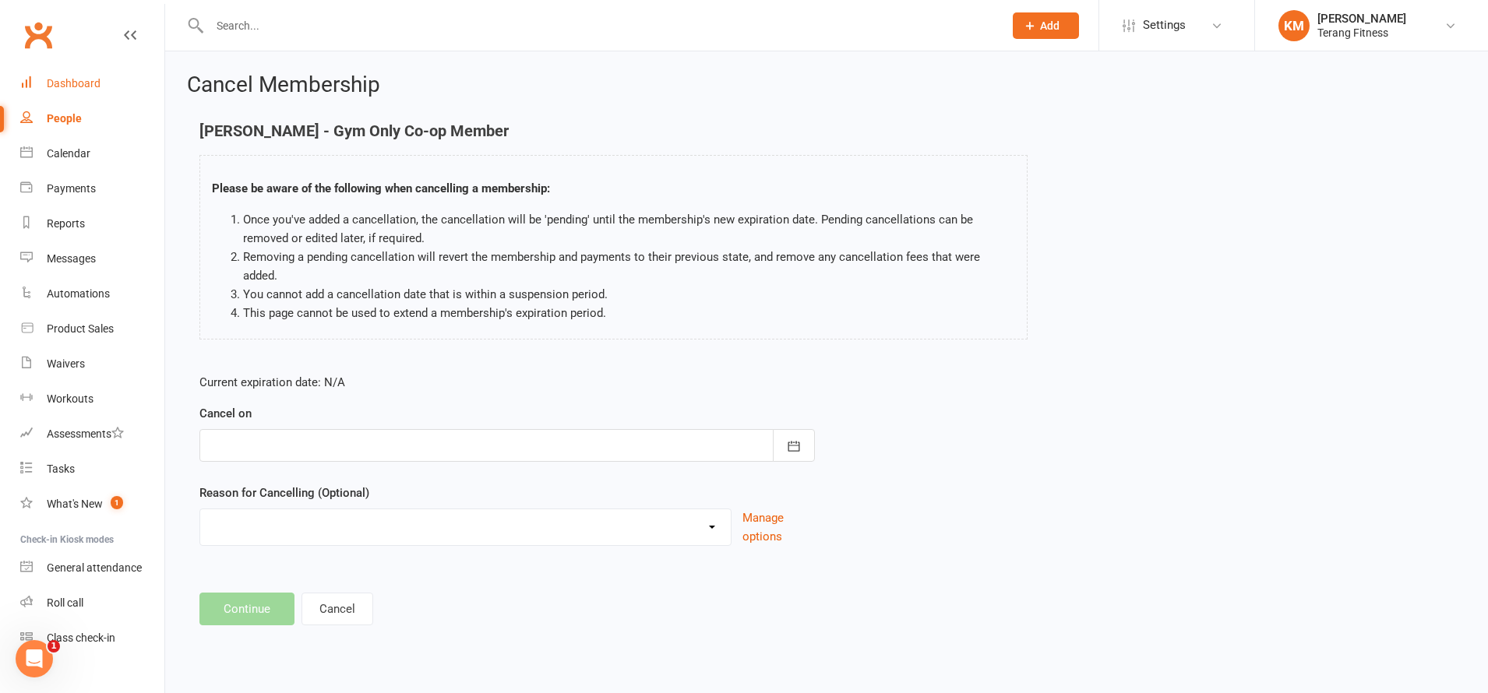
click at [68, 81] on div "Dashboard" at bounding box center [74, 83] width 54 height 12
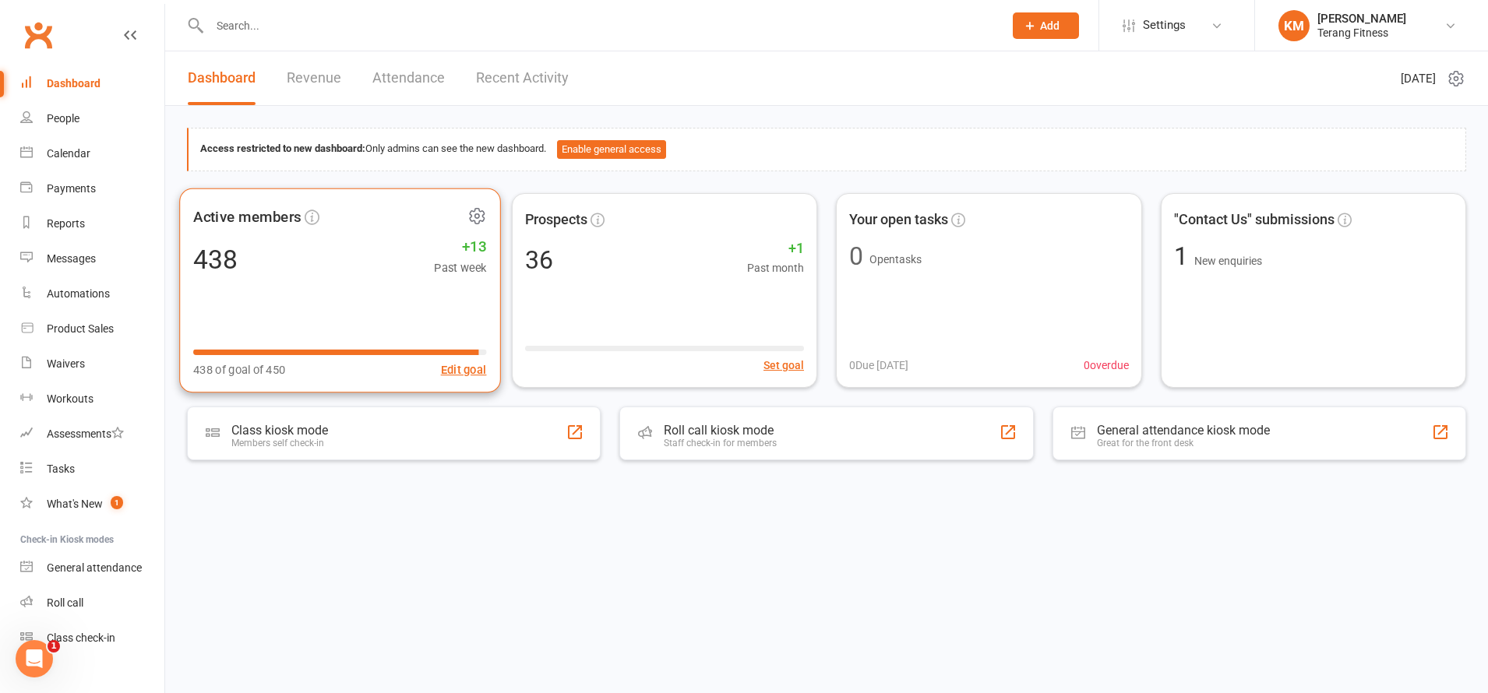
click at [254, 236] on div "Active members 438 +13 Past week 438 of goal of 450 Edit goal" at bounding box center [339, 290] width 321 height 205
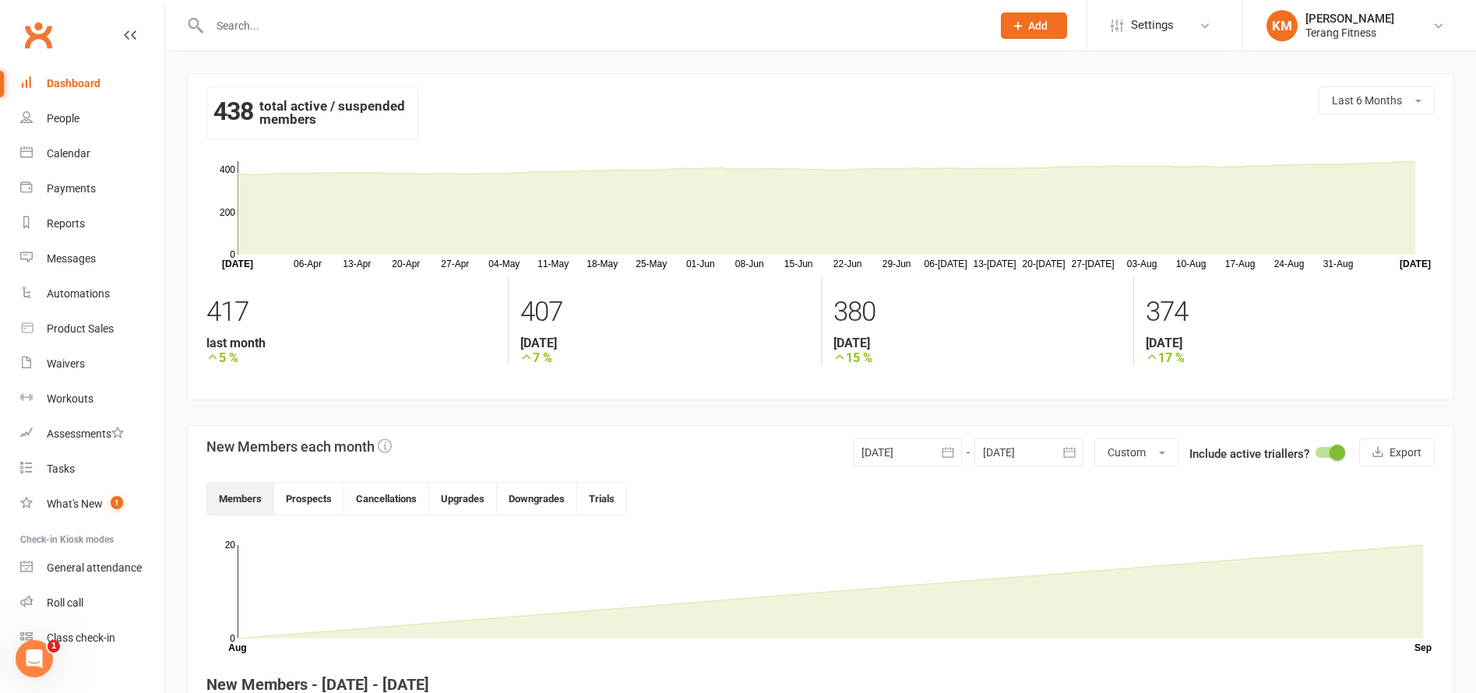
click at [269, 25] on input "text" at bounding box center [593, 26] width 776 height 22
type input "m"
click at [80, 189] on div "Payments" at bounding box center [71, 188] width 49 height 12
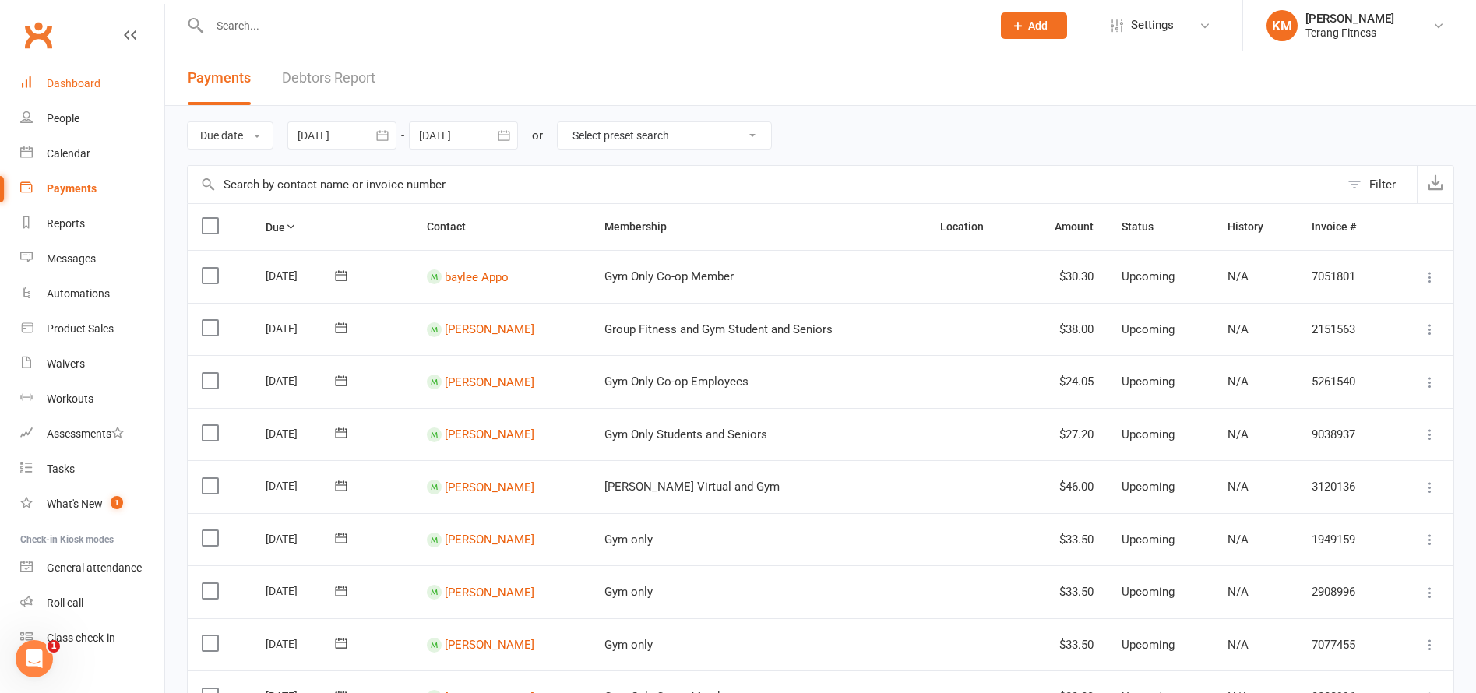
click at [99, 82] on div "Dashboard" at bounding box center [74, 83] width 54 height 12
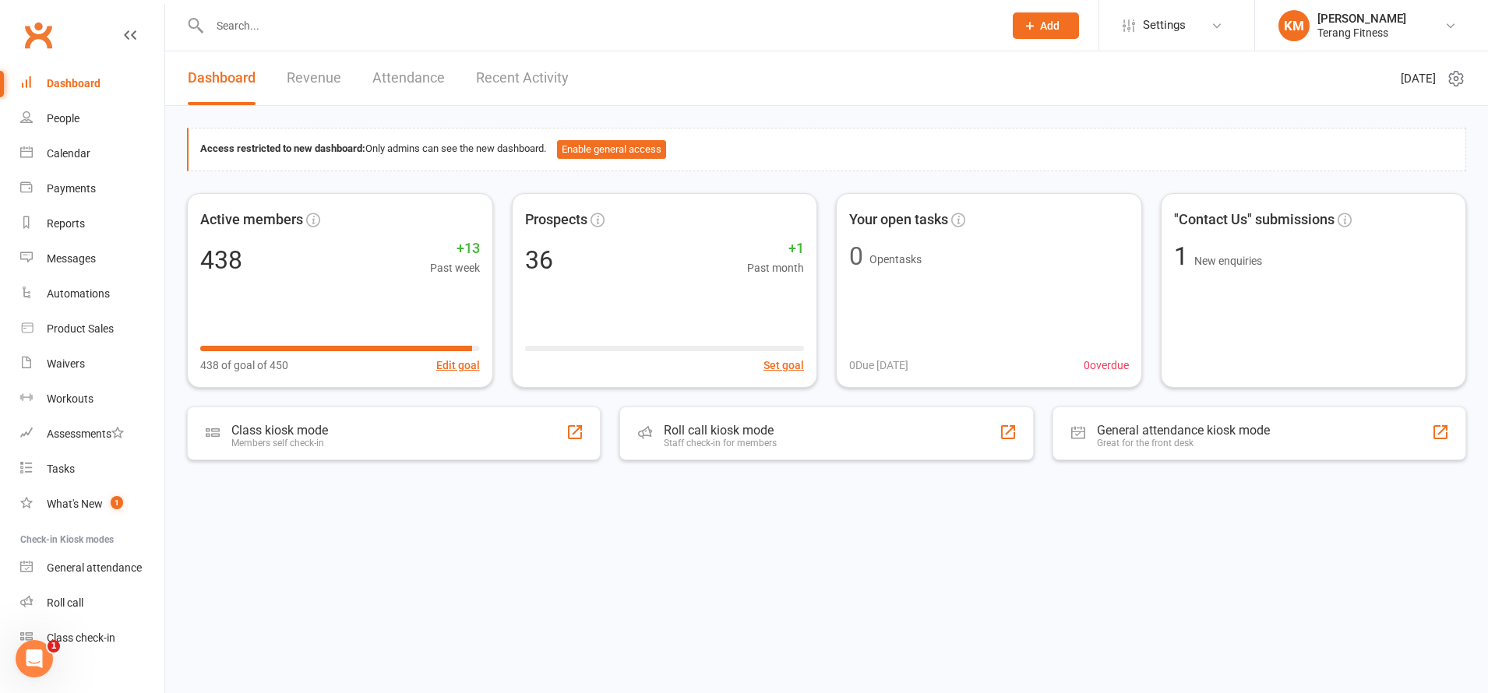
click at [523, 80] on link "Recent Activity" at bounding box center [522, 78] width 93 height 54
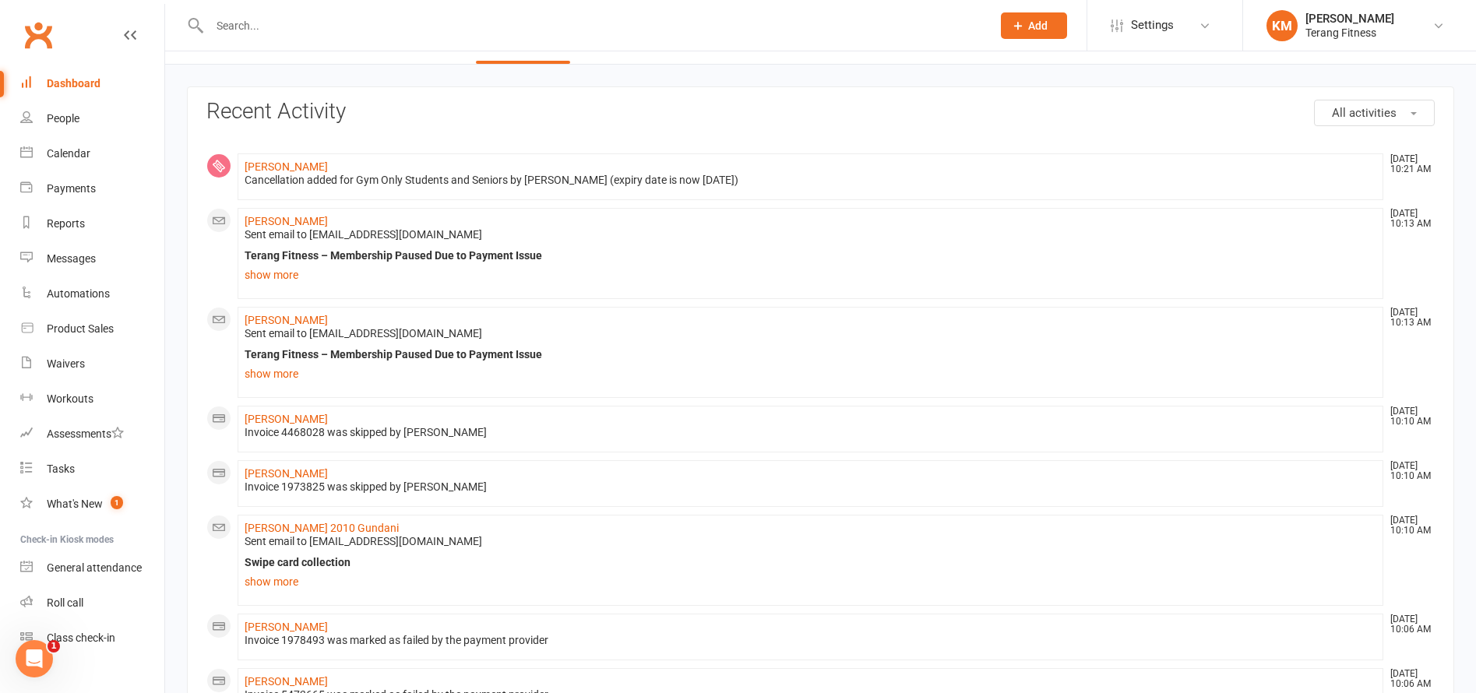
scroll to position [78, 0]
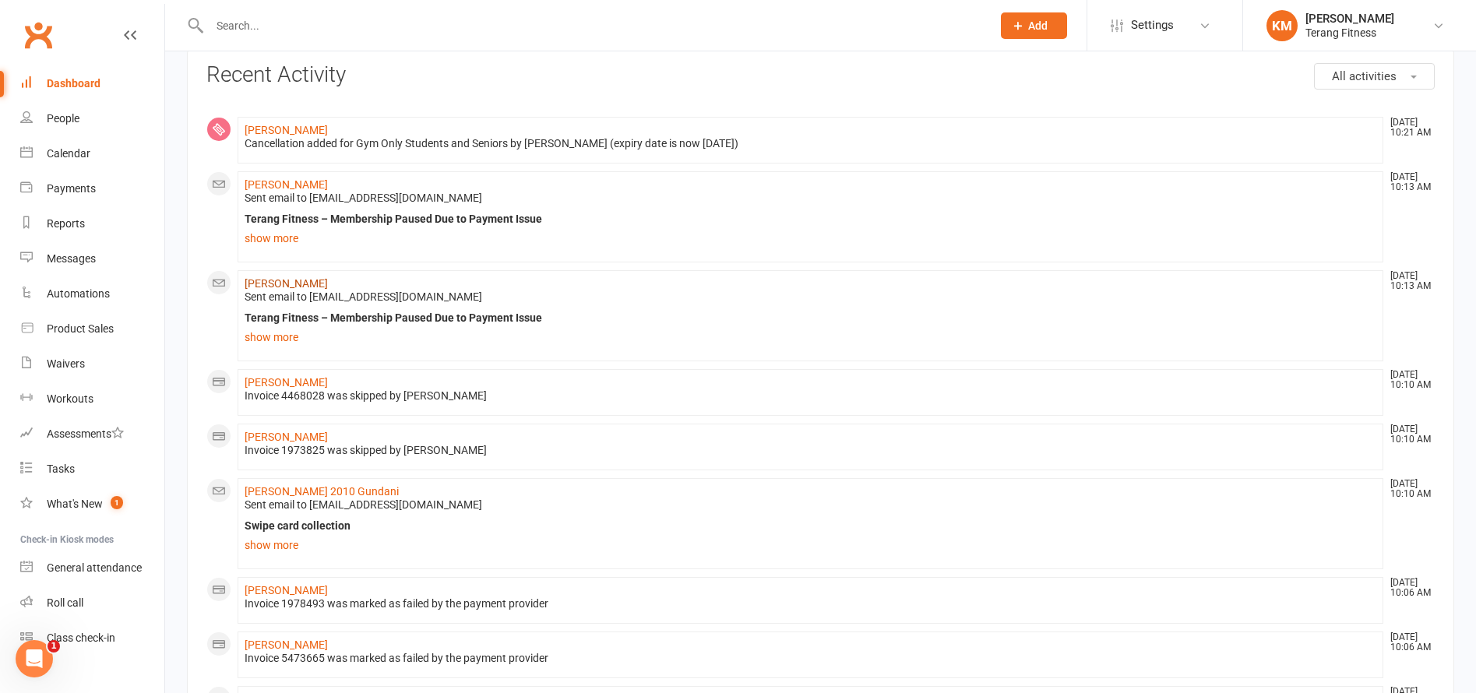
click at [304, 282] on link "[PERSON_NAME]" at bounding box center [286, 283] width 83 height 12
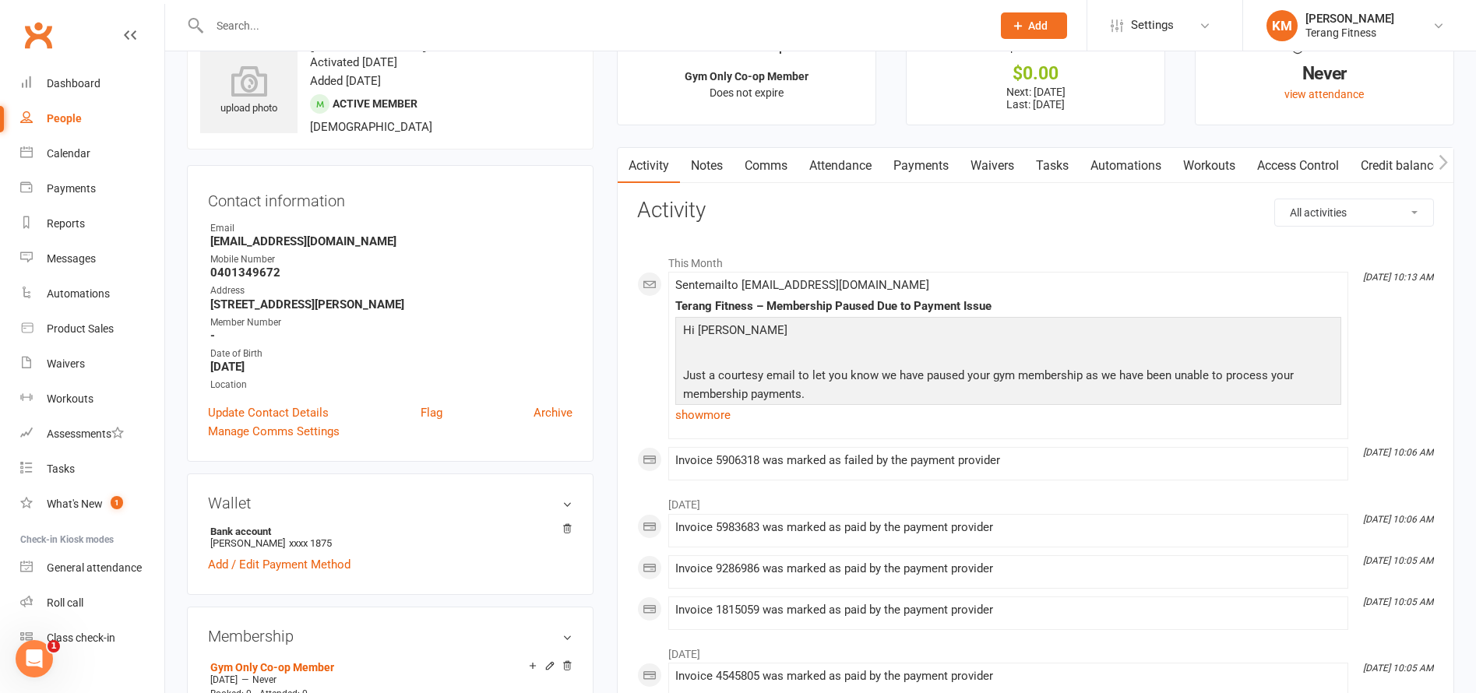
scroll to position [78, 0]
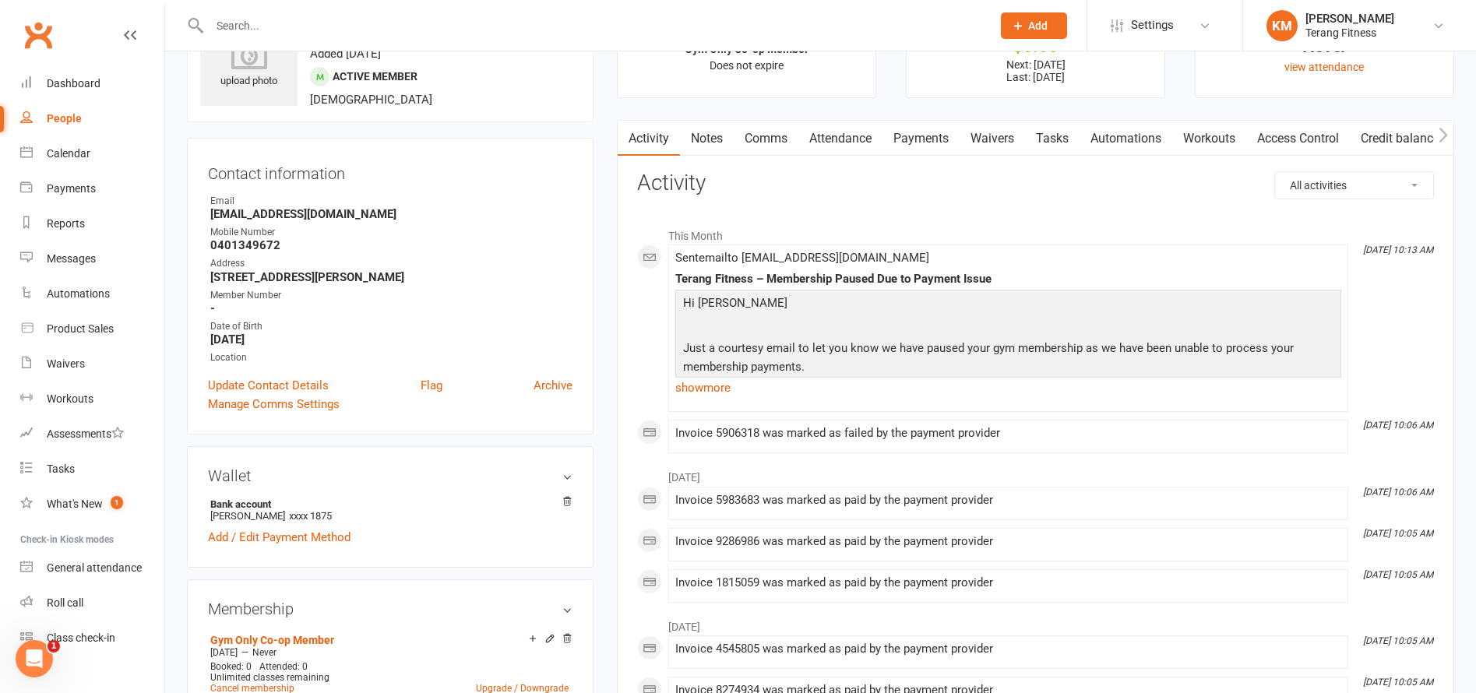
click at [943, 139] on link "Payments" at bounding box center [921, 139] width 77 height 36
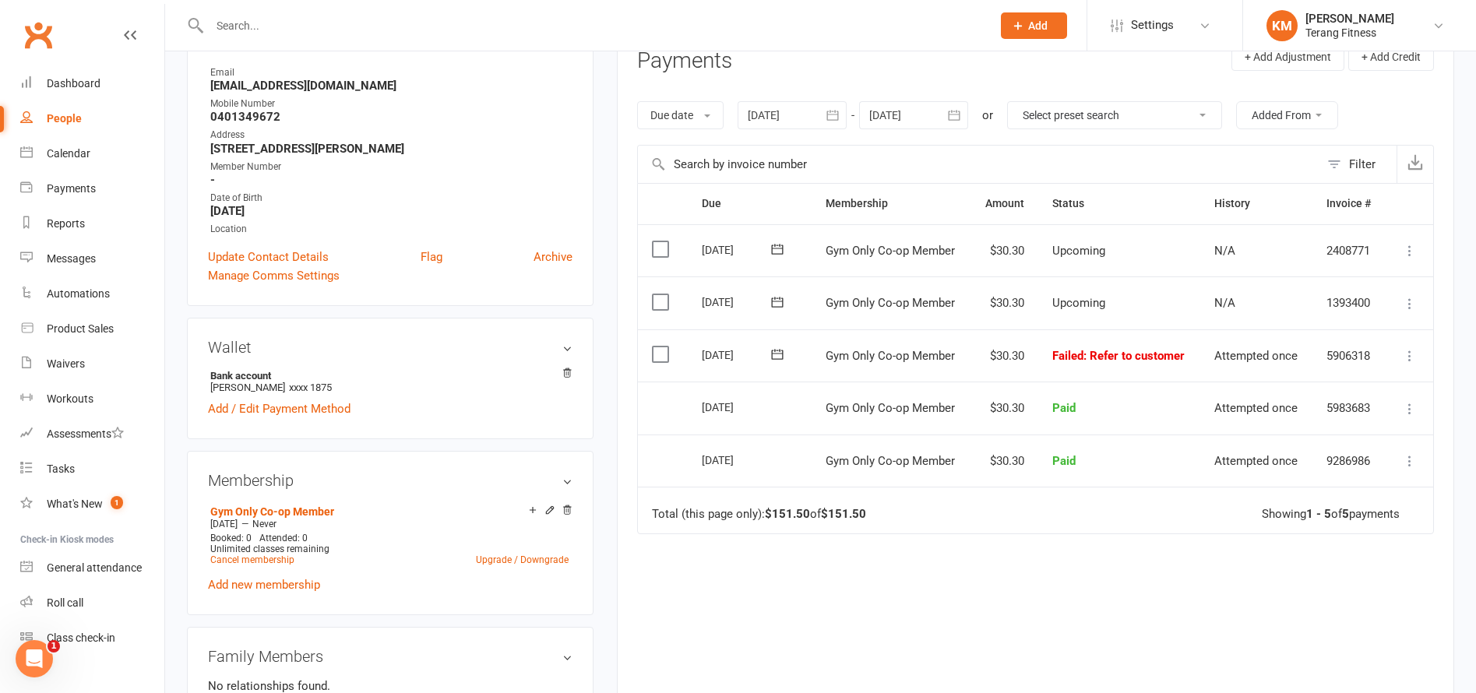
scroll to position [234, 0]
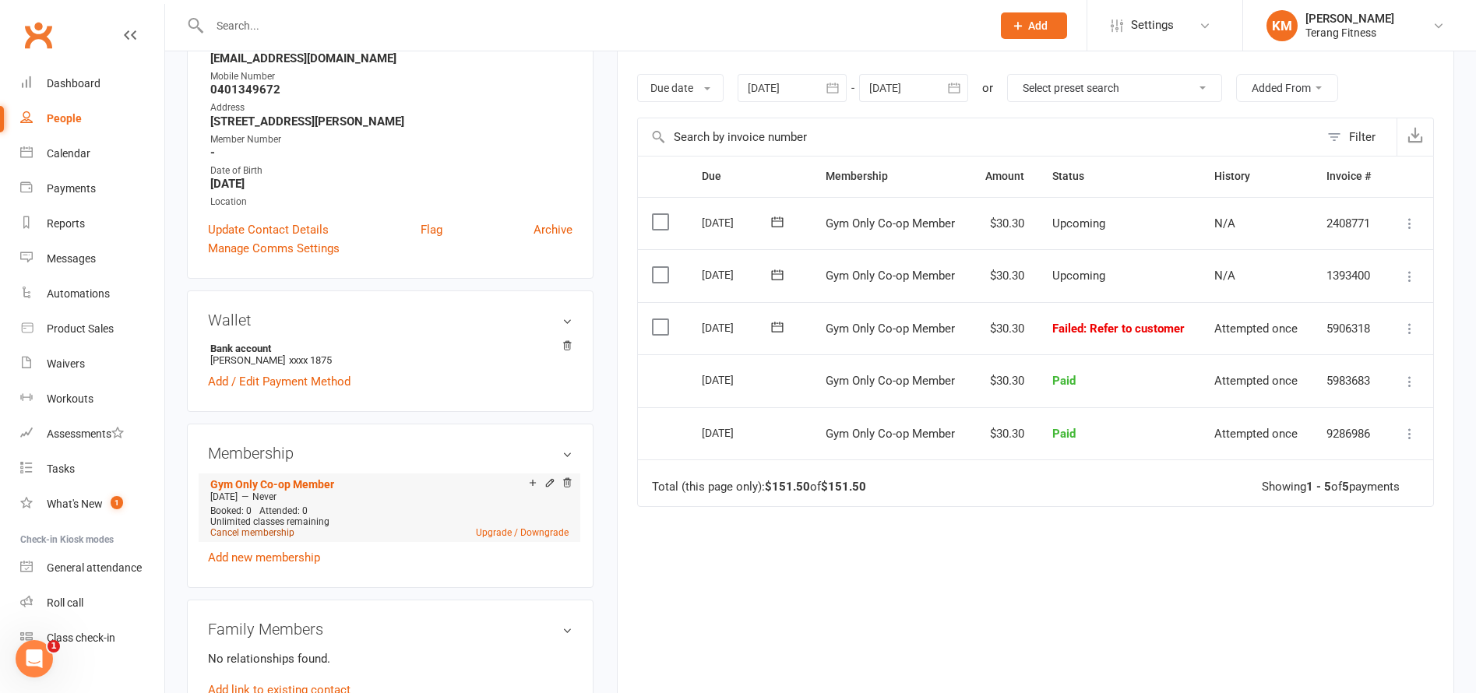
click at [273, 536] on link "Cancel membership" at bounding box center [252, 532] width 84 height 11
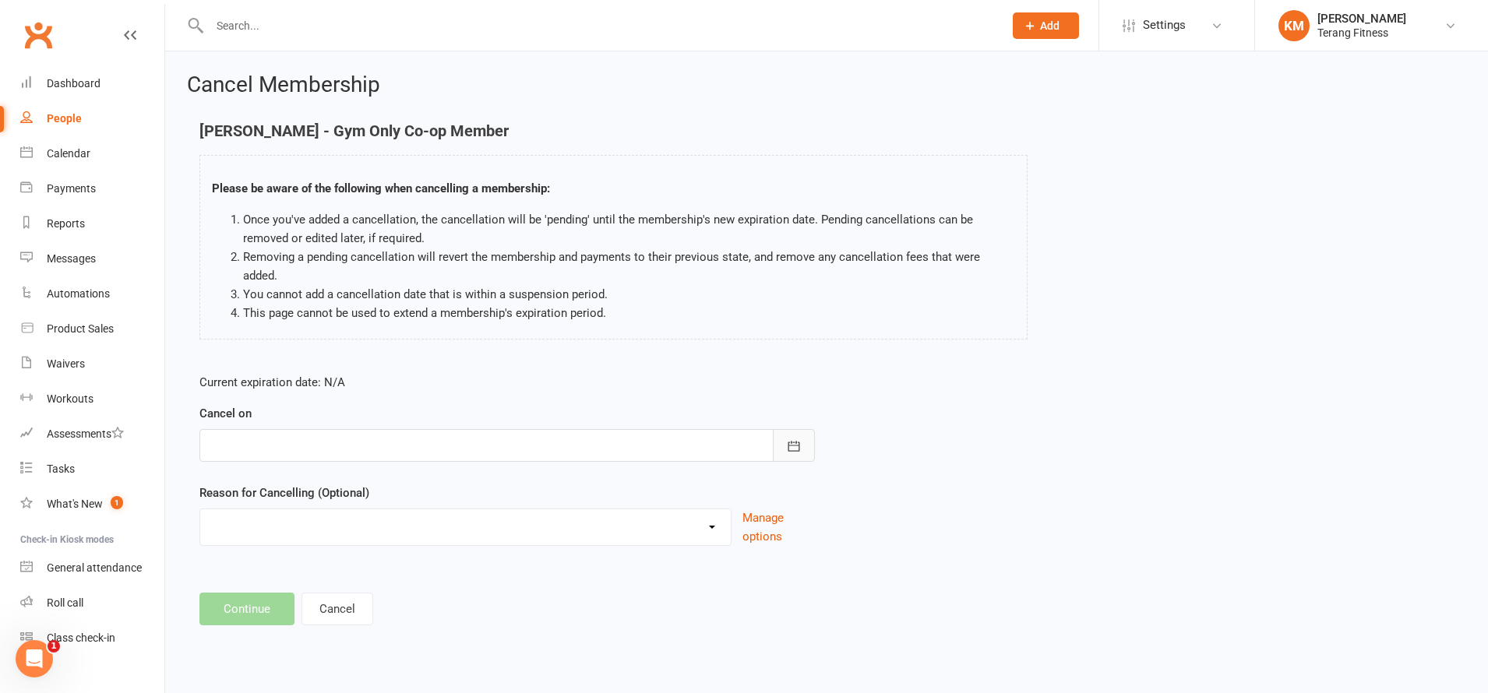
click at [788, 439] on icon "button" at bounding box center [794, 447] width 16 height 16
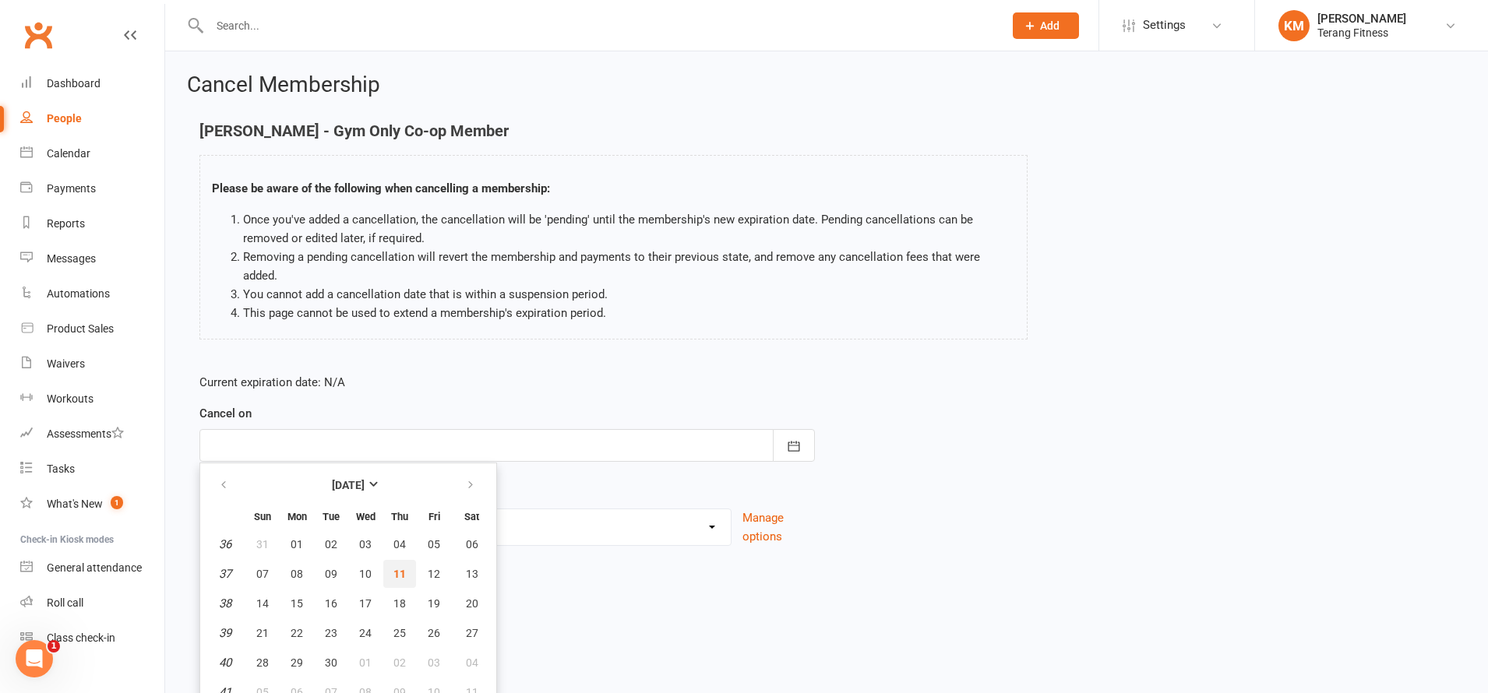
click at [396, 568] on span "11" at bounding box center [399, 574] width 12 height 12
type input "[DATE]"
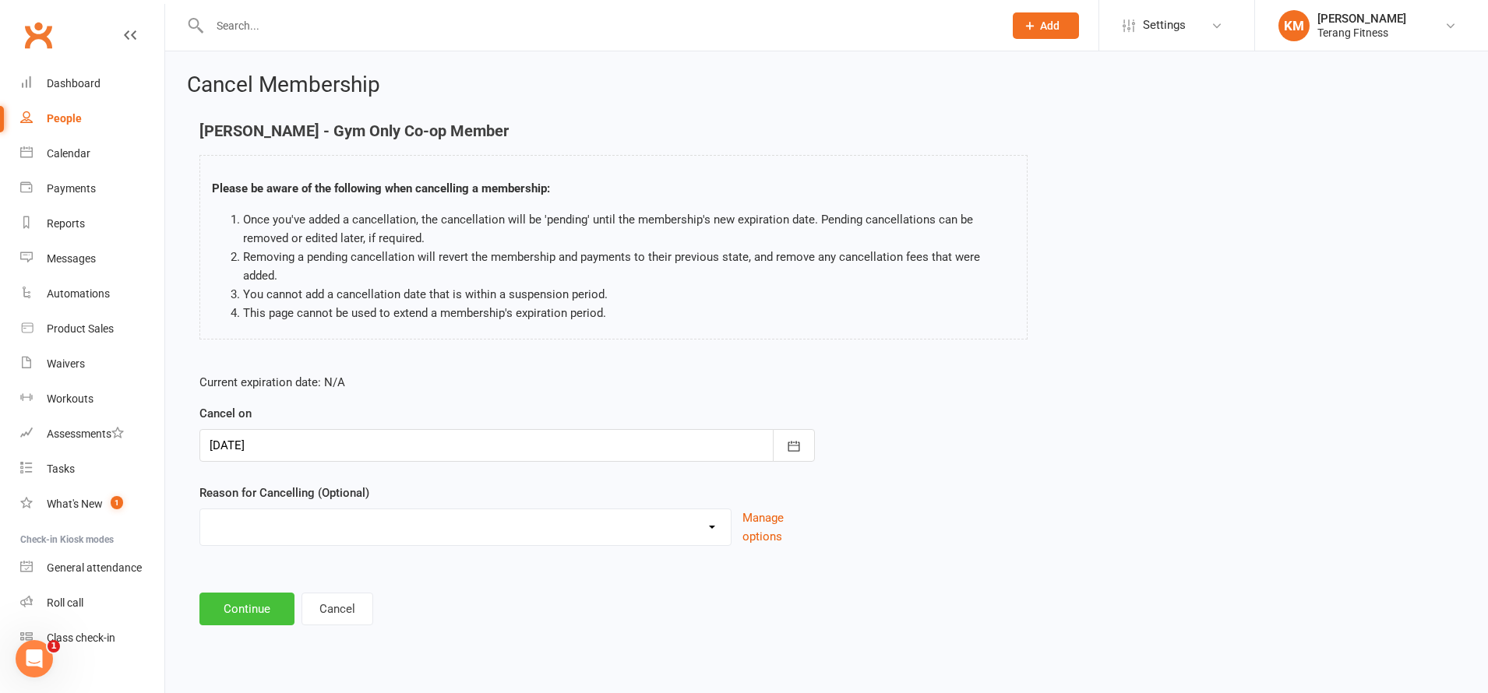
click at [234, 593] on button "Continue" at bounding box center [246, 609] width 95 height 33
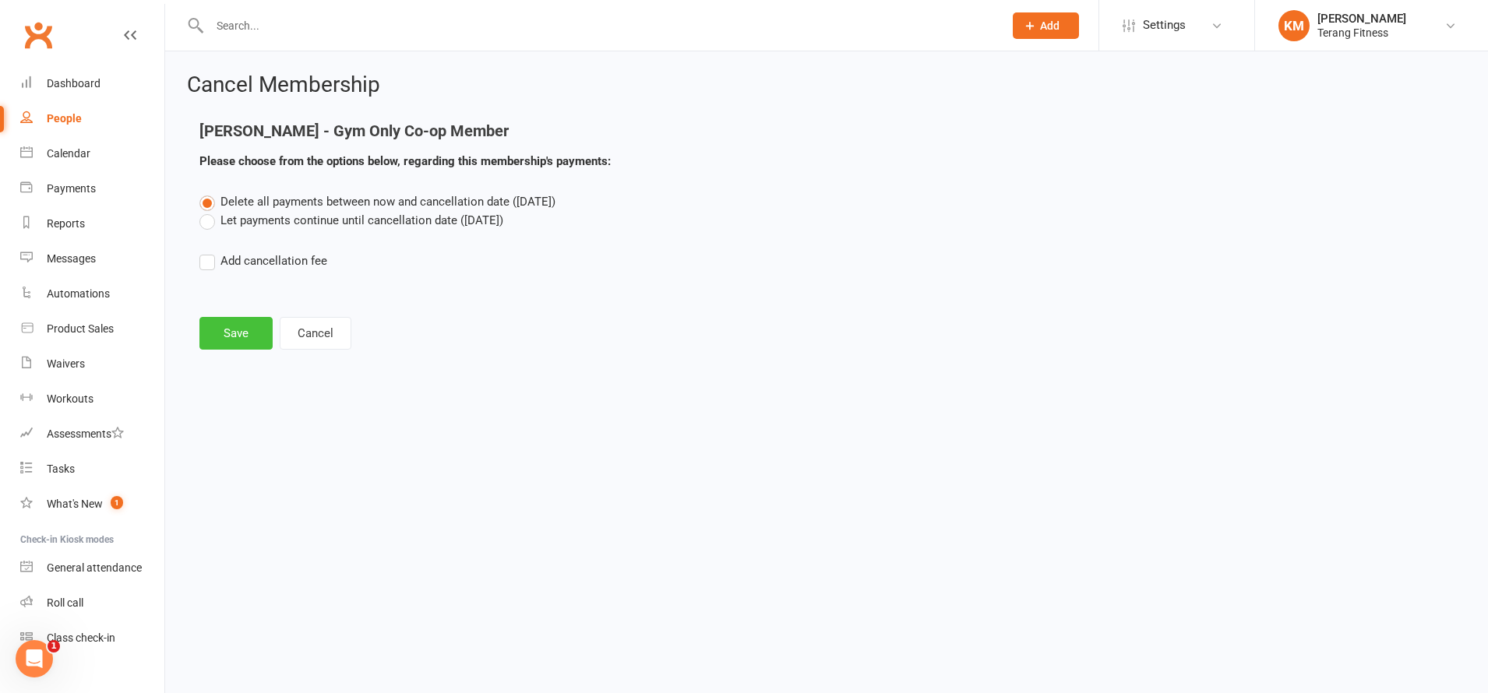
click at [227, 329] on button "Save" at bounding box center [235, 333] width 73 height 33
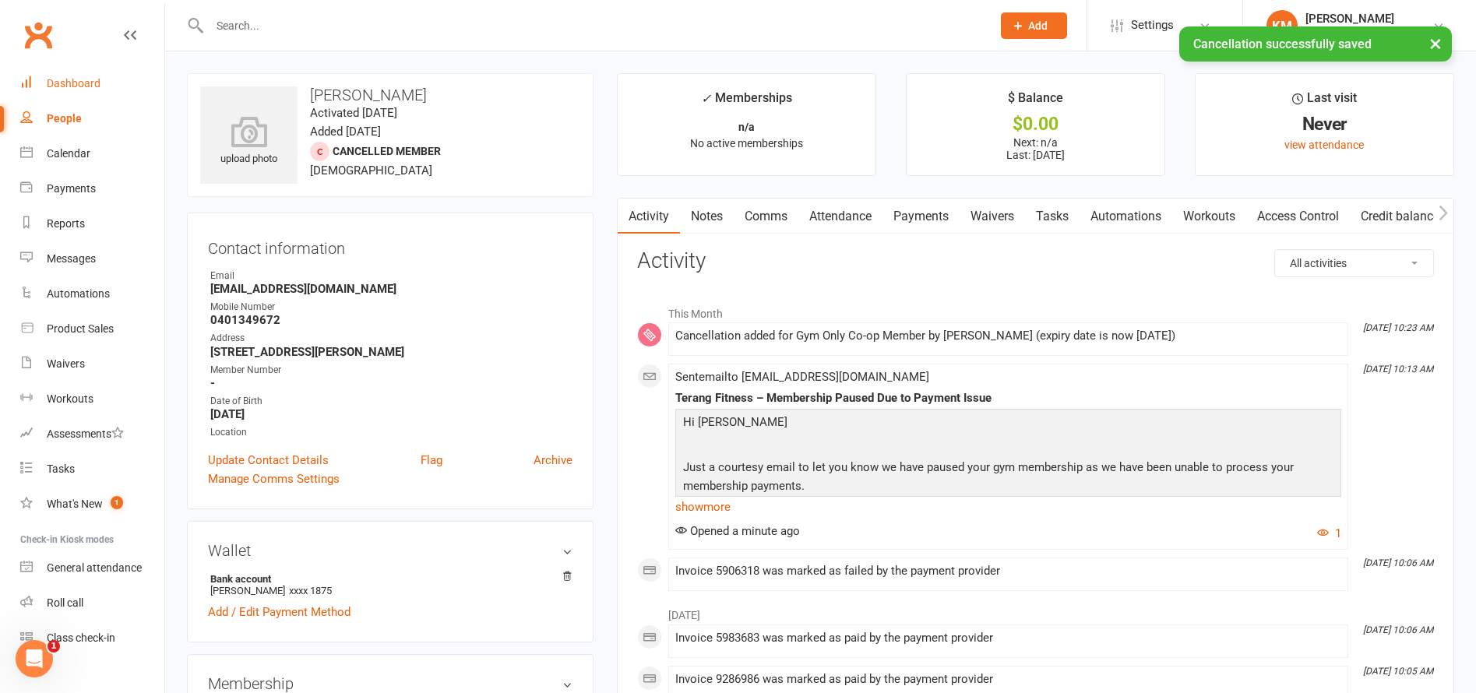
click at [91, 88] on div "Dashboard" at bounding box center [74, 83] width 54 height 12
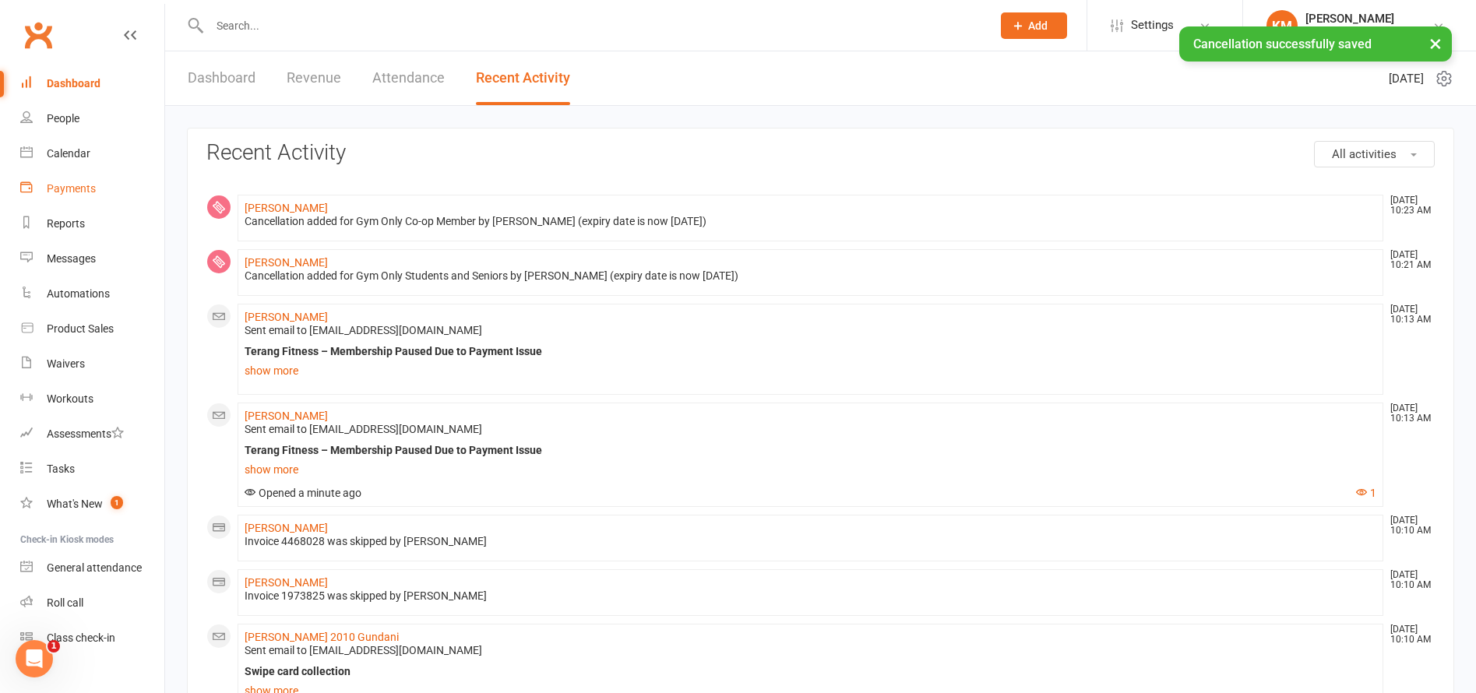
click at [72, 186] on div "Payments" at bounding box center [71, 188] width 49 height 12
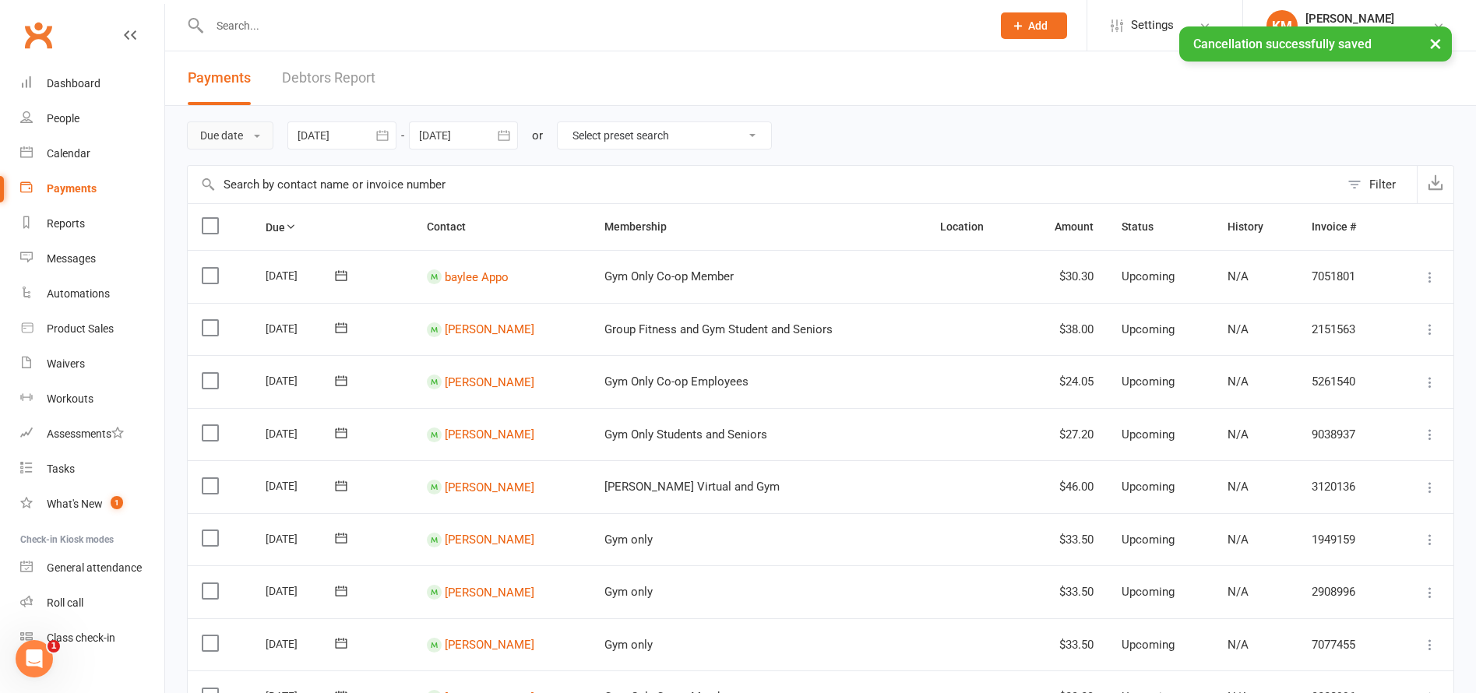
click at [236, 137] on button "Due date" at bounding box center [230, 136] width 86 height 28
click at [238, 238] on link "Date failed" at bounding box center [265, 232] width 154 height 31
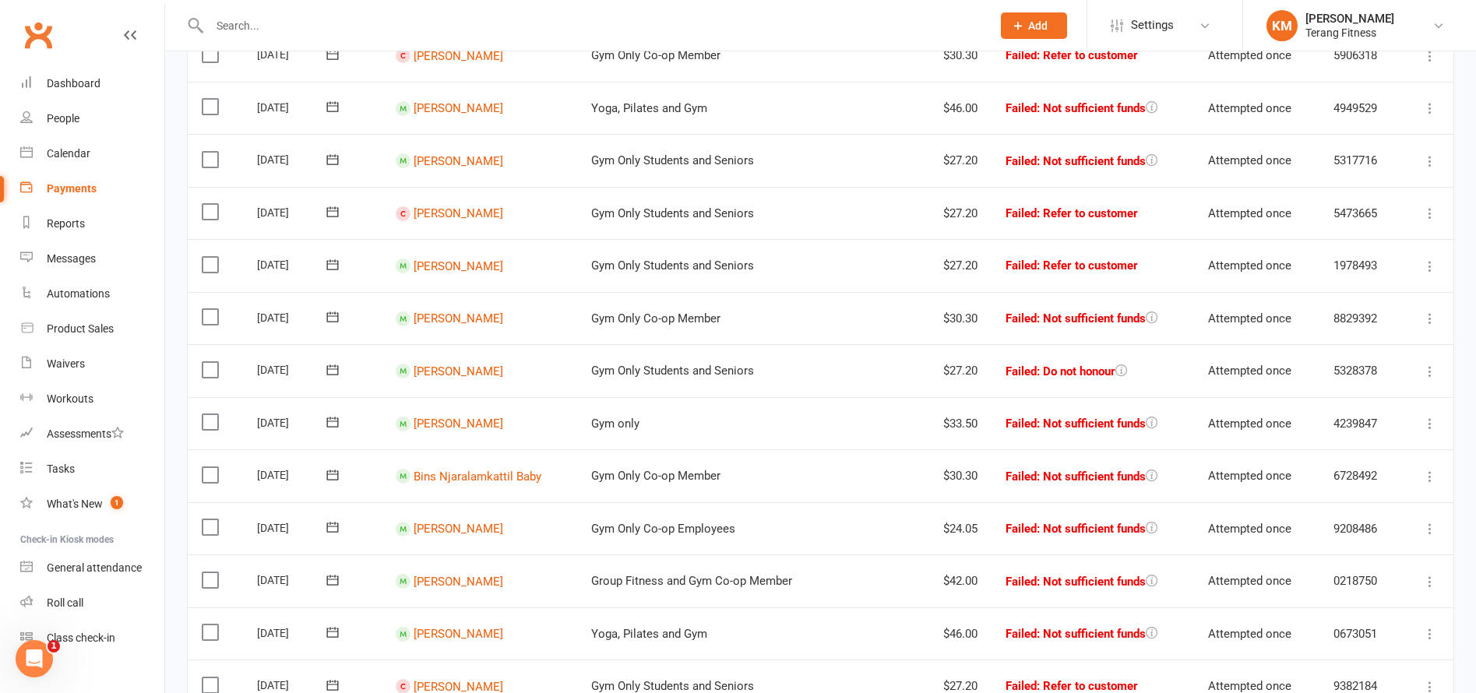
scroll to position [389, 0]
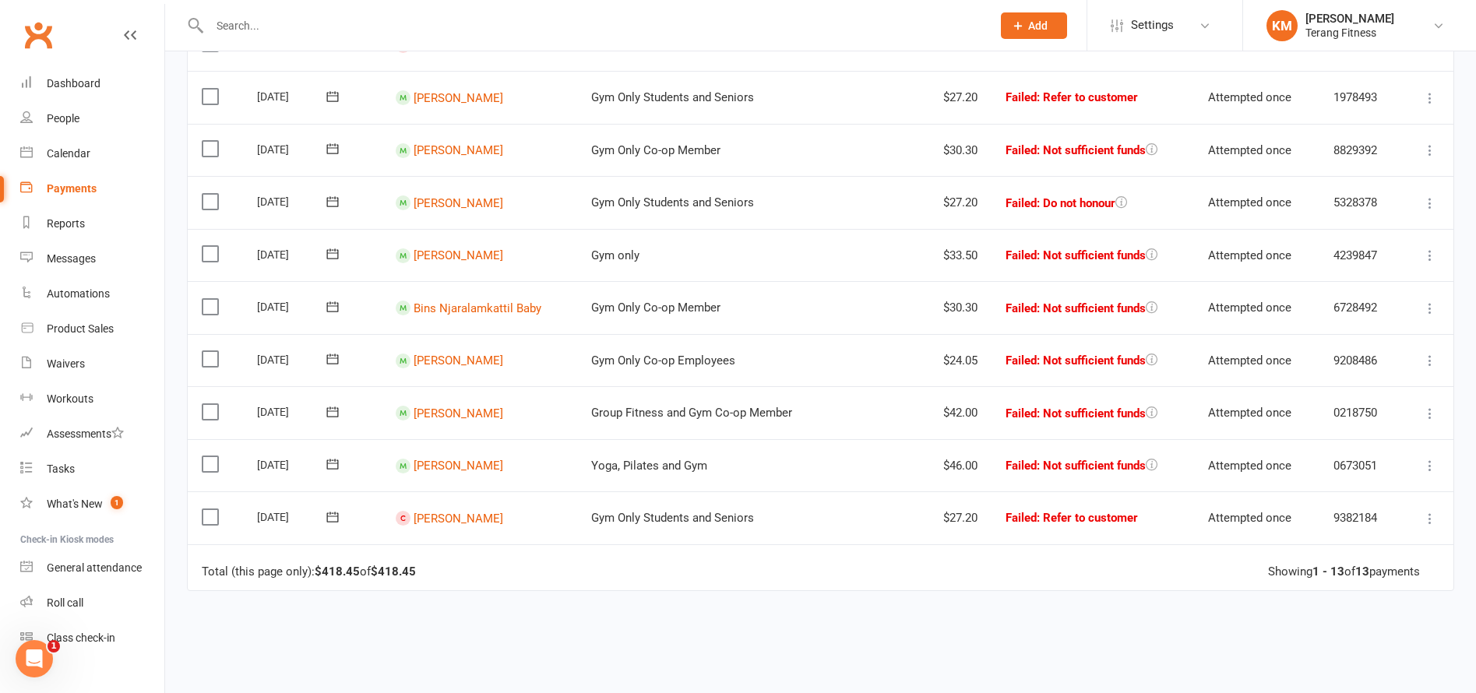
drag, startPoint x: 1432, startPoint y: 517, endPoint x: 1422, endPoint y: 520, distance: 10.6
click at [1431, 517] on icon at bounding box center [1430, 519] width 16 height 16
click at [1348, 635] on link "Skip" at bounding box center [1361, 642] width 154 height 31
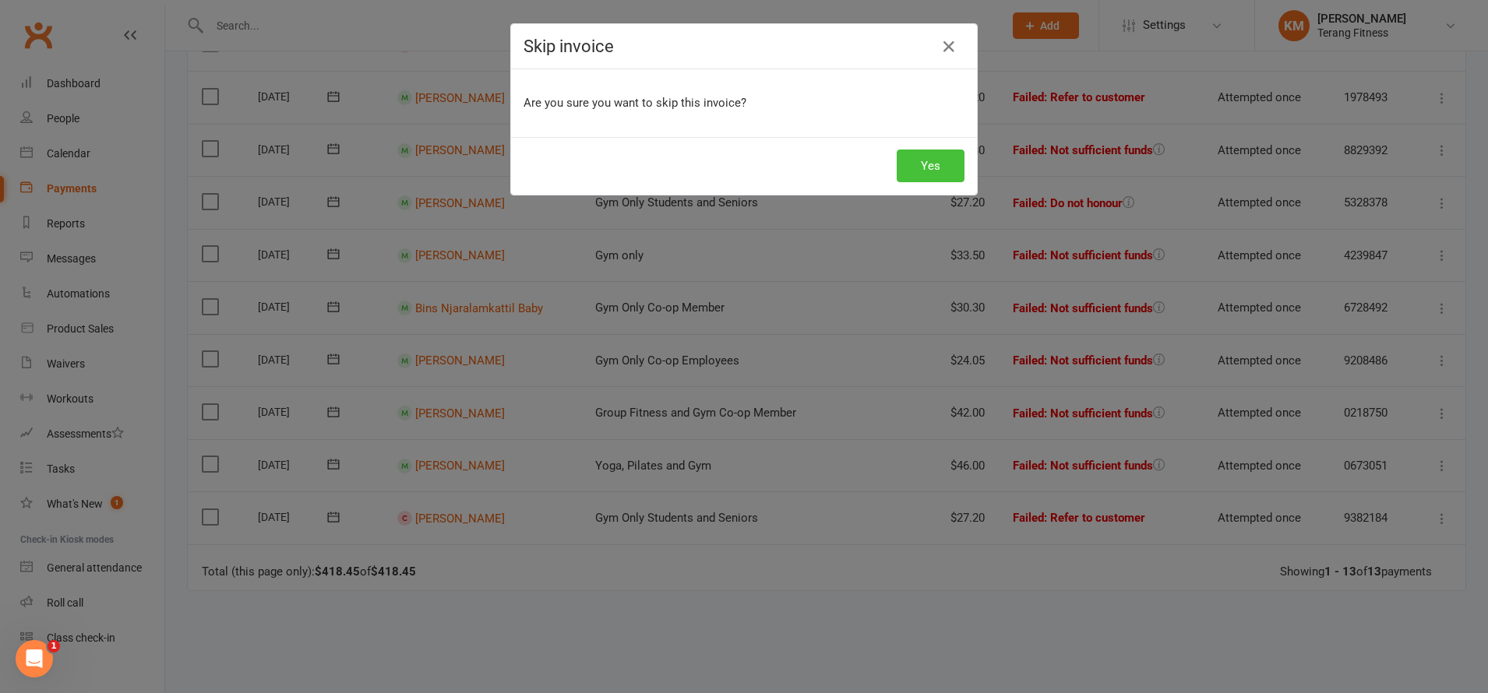
click at [914, 167] on button "Yes" at bounding box center [931, 166] width 68 height 33
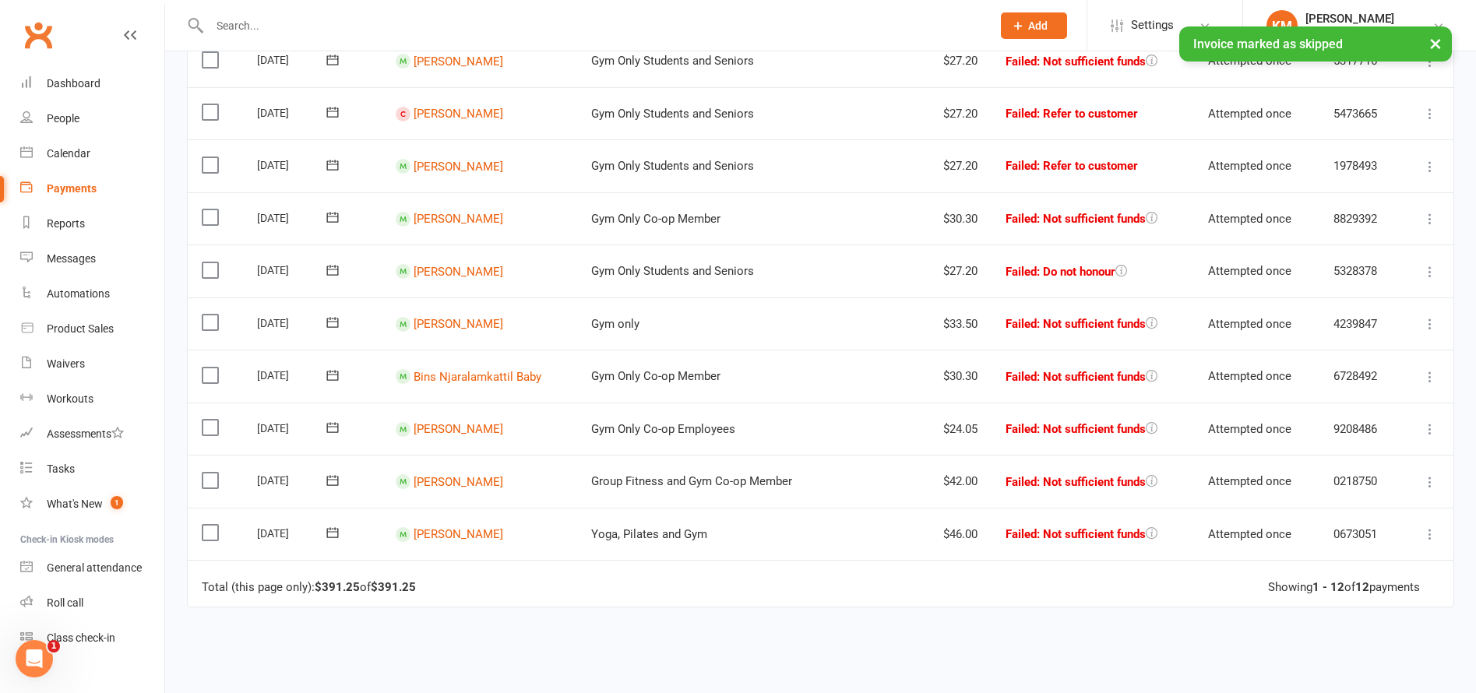
scroll to position [234, 0]
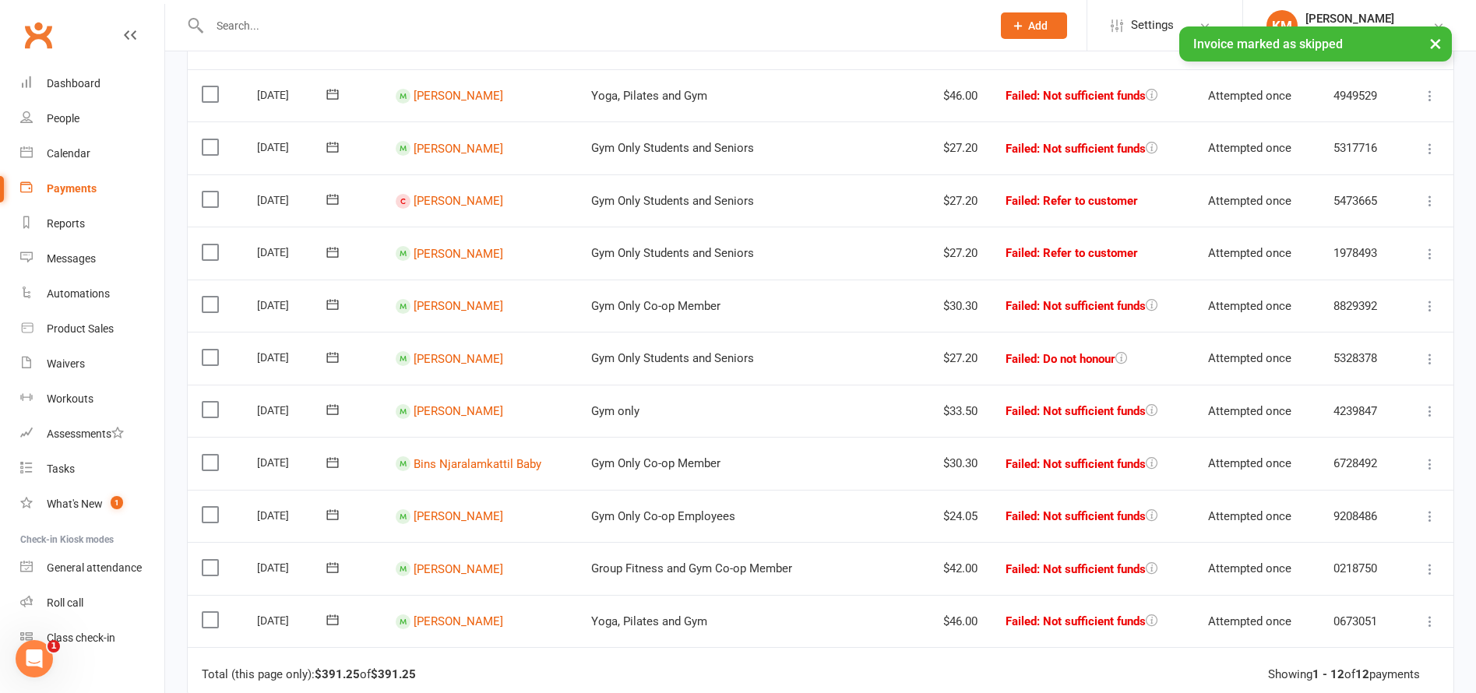
click at [1429, 196] on icon at bounding box center [1430, 201] width 16 height 16
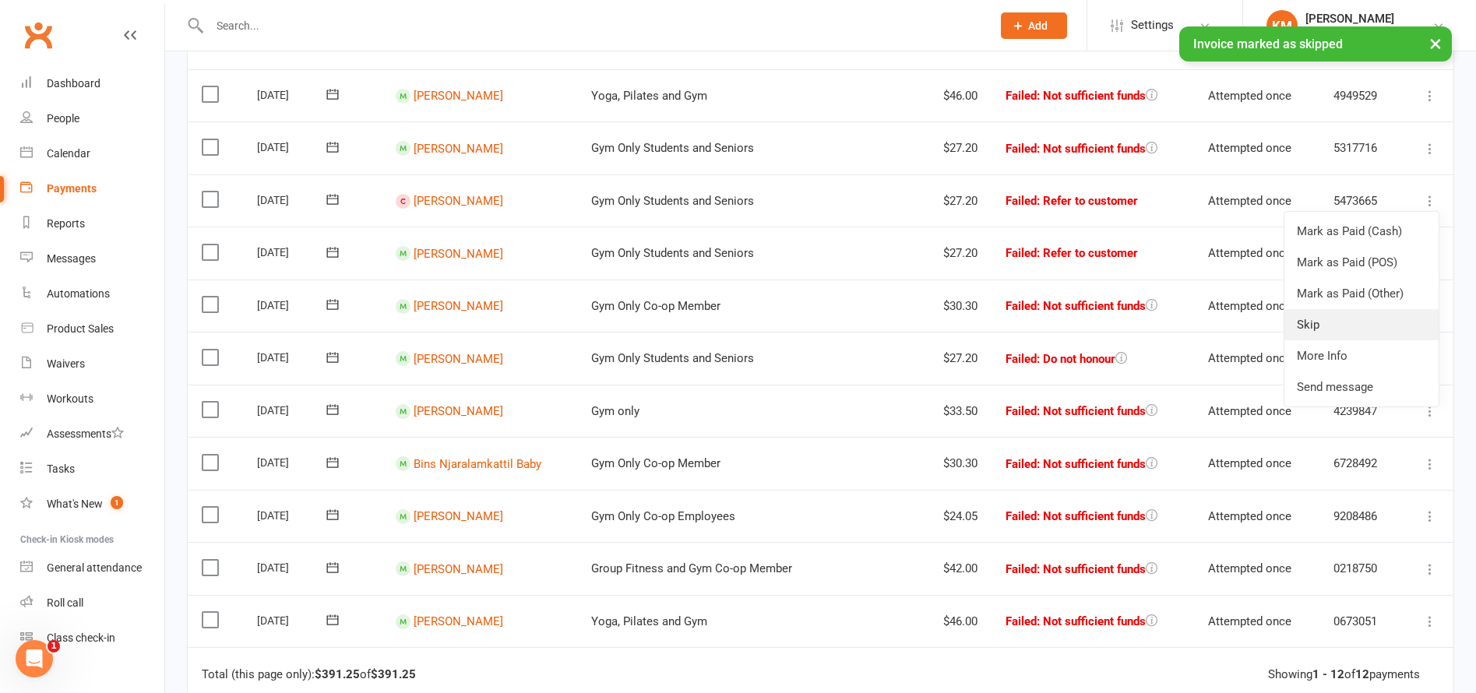
click at [1336, 329] on link "Skip" at bounding box center [1361, 324] width 154 height 31
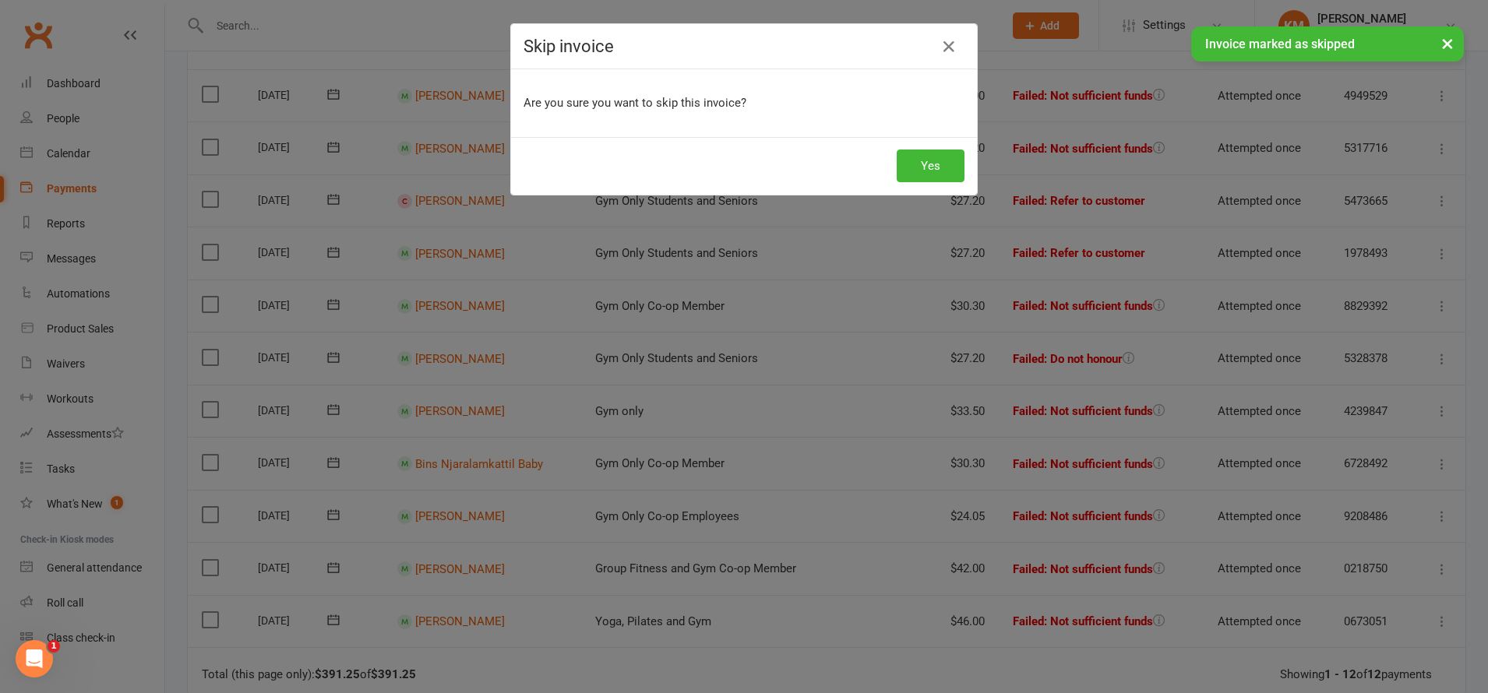
click at [930, 185] on div "Yes" at bounding box center [744, 166] width 466 height 58
click at [930, 170] on button "Yes" at bounding box center [931, 166] width 68 height 33
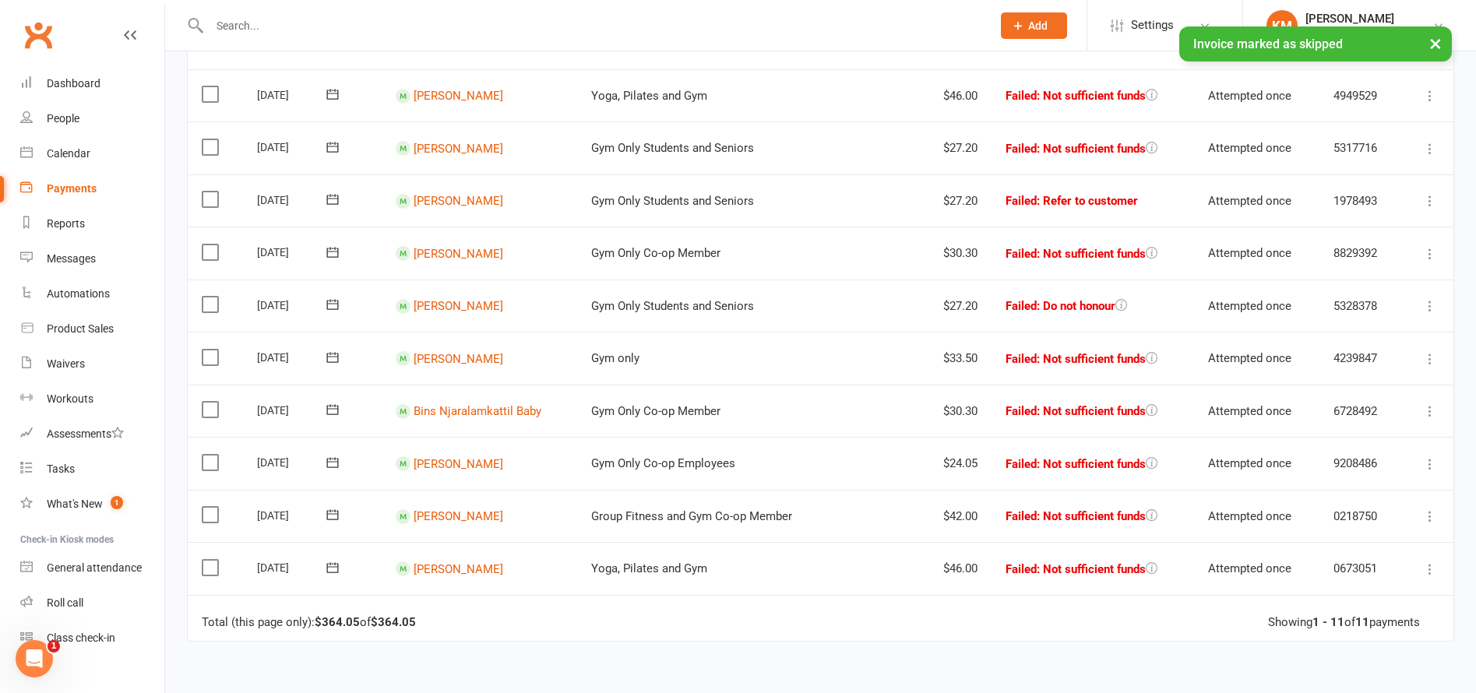
scroll to position [0, 0]
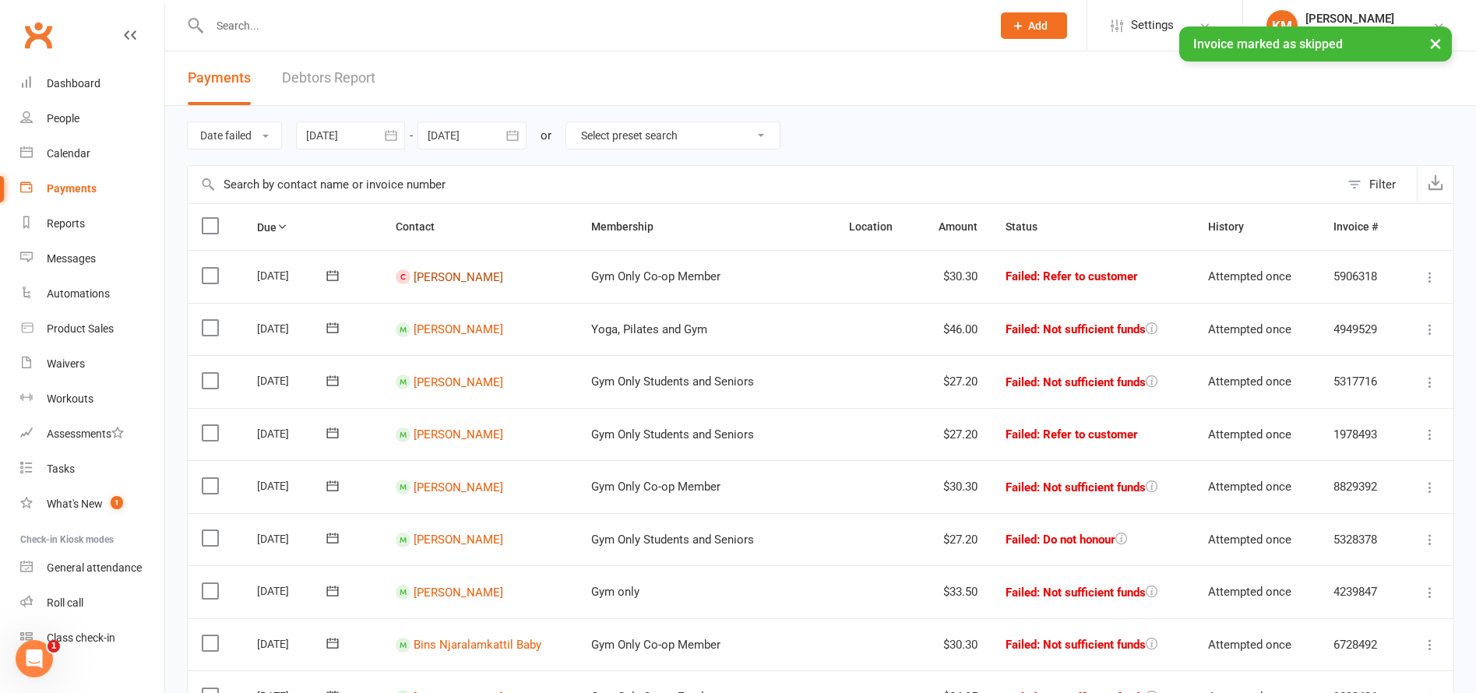
click at [454, 275] on link "[PERSON_NAME]" at bounding box center [459, 277] width 90 height 14
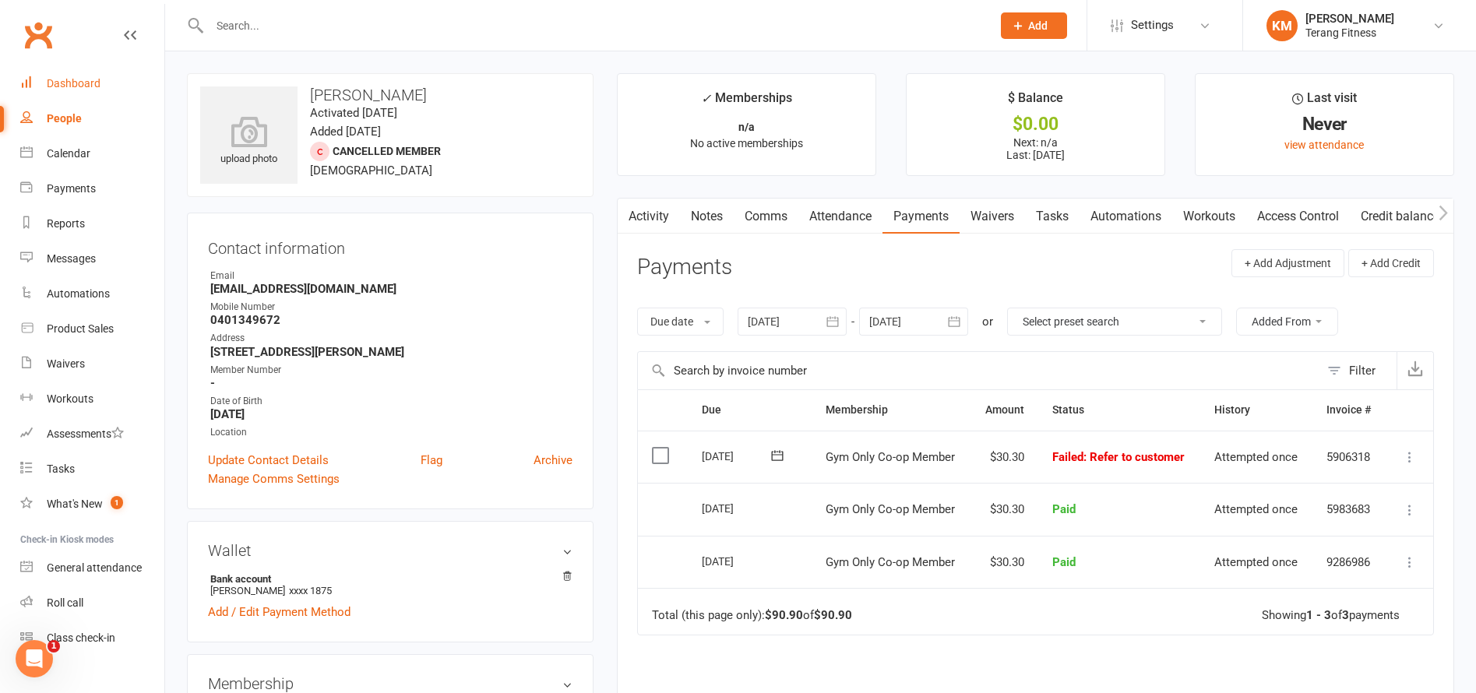
click at [72, 76] on link "Dashboard" at bounding box center [92, 83] width 144 height 35
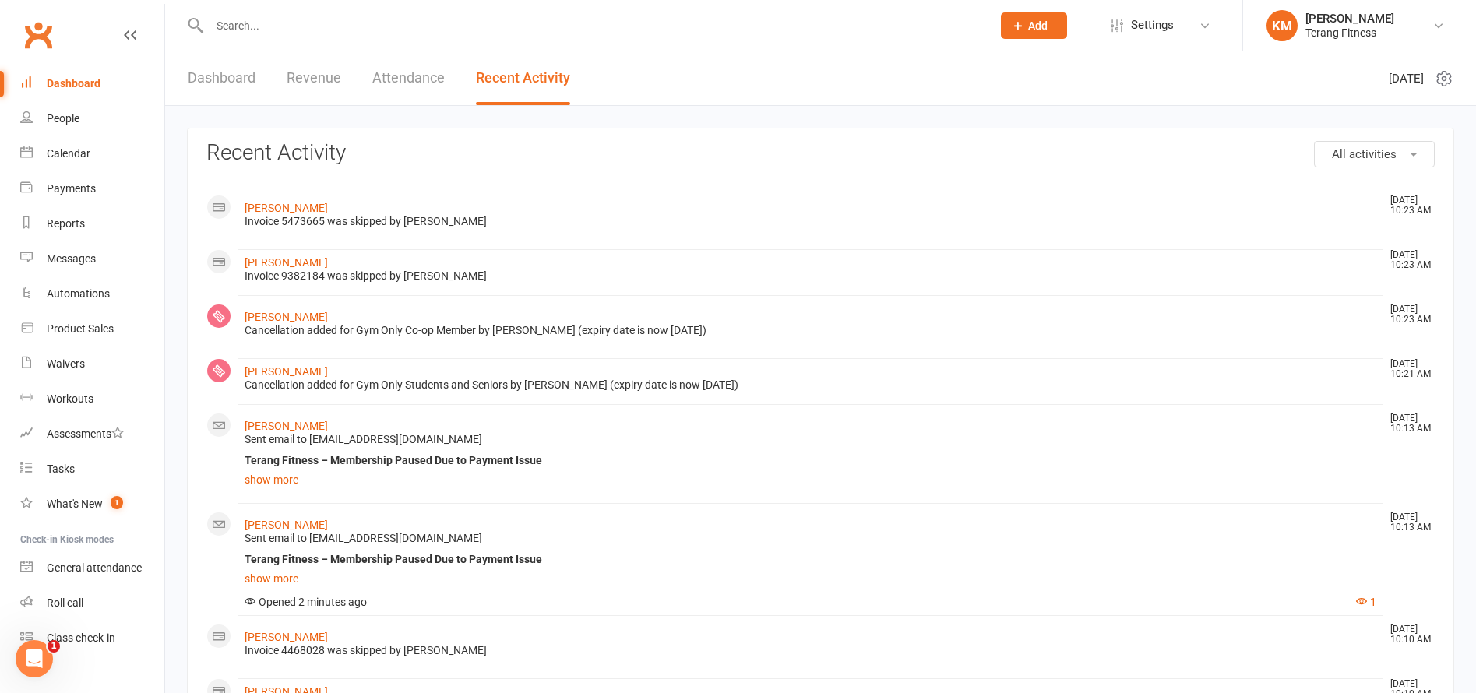
click at [286, 307] on li "[PERSON_NAME] [DATE] 10:23 AM Cancellation added for Gym Only Co-op Member by […" at bounding box center [811, 327] width 1146 height 47
click at [291, 312] on link "[PERSON_NAME]" at bounding box center [286, 317] width 83 height 12
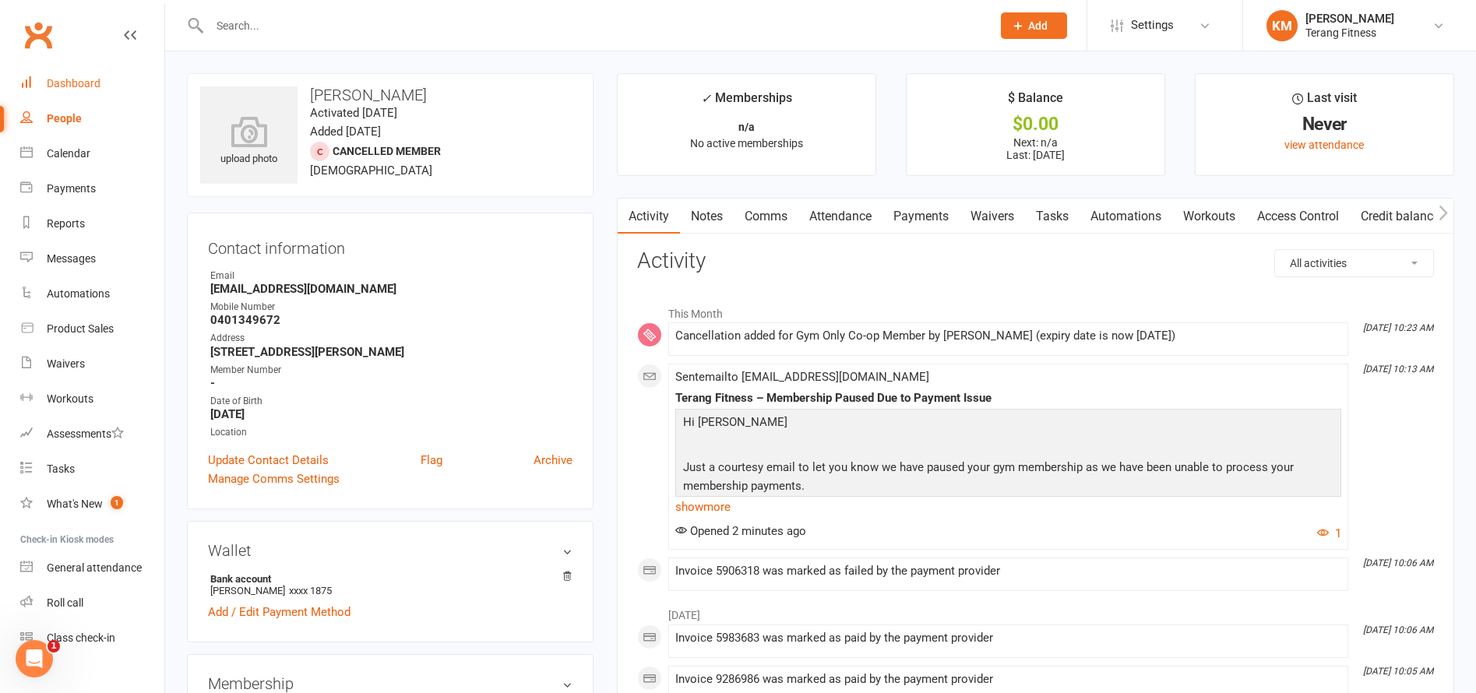
click at [93, 79] on div "Dashboard" at bounding box center [74, 83] width 54 height 12
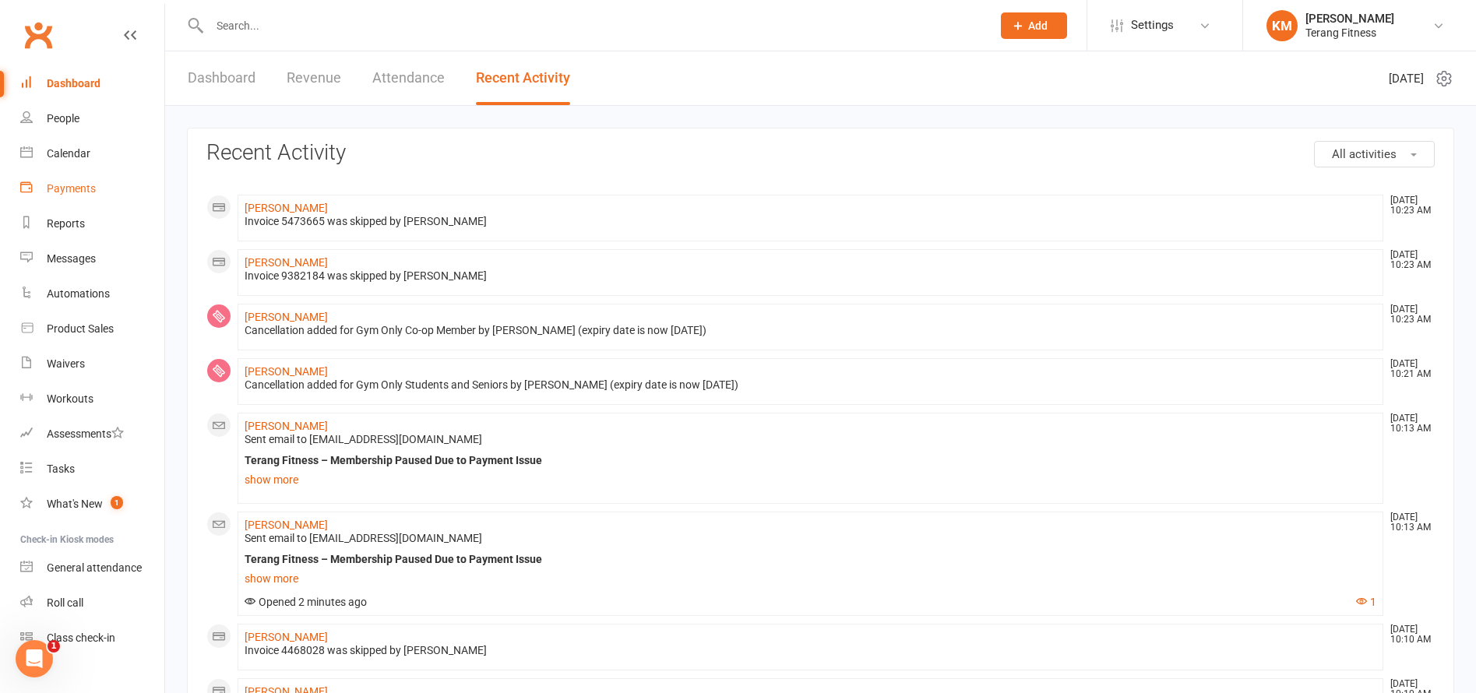
click at [72, 187] on div "Payments" at bounding box center [71, 188] width 49 height 12
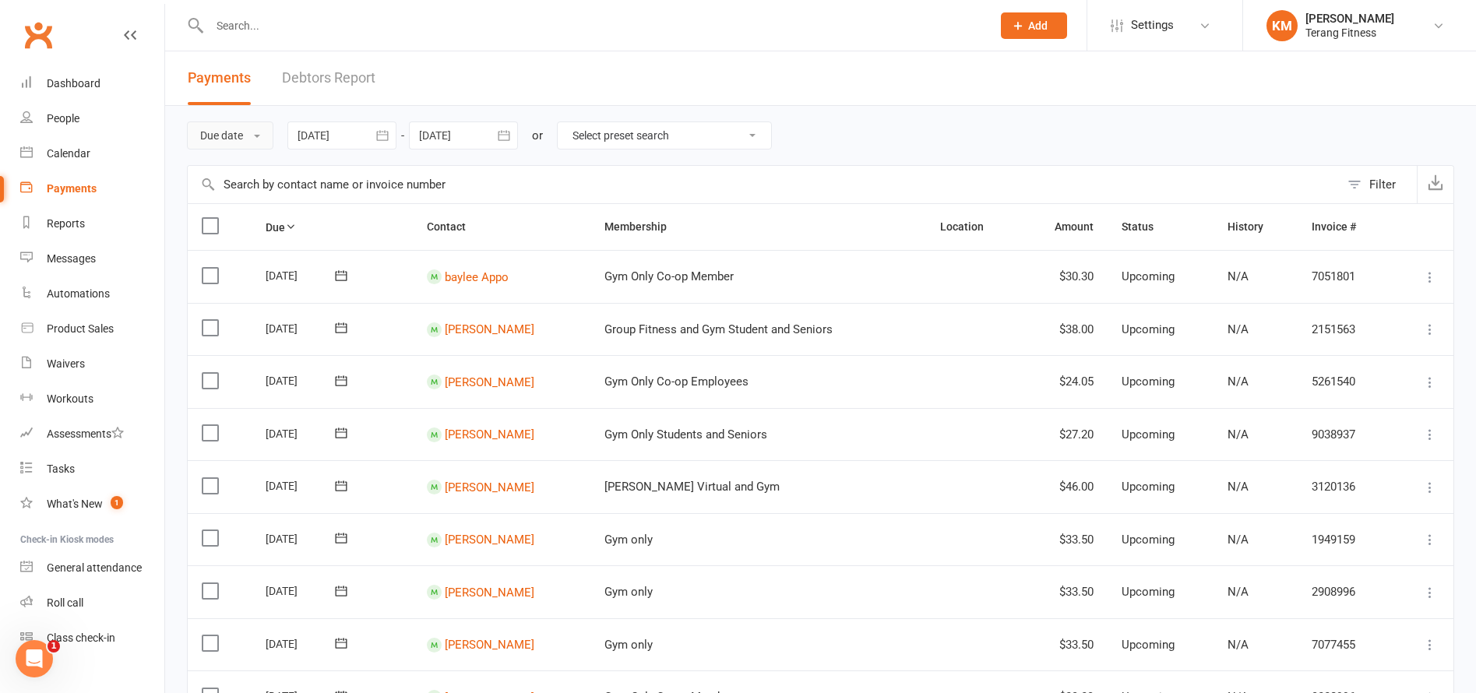
click at [213, 135] on button "Due date" at bounding box center [230, 136] width 86 height 28
click at [224, 234] on link "Date failed" at bounding box center [265, 232] width 154 height 31
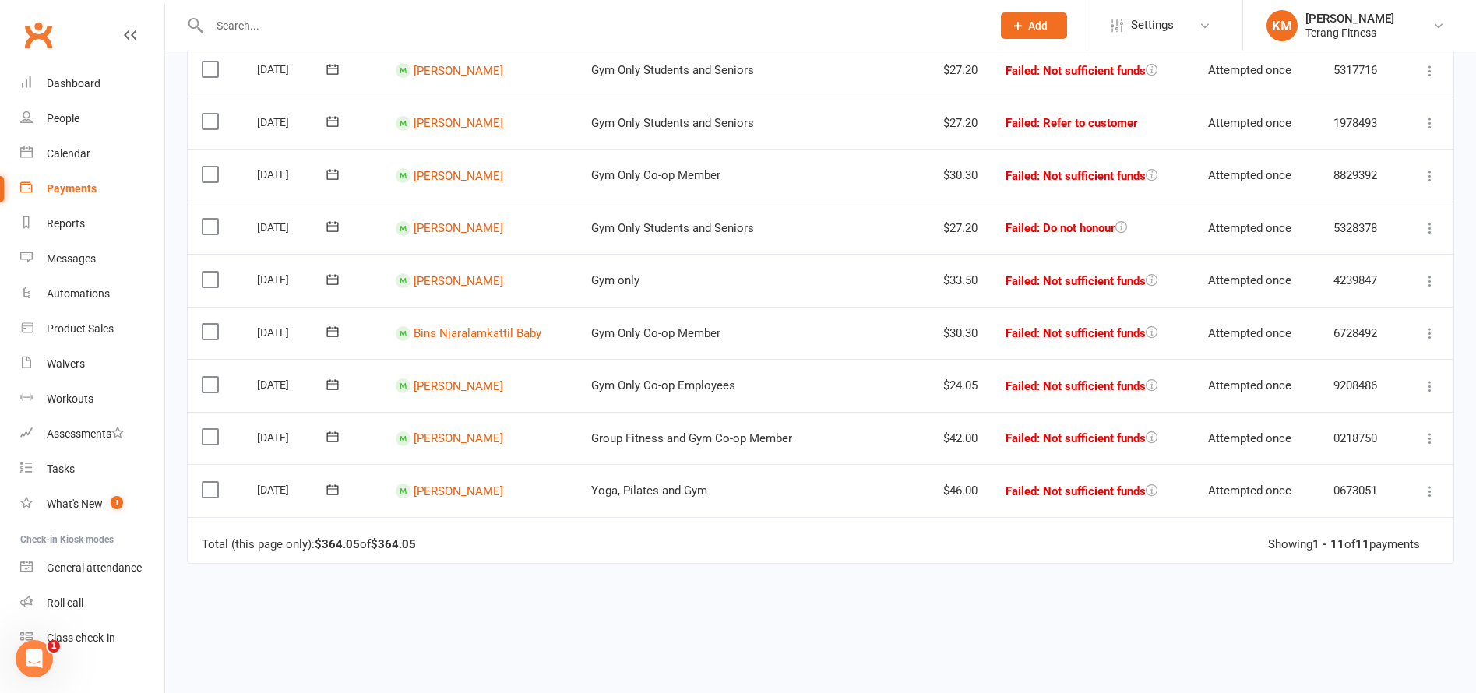
scroll to position [78, 0]
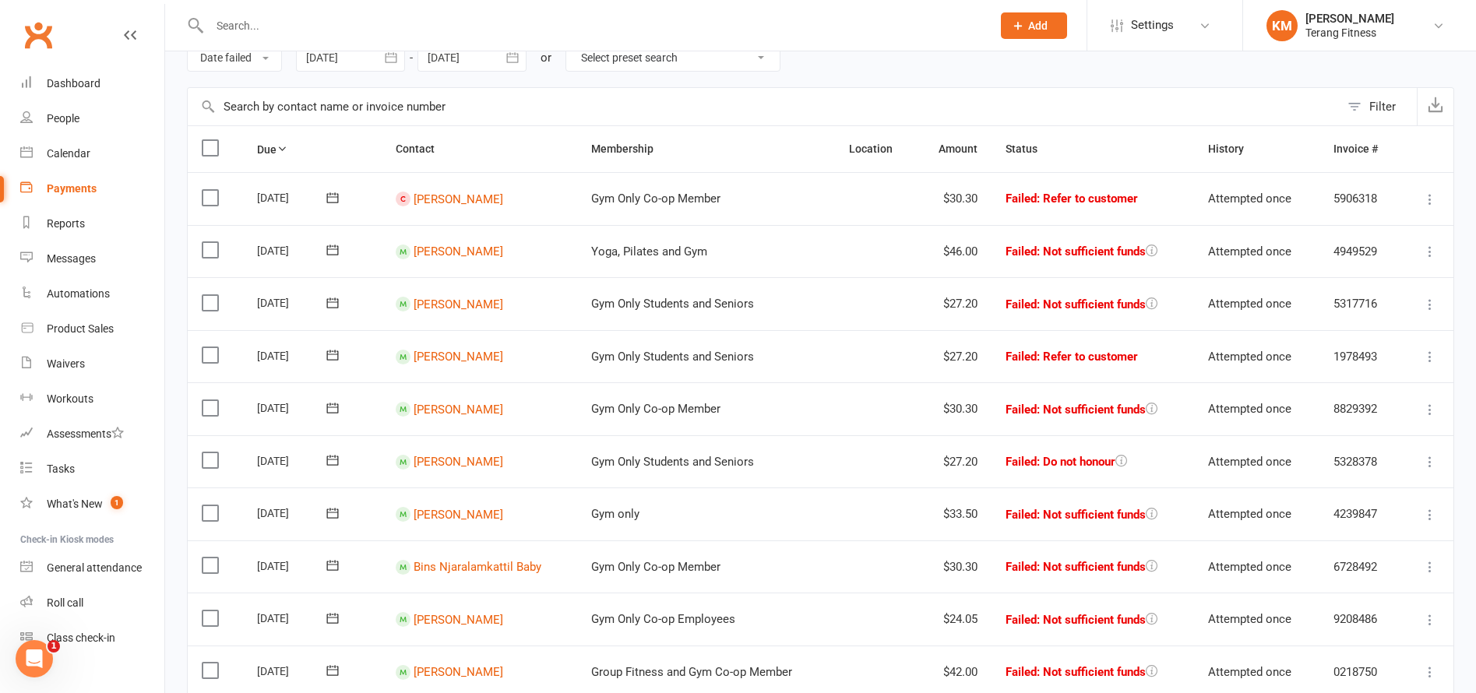
click at [1434, 196] on icon at bounding box center [1430, 200] width 16 height 16
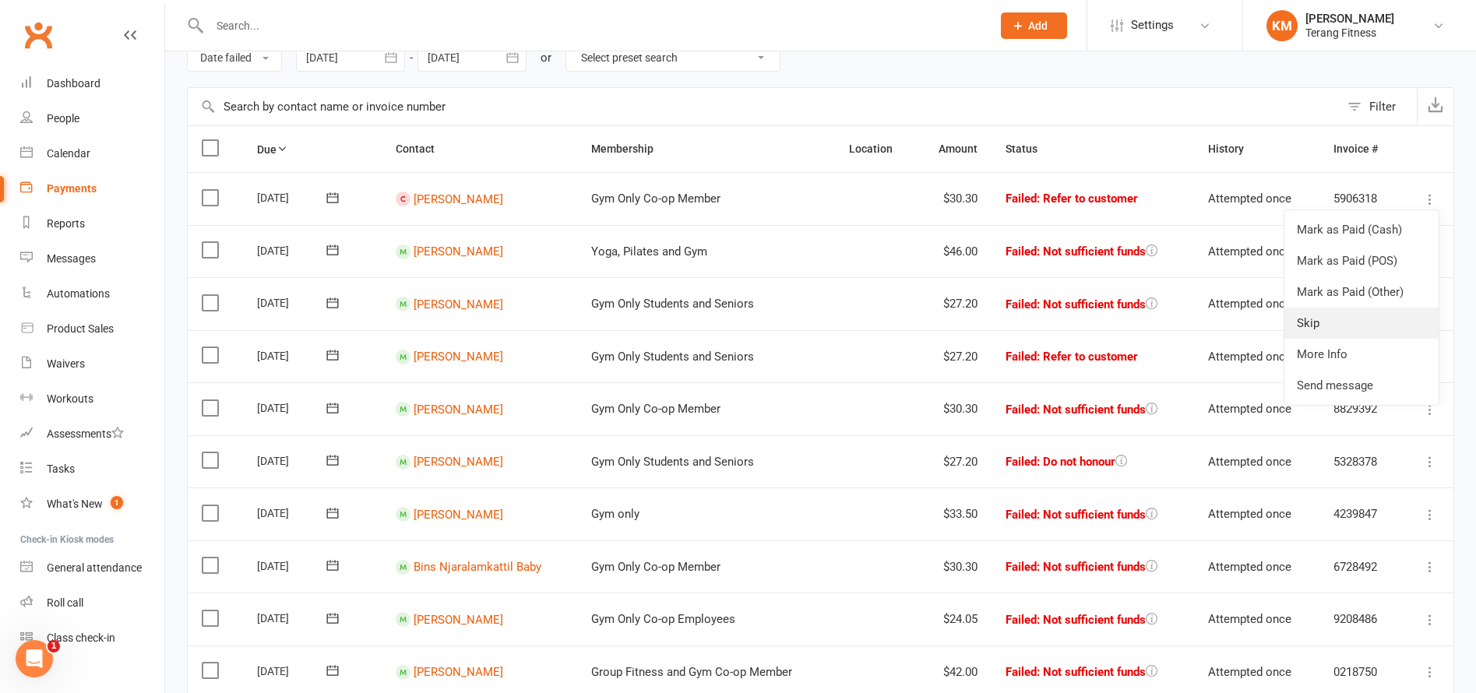
click at [1330, 317] on link "Skip" at bounding box center [1361, 323] width 154 height 31
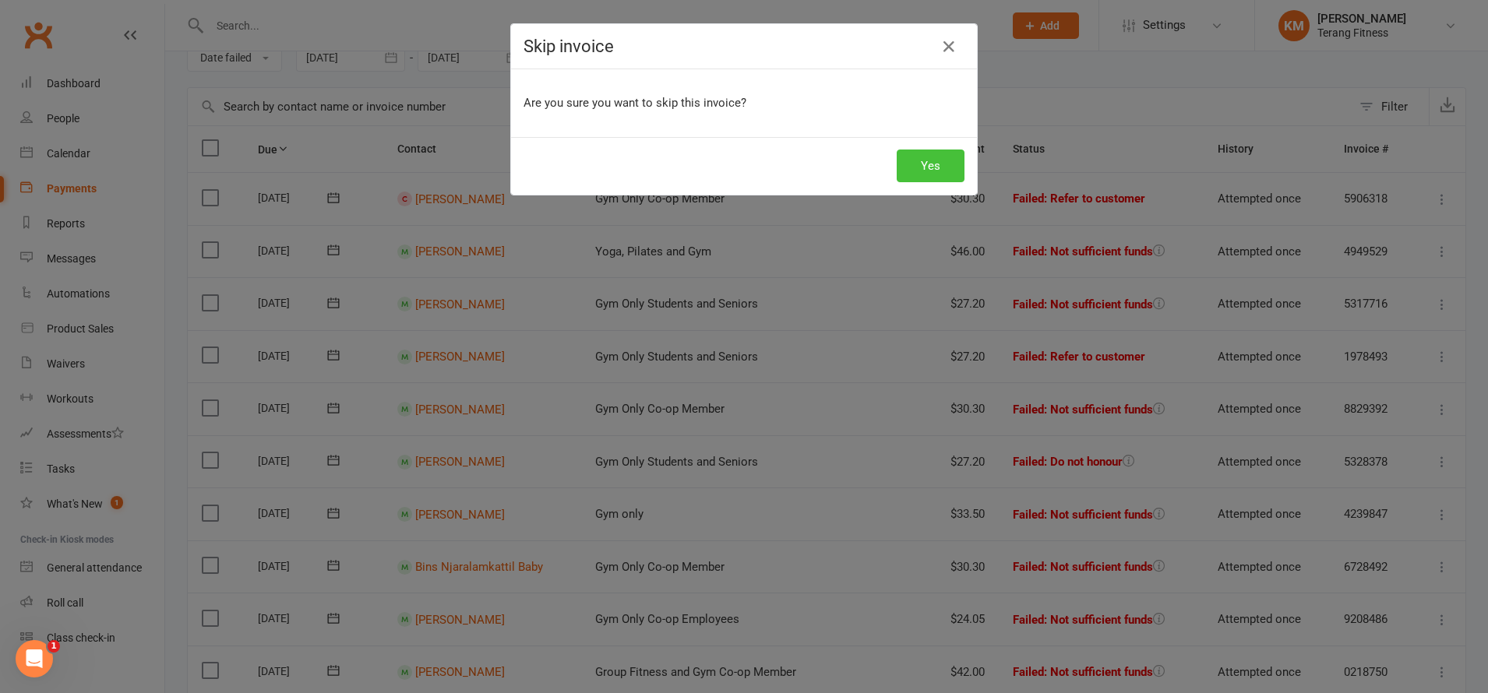
click at [923, 167] on button "Yes" at bounding box center [931, 166] width 68 height 33
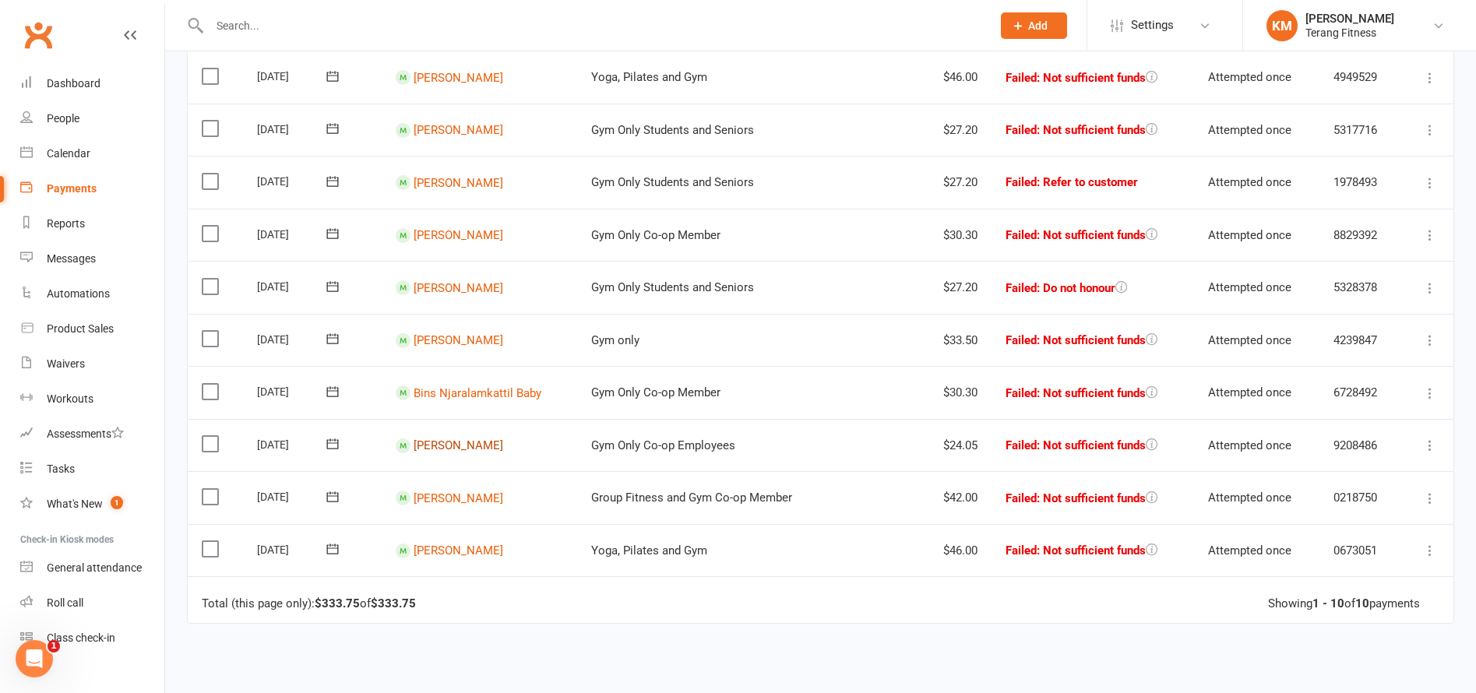
scroll to position [42, 0]
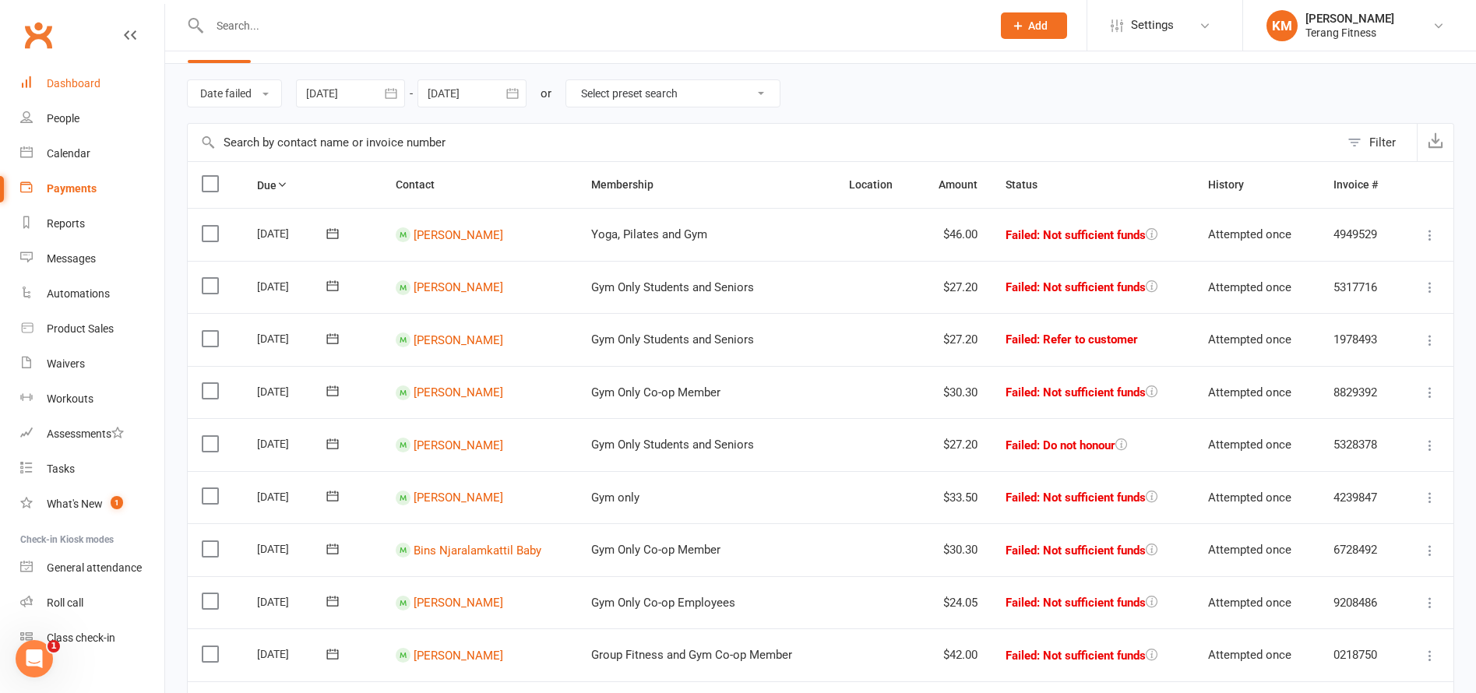
click at [68, 90] on div "Dashboard" at bounding box center [74, 83] width 54 height 12
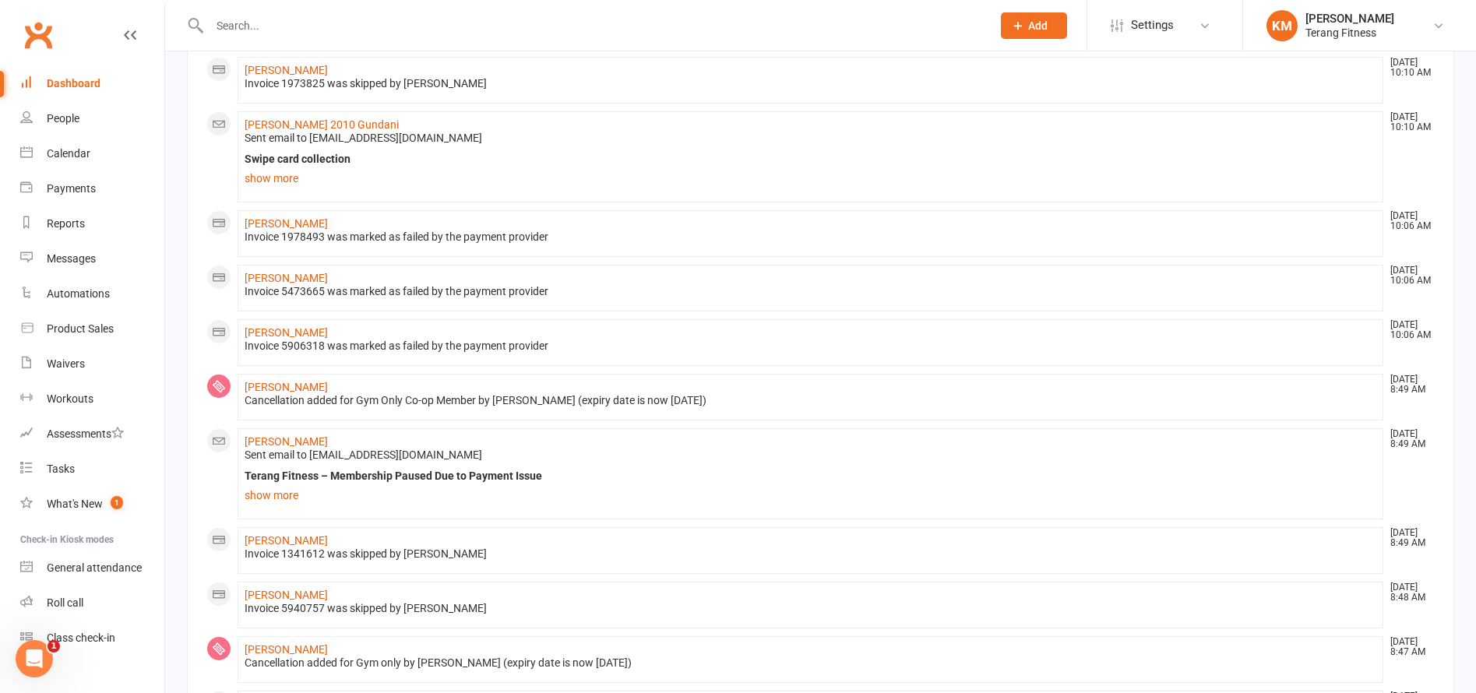
scroll to position [545, 0]
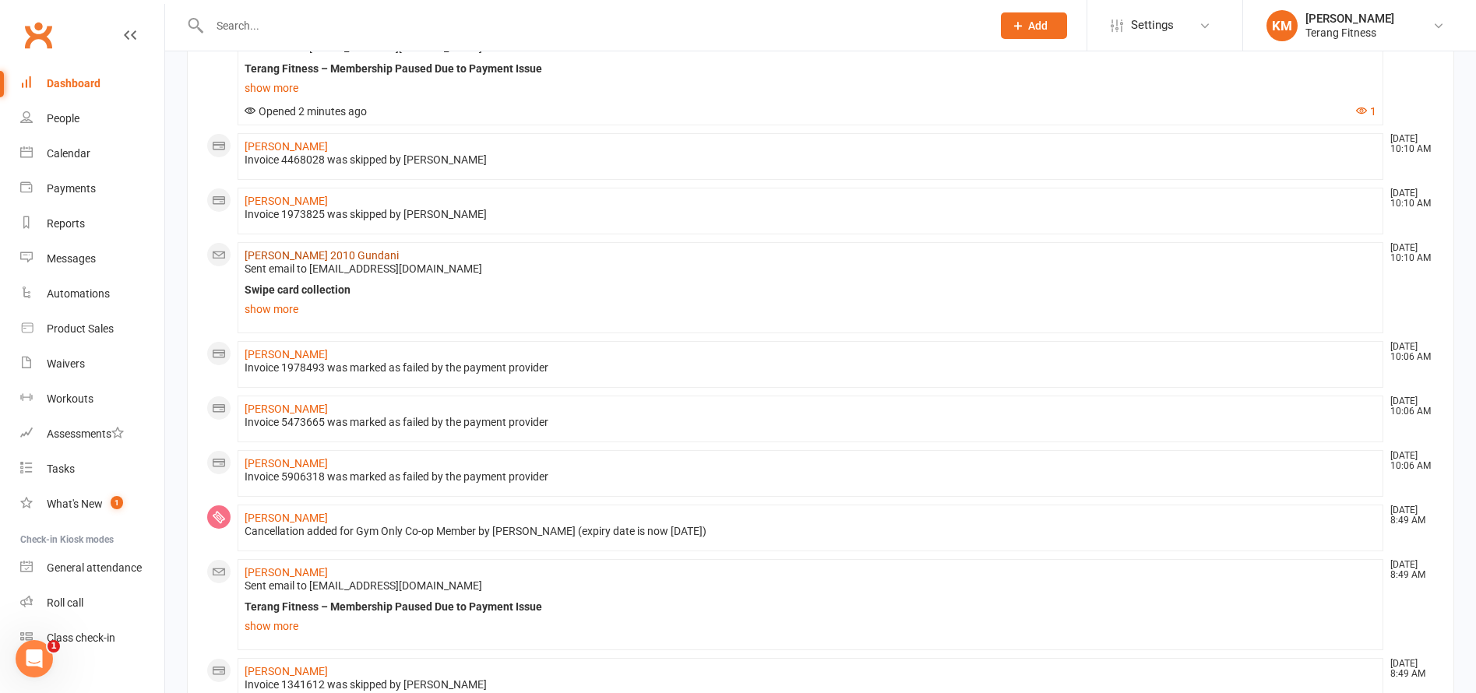
click at [273, 251] on link "[PERSON_NAME] 2010 Gundani" at bounding box center [322, 255] width 154 height 12
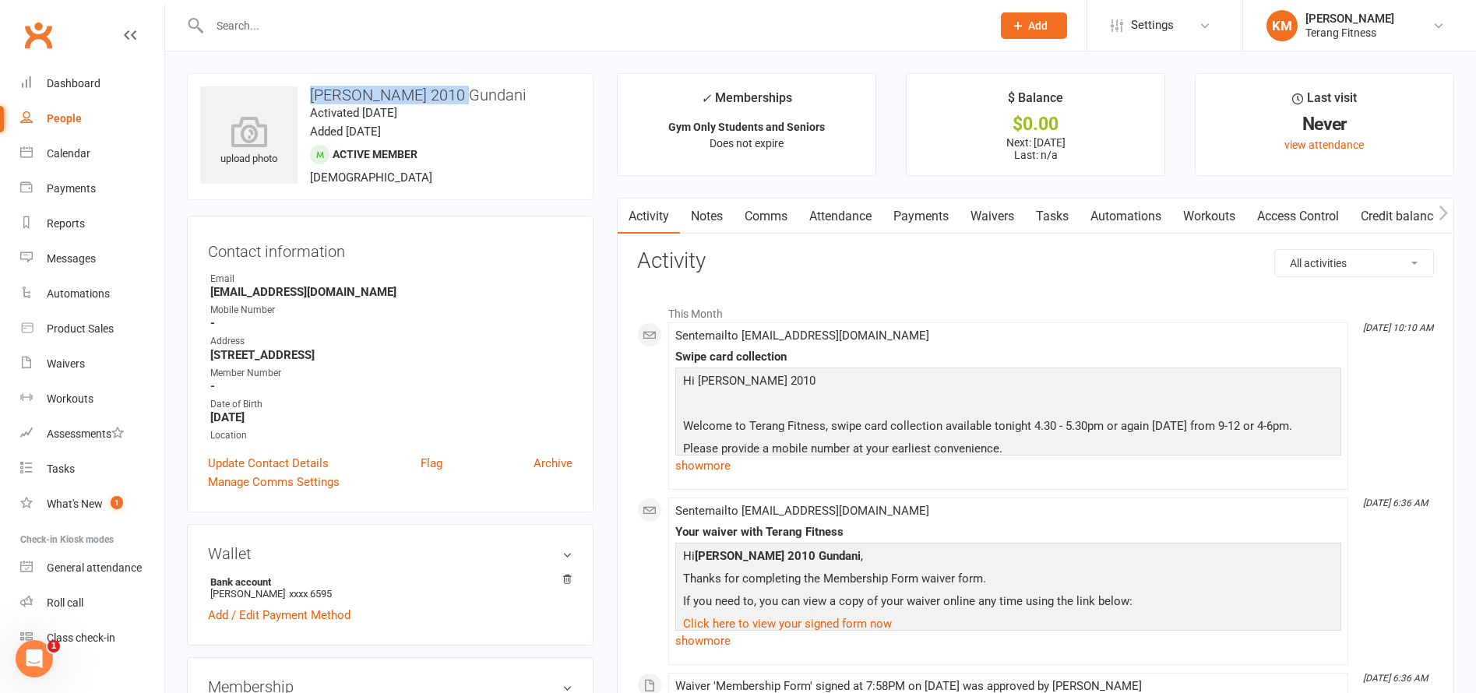
drag, startPoint x: 313, startPoint y: 94, endPoint x: 463, endPoint y: 104, distance: 150.6
click at [484, 100] on h3 "[PERSON_NAME] 2010 Gundani" at bounding box center [390, 94] width 380 height 17
copy h3 "[PERSON_NAME] 2010 Gundani"
click at [91, 76] on link "Dashboard" at bounding box center [92, 83] width 144 height 35
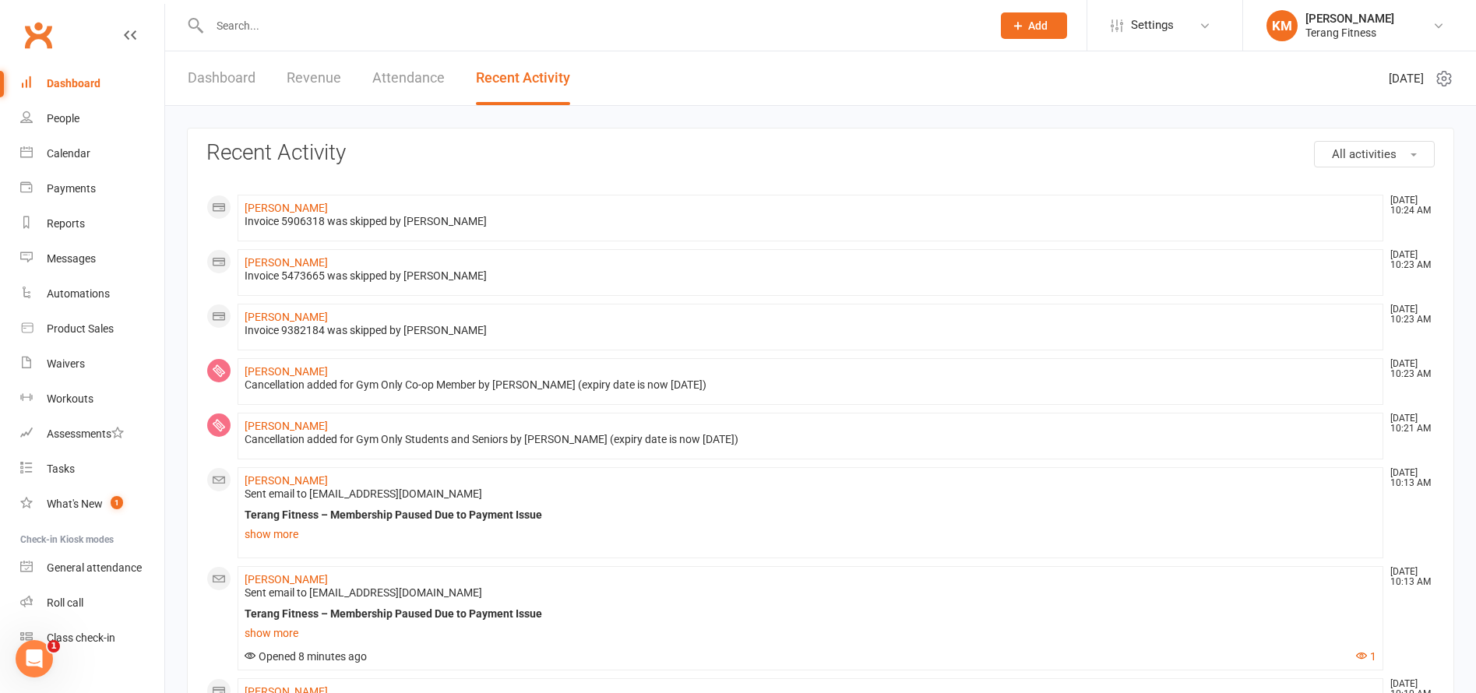
click at [90, 86] on div "Dashboard" at bounding box center [74, 83] width 54 height 12
click at [90, 90] on div "Dashboard" at bounding box center [74, 83] width 54 height 12
click at [82, 83] on div "Dashboard" at bounding box center [74, 83] width 54 height 12
click at [305, 25] on input "text" at bounding box center [593, 26] width 776 height 22
type input "l"
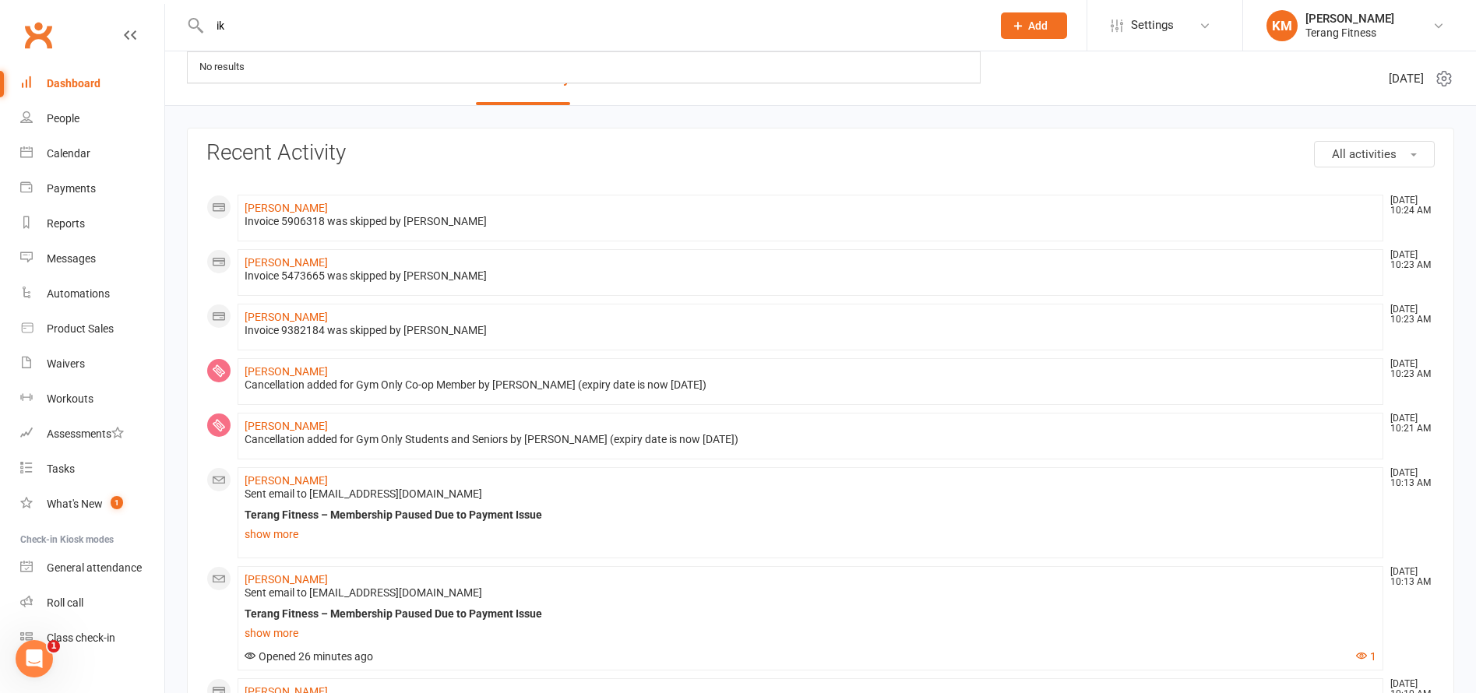
type input "i"
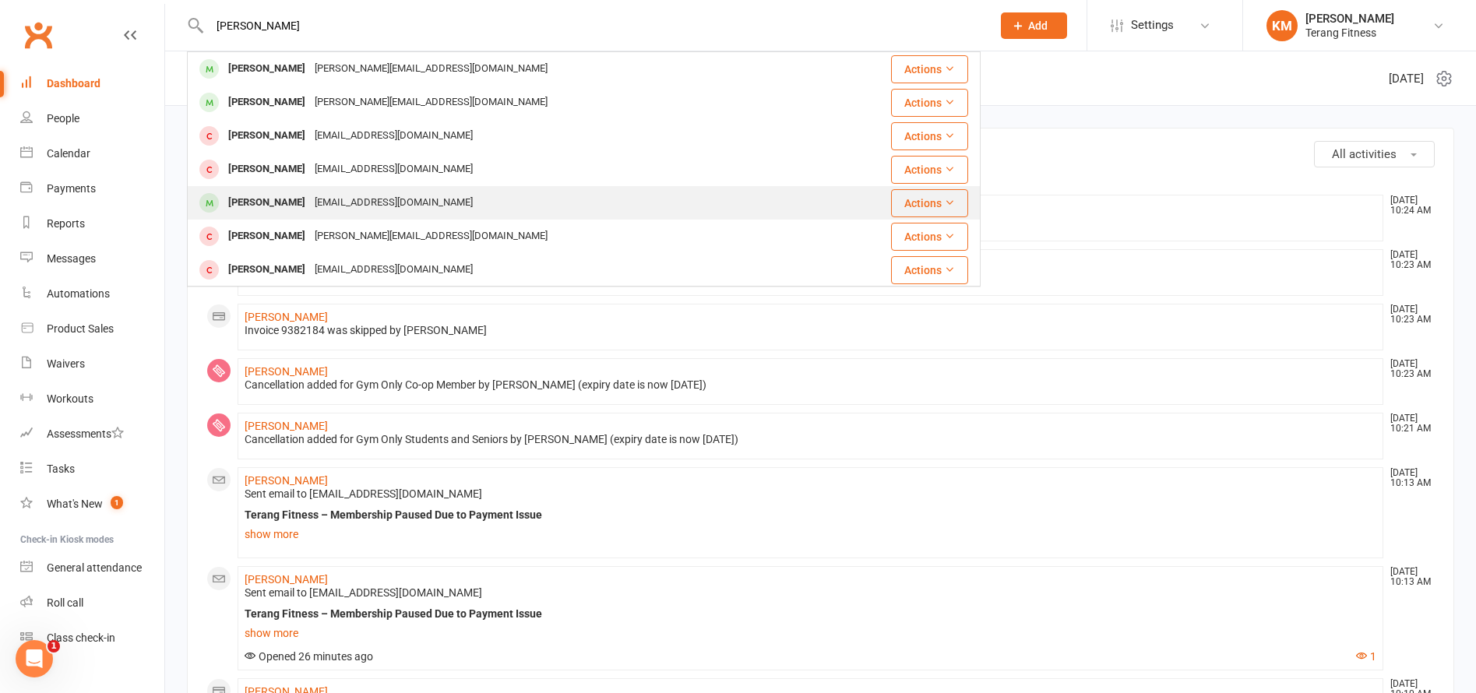
type input "[PERSON_NAME]"
click at [289, 199] on div "[PERSON_NAME]" at bounding box center [267, 203] width 86 height 23
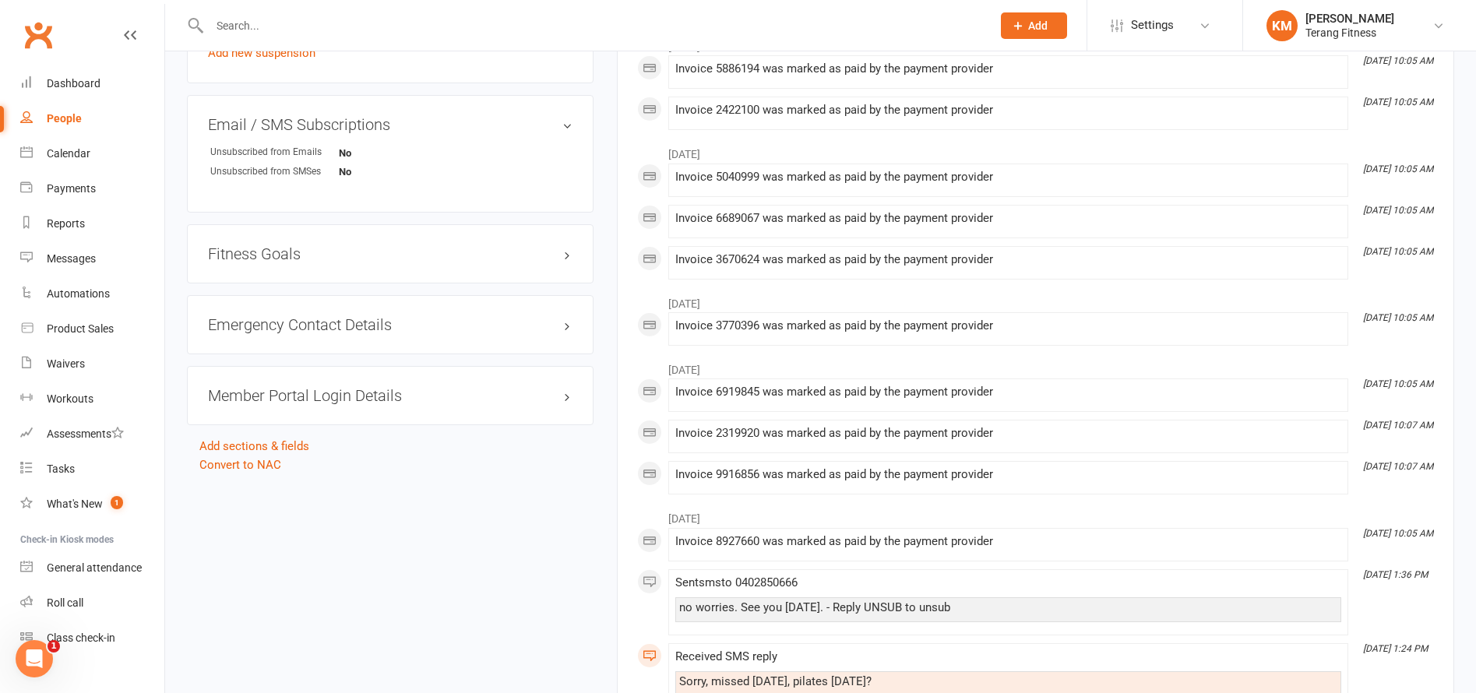
scroll to position [1091, 0]
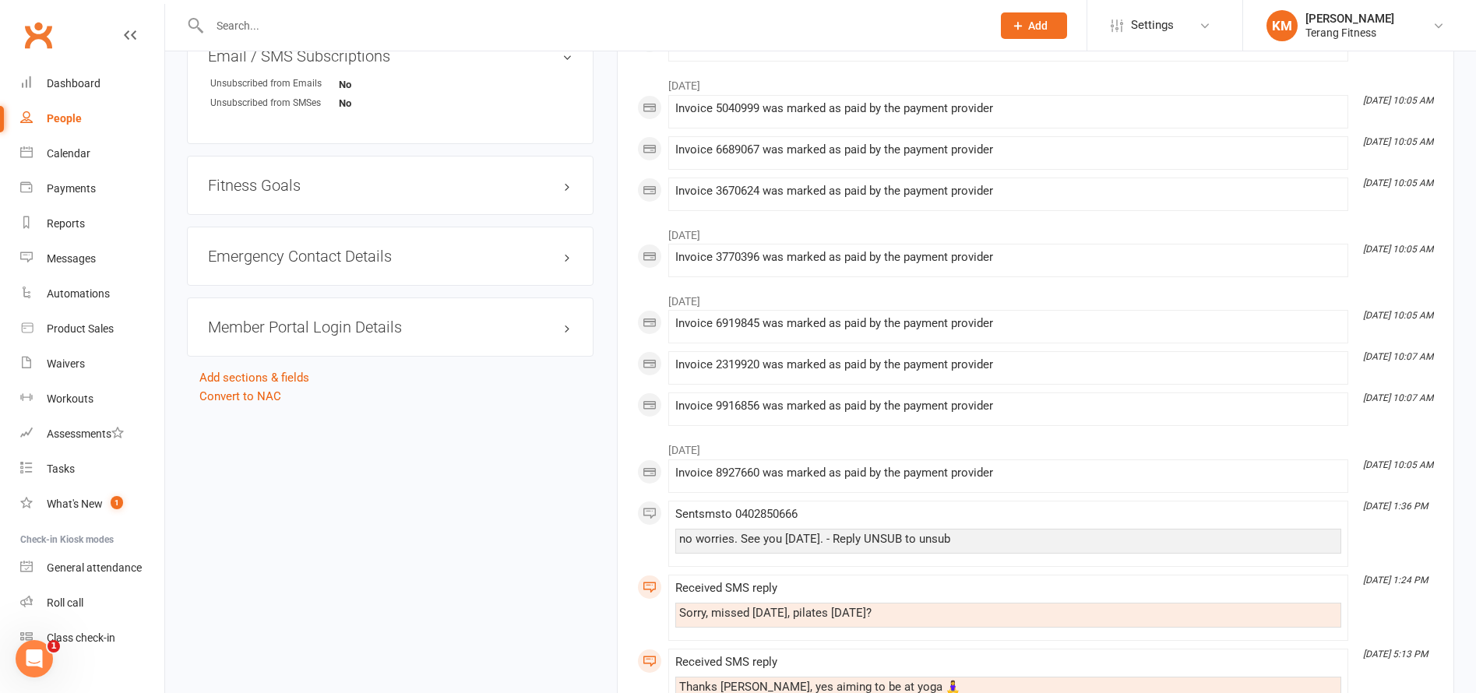
click at [350, 329] on h3 "Member Portal Login Details" at bounding box center [390, 327] width 365 height 17
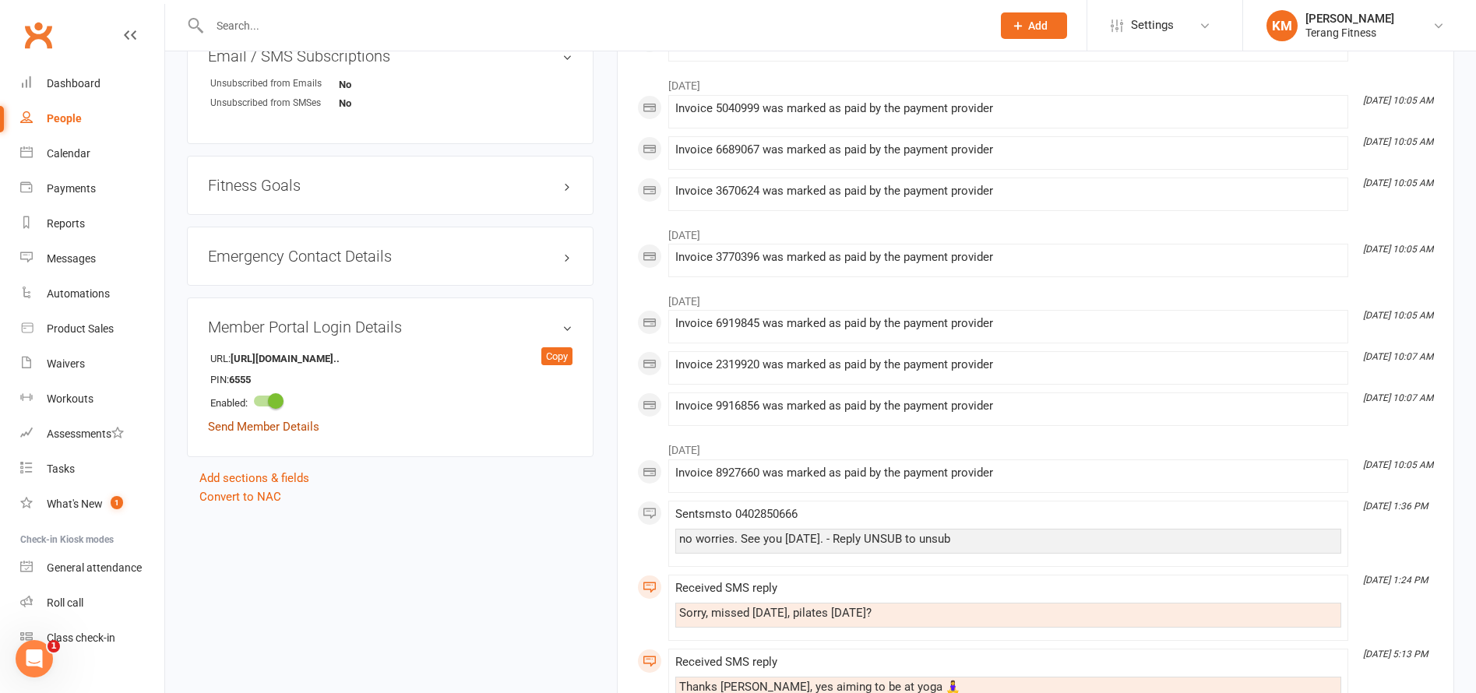
click at [306, 428] on link "Send Member Details" at bounding box center [263, 427] width 111 height 14
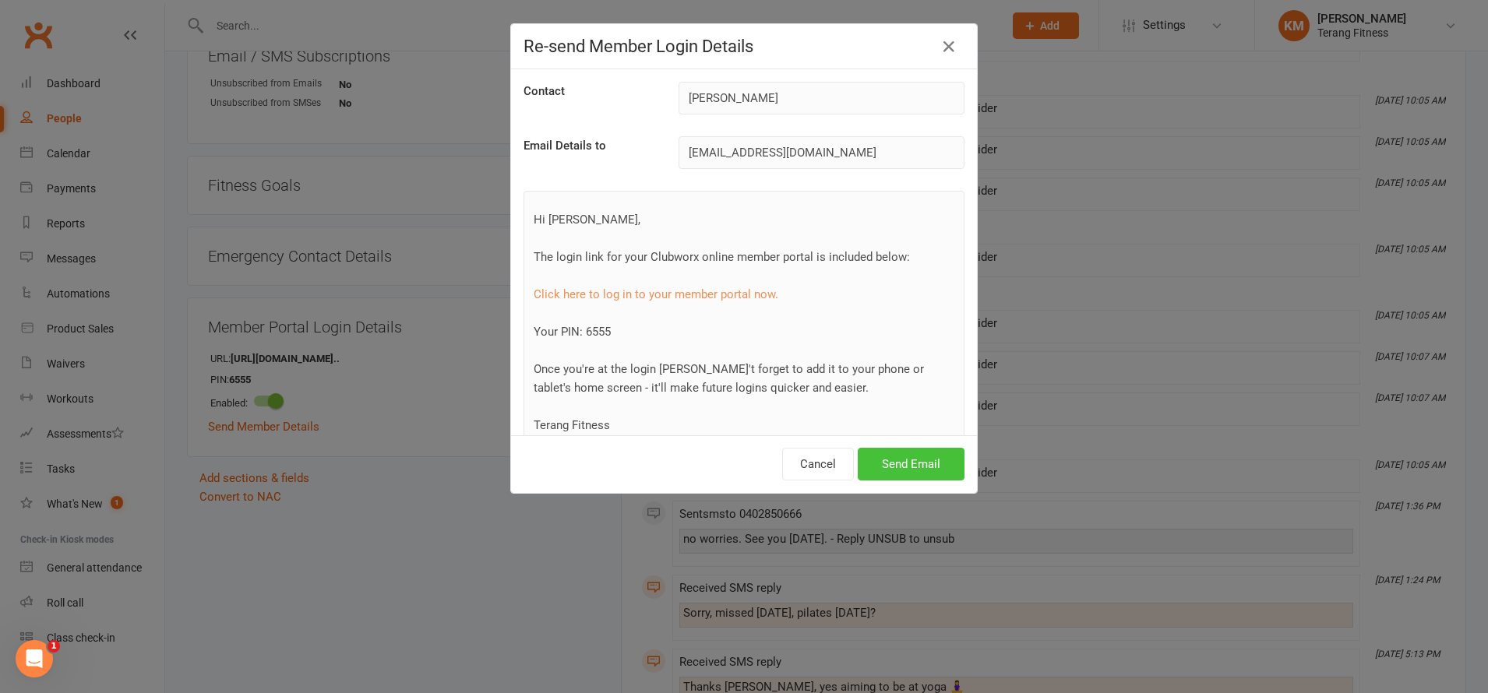
click at [892, 460] on button "Send Email" at bounding box center [911, 464] width 107 height 33
